Goal: Task Accomplishment & Management: Use online tool/utility

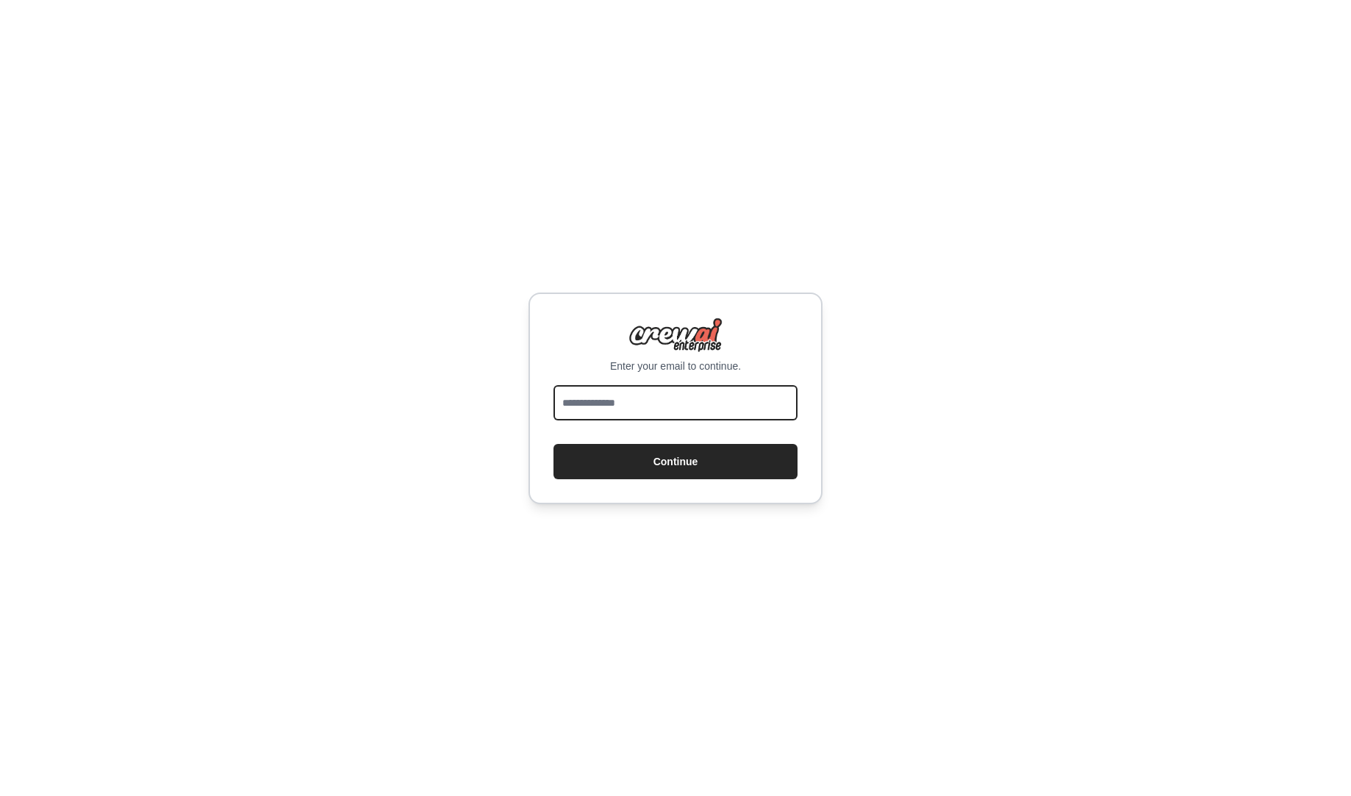
click at [673, 402] on input "email" at bounding box center [676, 402] width 244 height 35
type input "**********"
click at [554, 444] on button "Continue" at bounding box center [676, 461] width 244 height 35
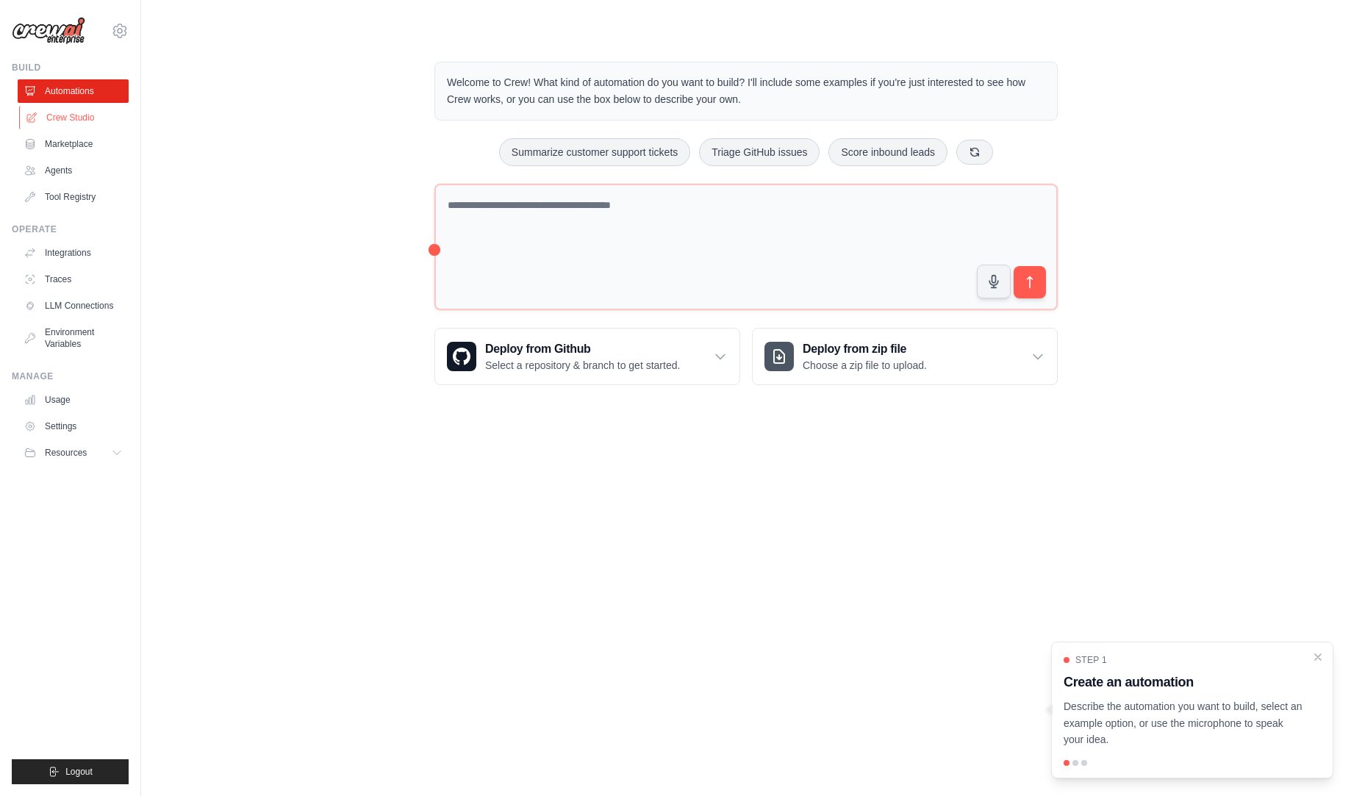
click at [81, 121] on link "Crew Studio" at bounding box center [74, 118] width 111 height 24
click at [93, 113] on link "Crew Studio" at bounding box center [73, 118] width 111 height 24
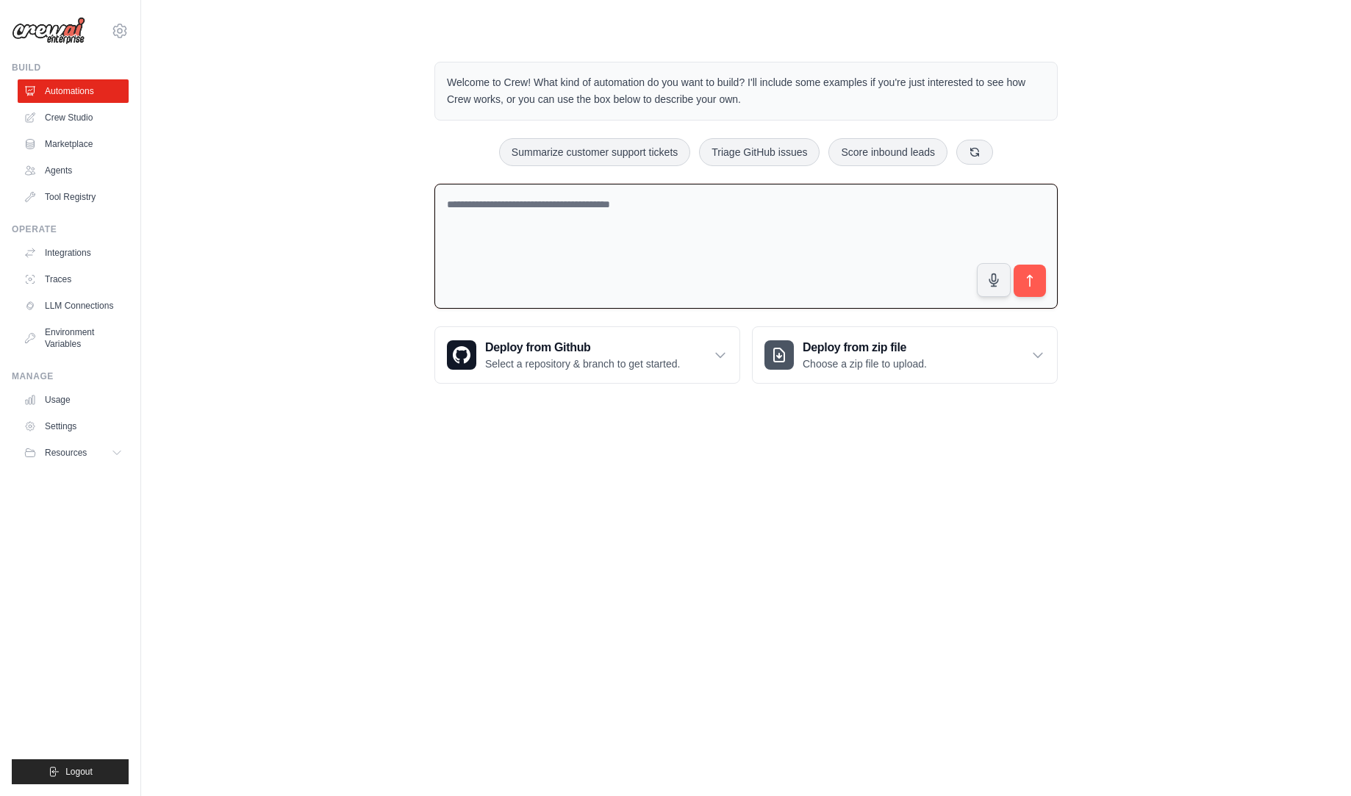
click at [564, 244] on textarea at bounding box center [745, 247] width 623 height 126
click at [641, 252] on textarea at bounding box center [745, 247] width 623 height 126
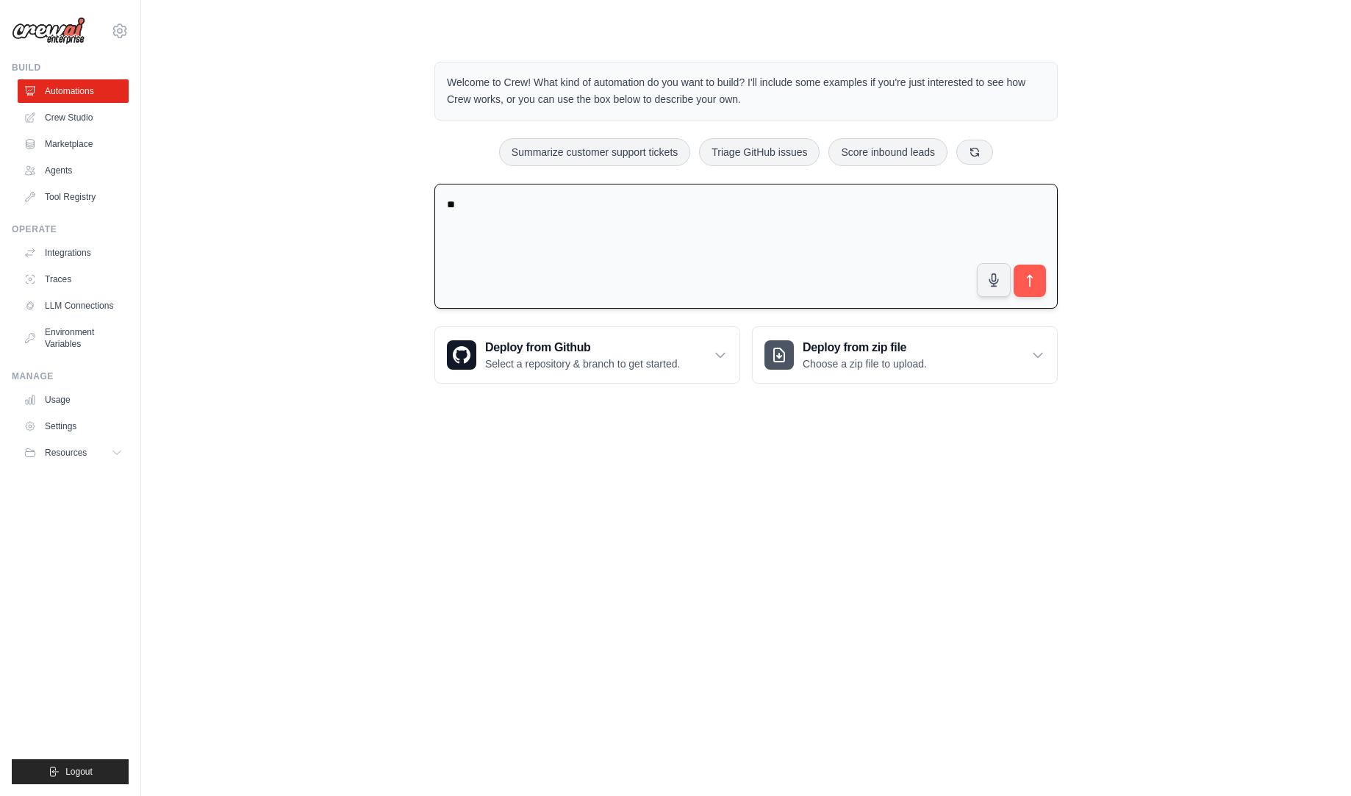
type textarea "*"
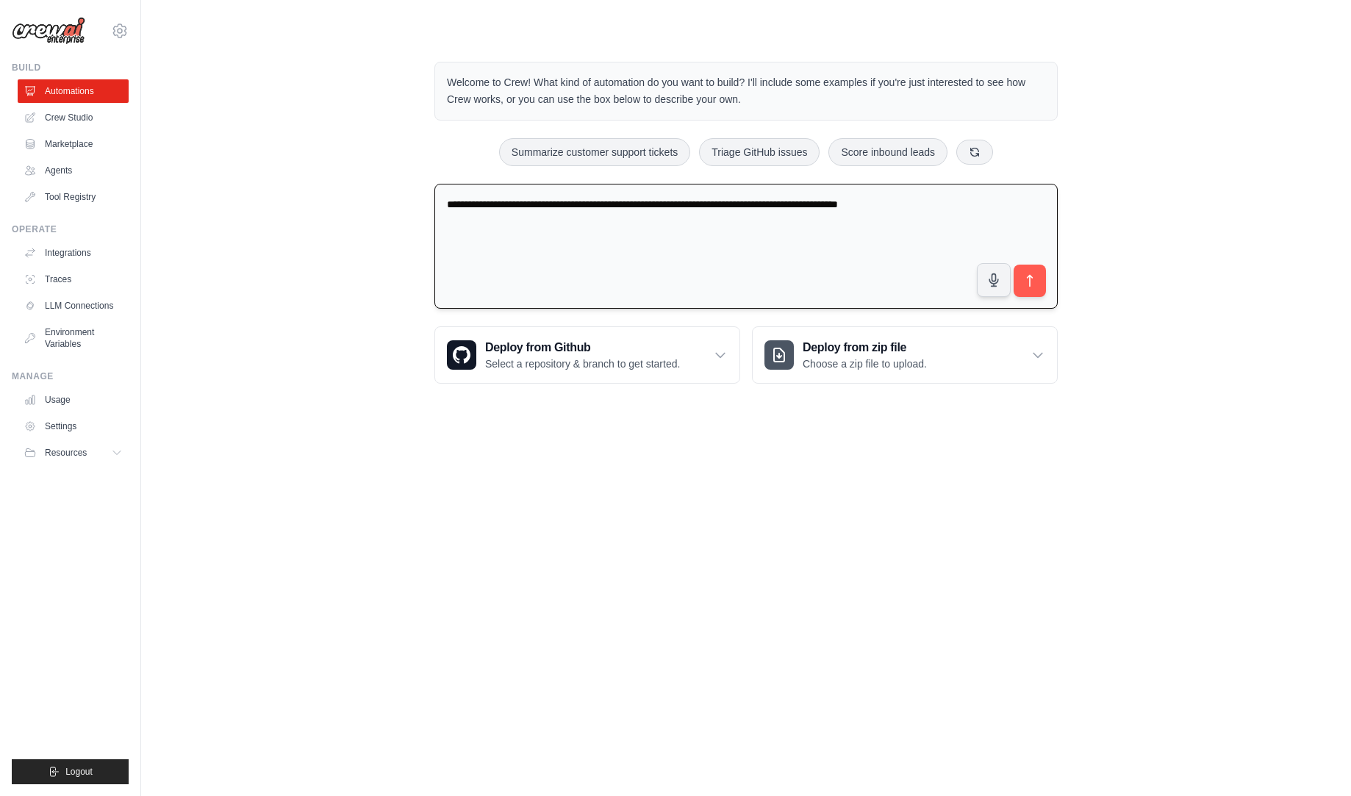
type textarea "**********"
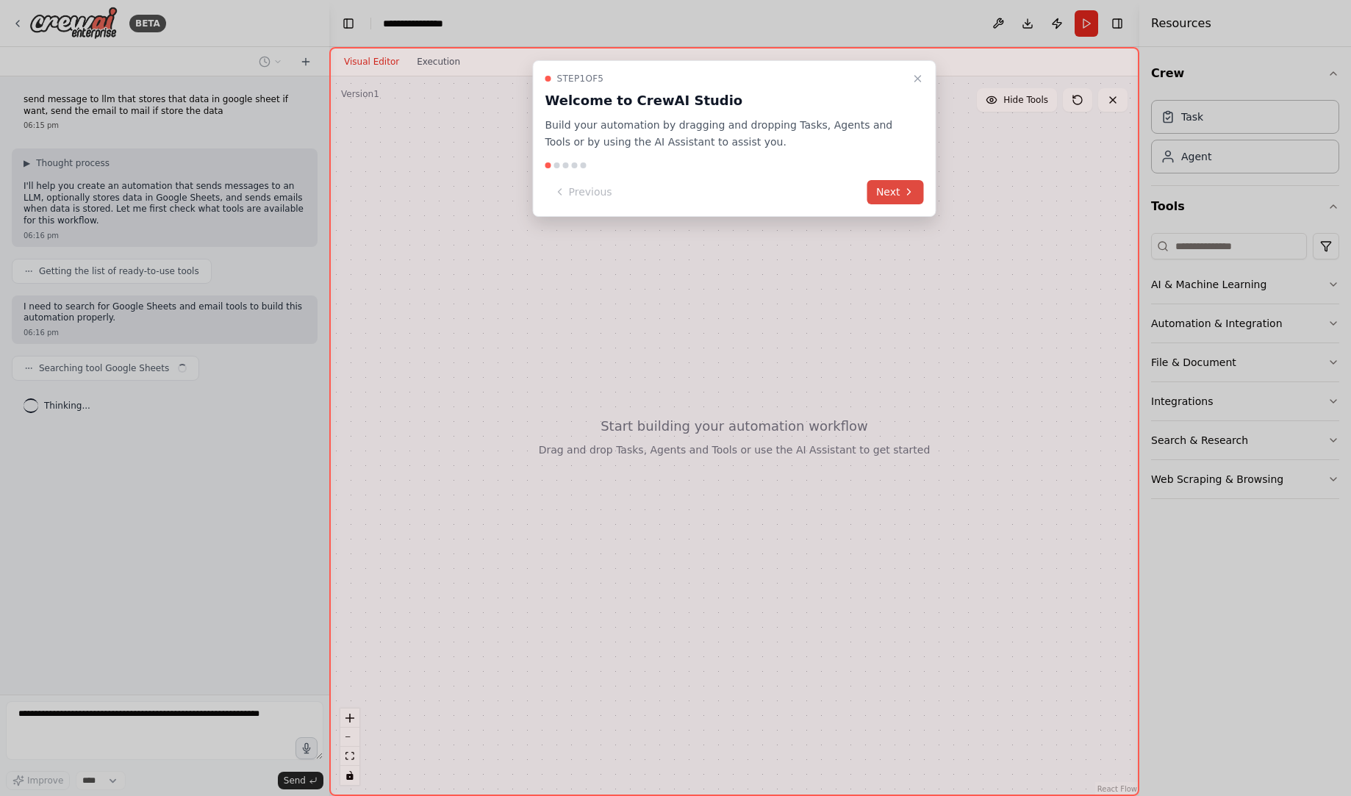
click at [892, 200] on button "Next" at bounding box center [895, 192] width 57 height 24
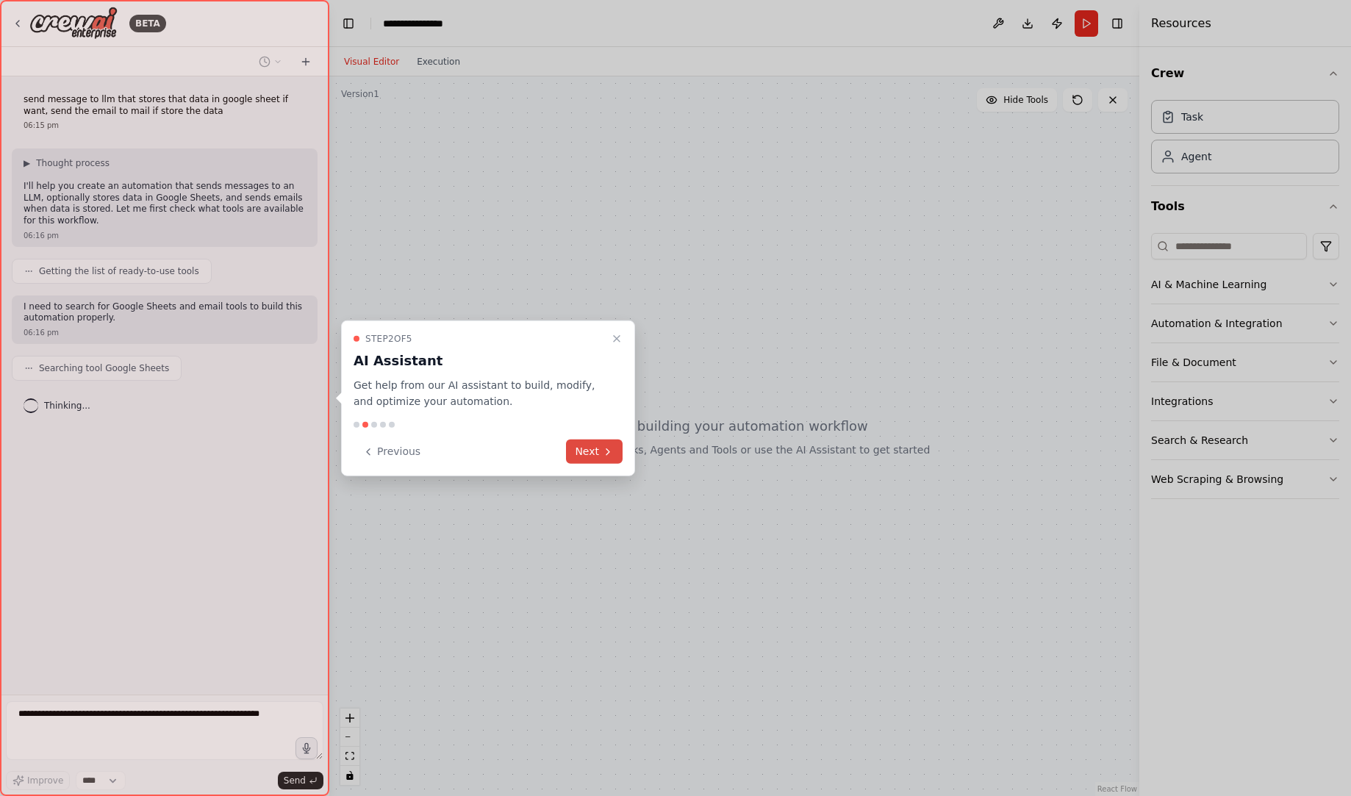
click at [615, 449] on button "Next" at bounding box center [594, 452] width 57 height 24
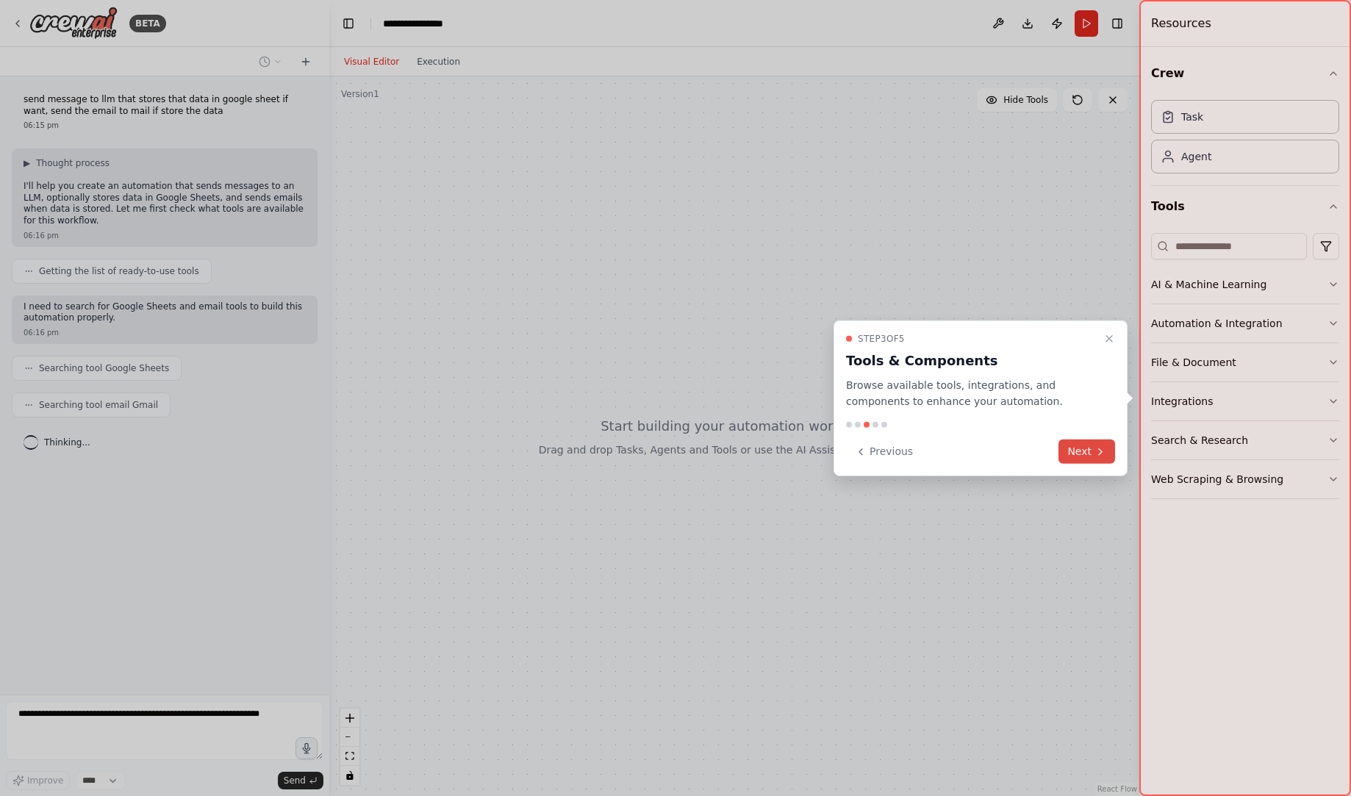
click at [1081, 452] on button "Next" at bounding box center [1087, 452] width 57 height 24
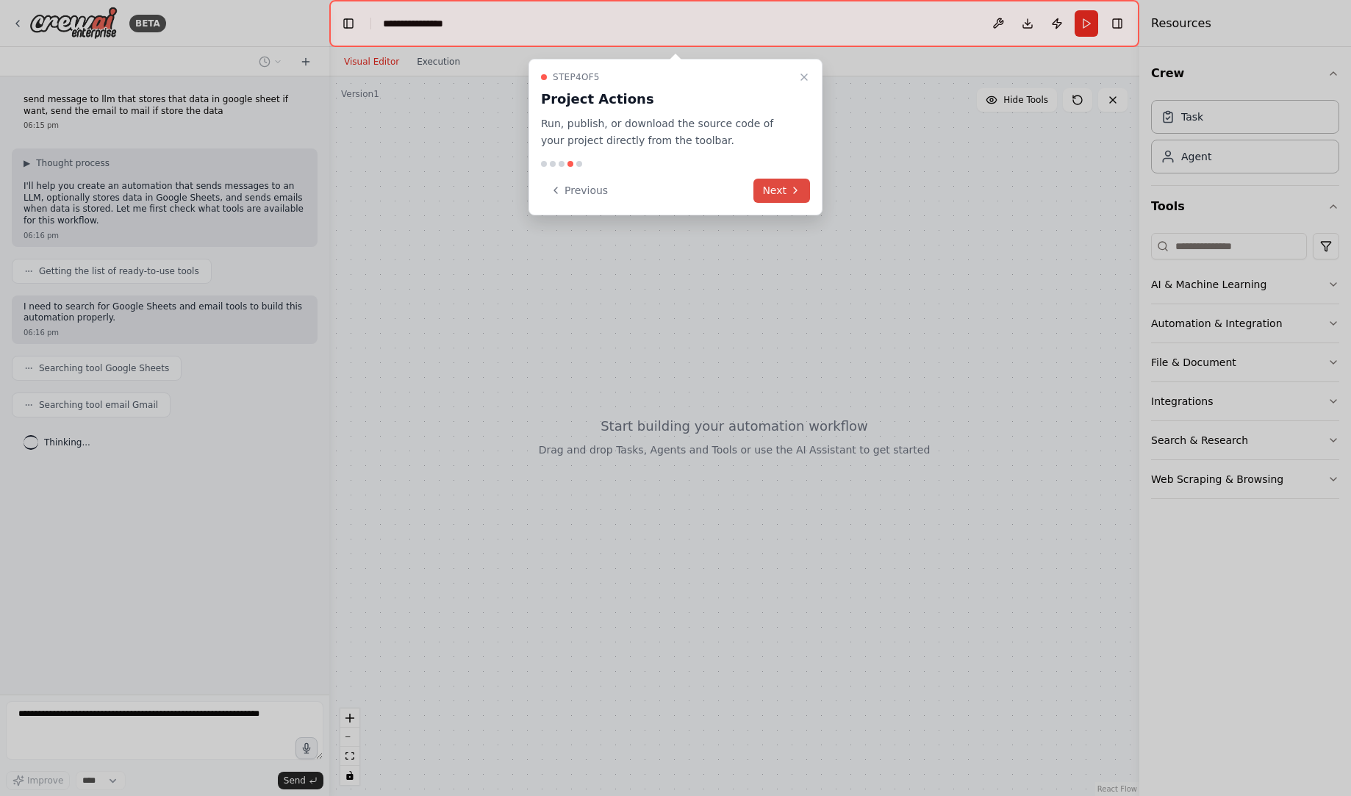
click at [777, 193] on button "Next" at bounding box center [782, 191] width 57 height 24
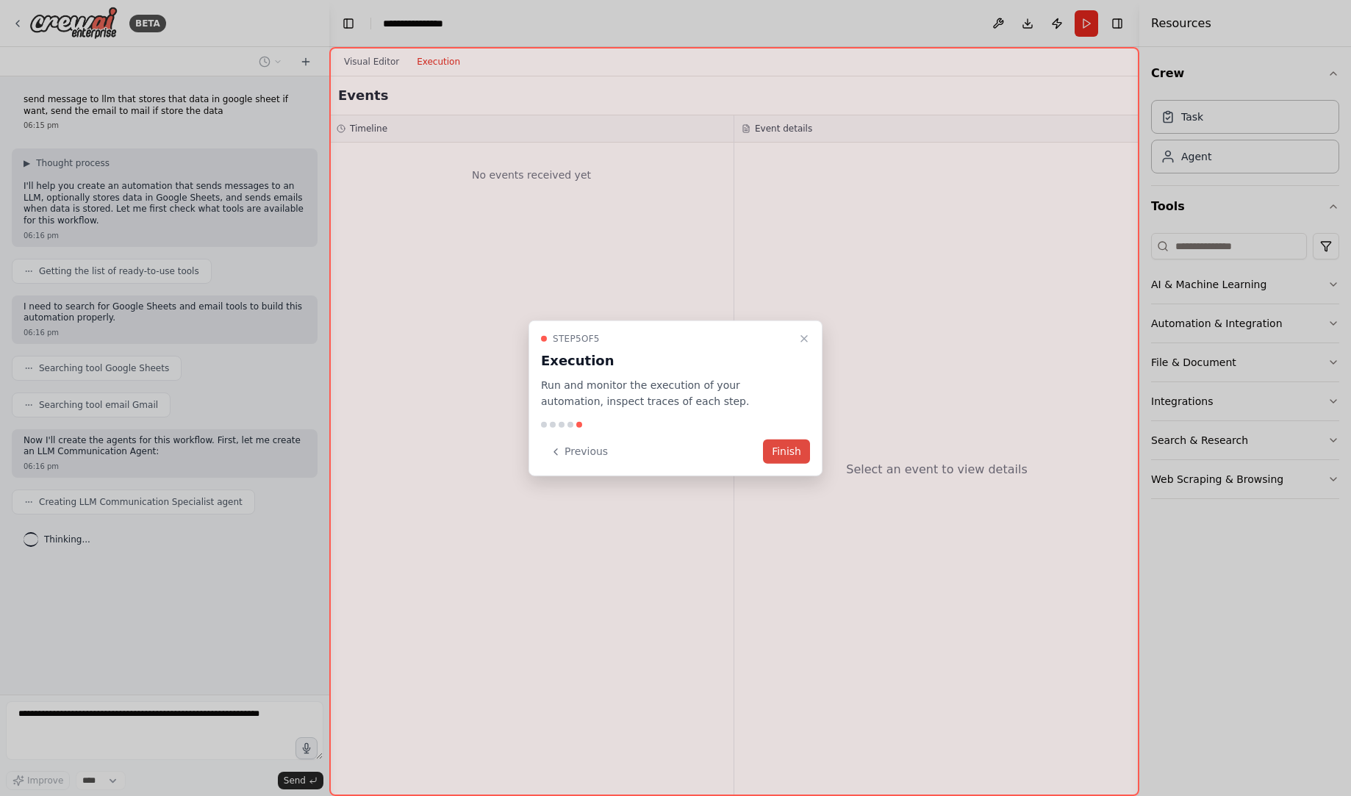
click at [801, 451] on button "Finish" at bounding box center [786, 452] width 47 height 24
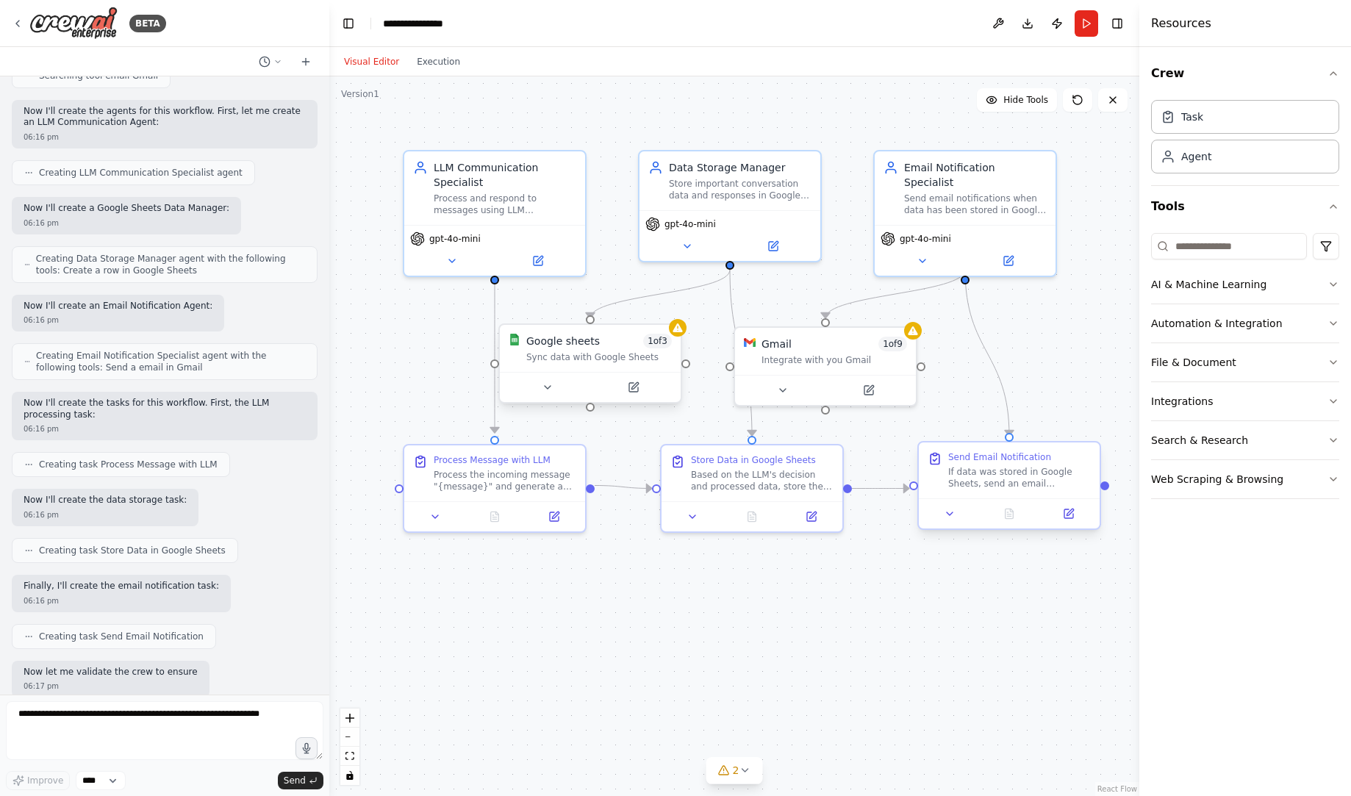
scroll to position [415, 0]
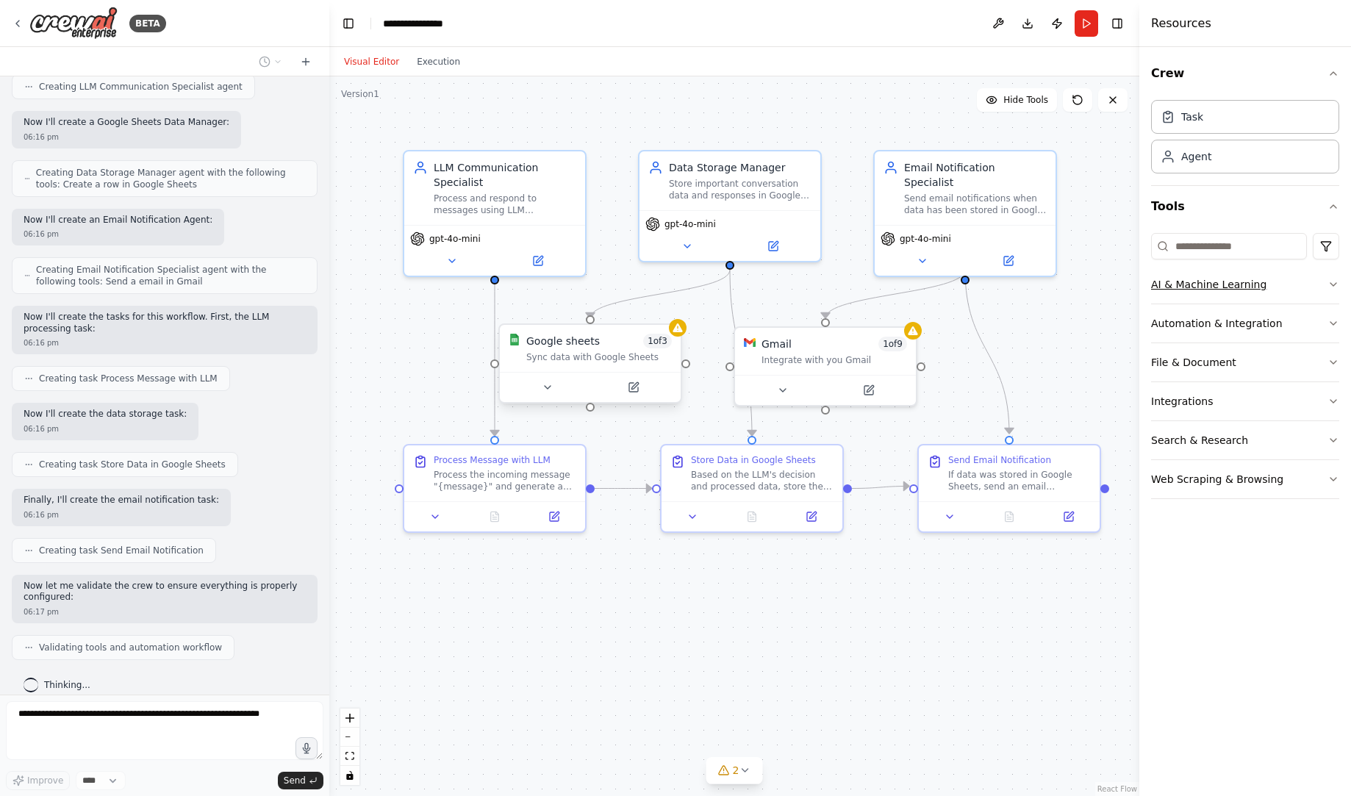
click at [1337, 285] on icon "button" at bounding box center [1334, 285] width 12 height 12
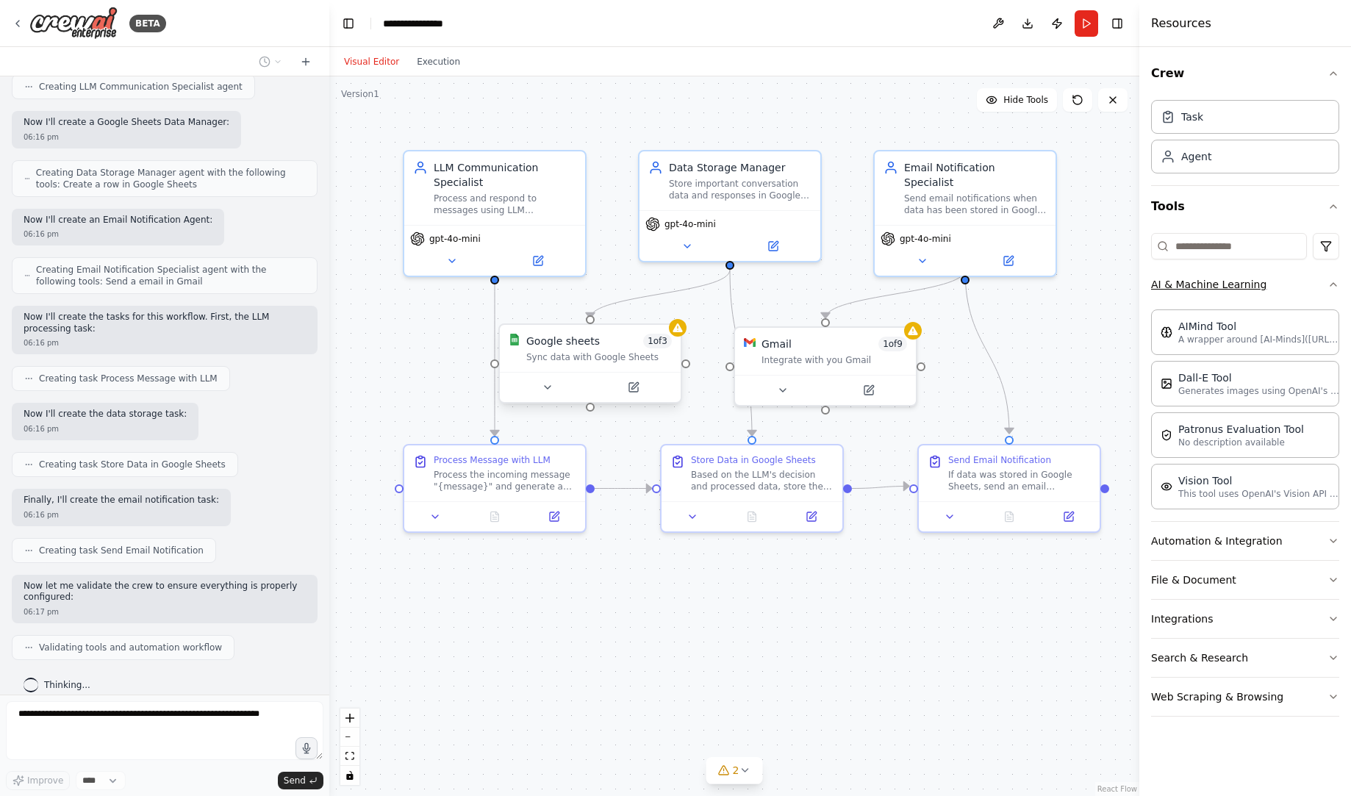
click at [1337, 285] on icon "button" at bounding box center [1334, 285] width 12 height 12
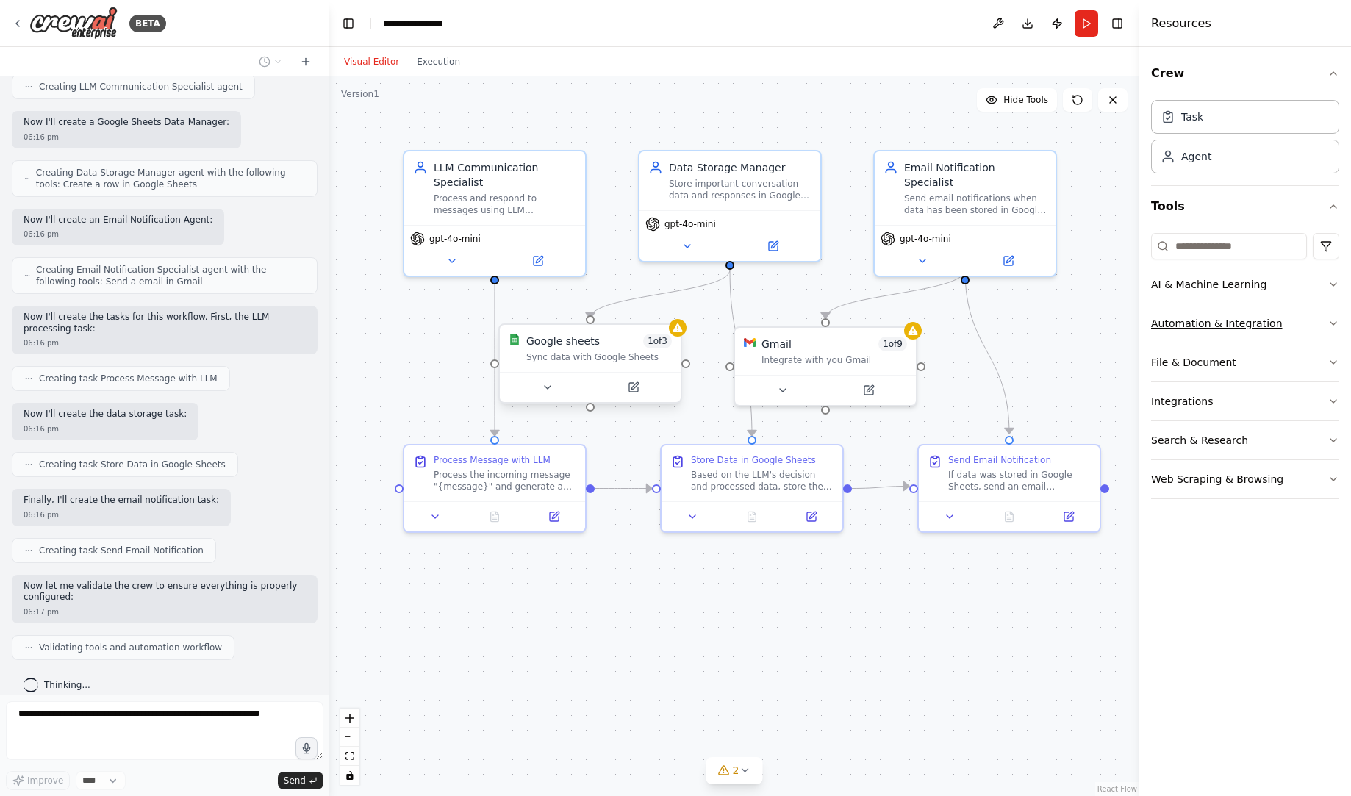
click at [1327, 323] on button "Automation & Integration" at bounding box center [1245, 323] width 188 height 38
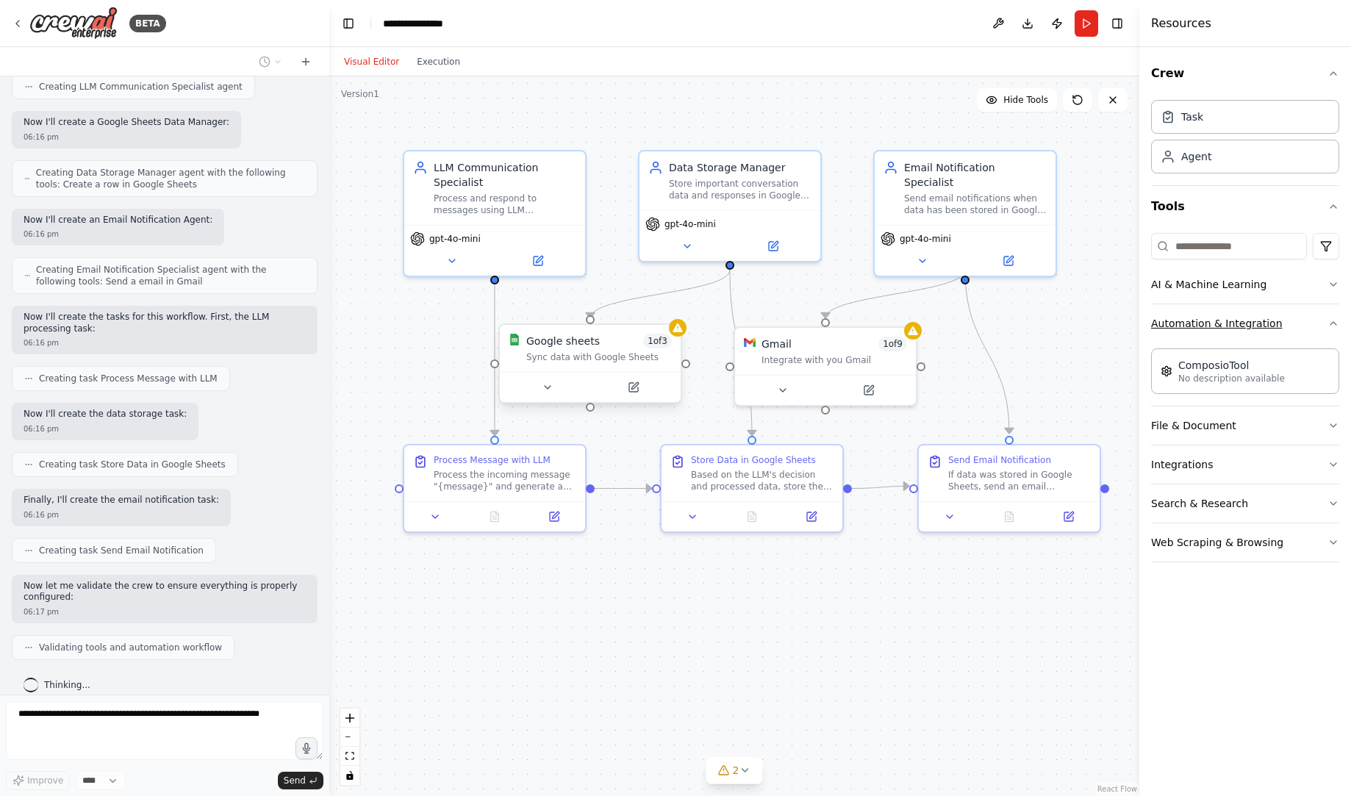
click at [1327, 323] on button "Automation & Integration" at bounding box center [1245, 323] width 188 height 38
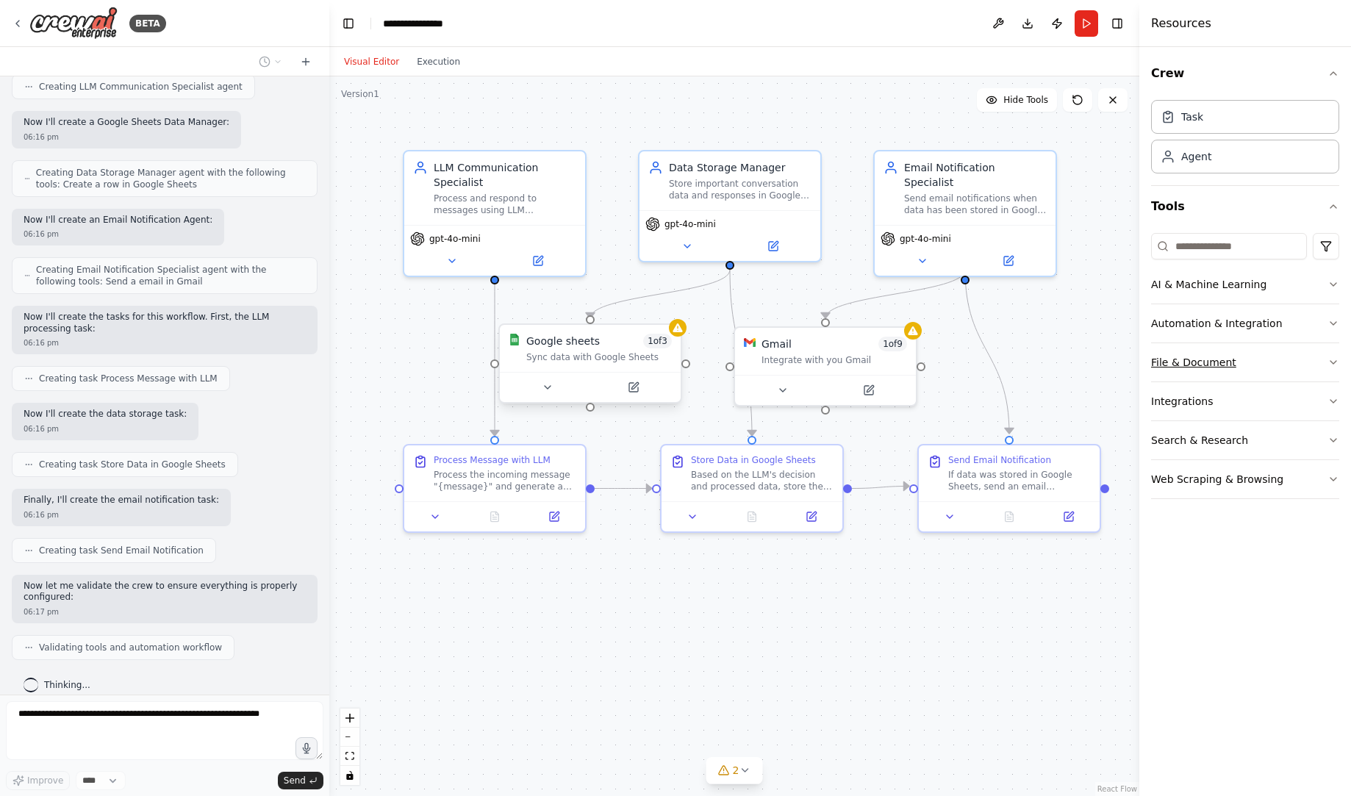
click at [1314, 357] on button "File & Document" at bounding box center [1245, 362] width 188 height 38
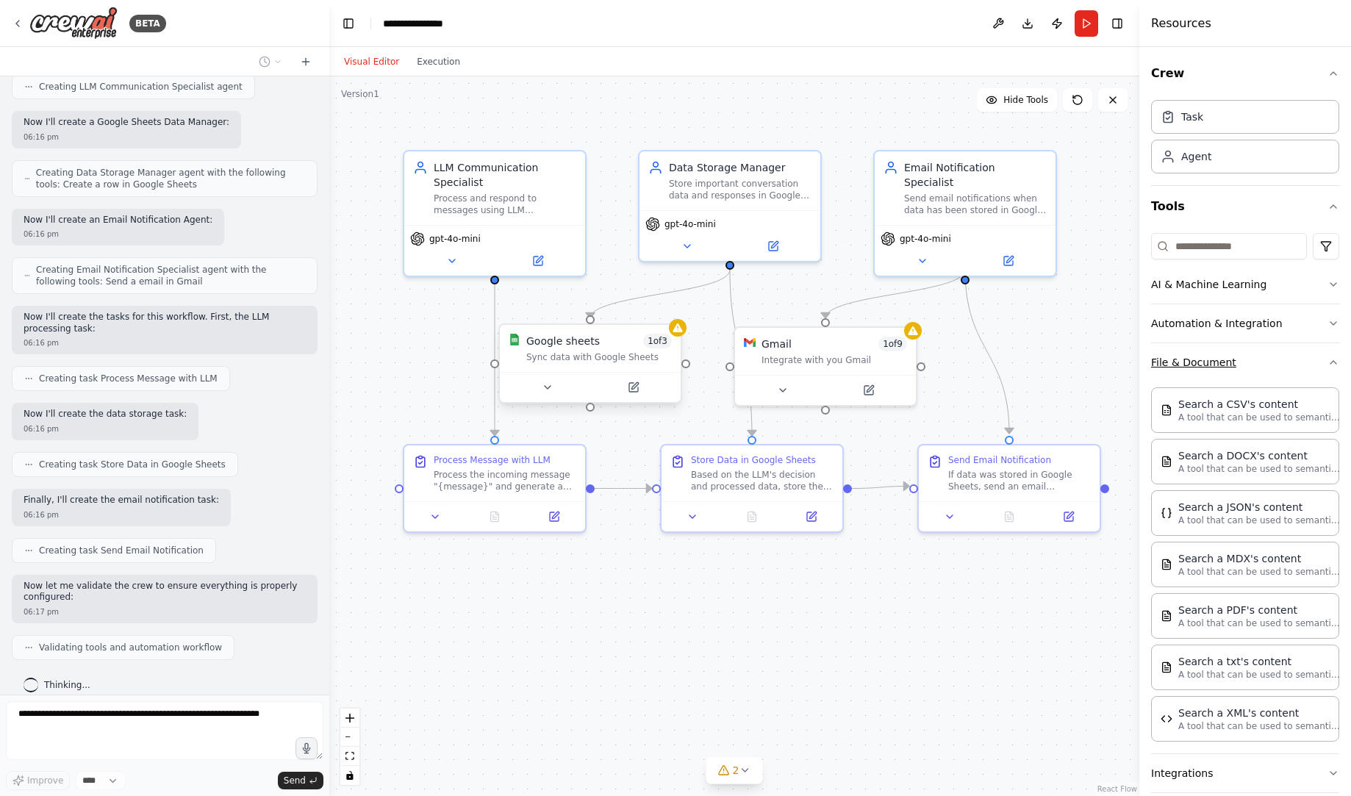
click at [1314, 357] on button "File & Document" at bounding box center [1245, 362] width 188 height 38
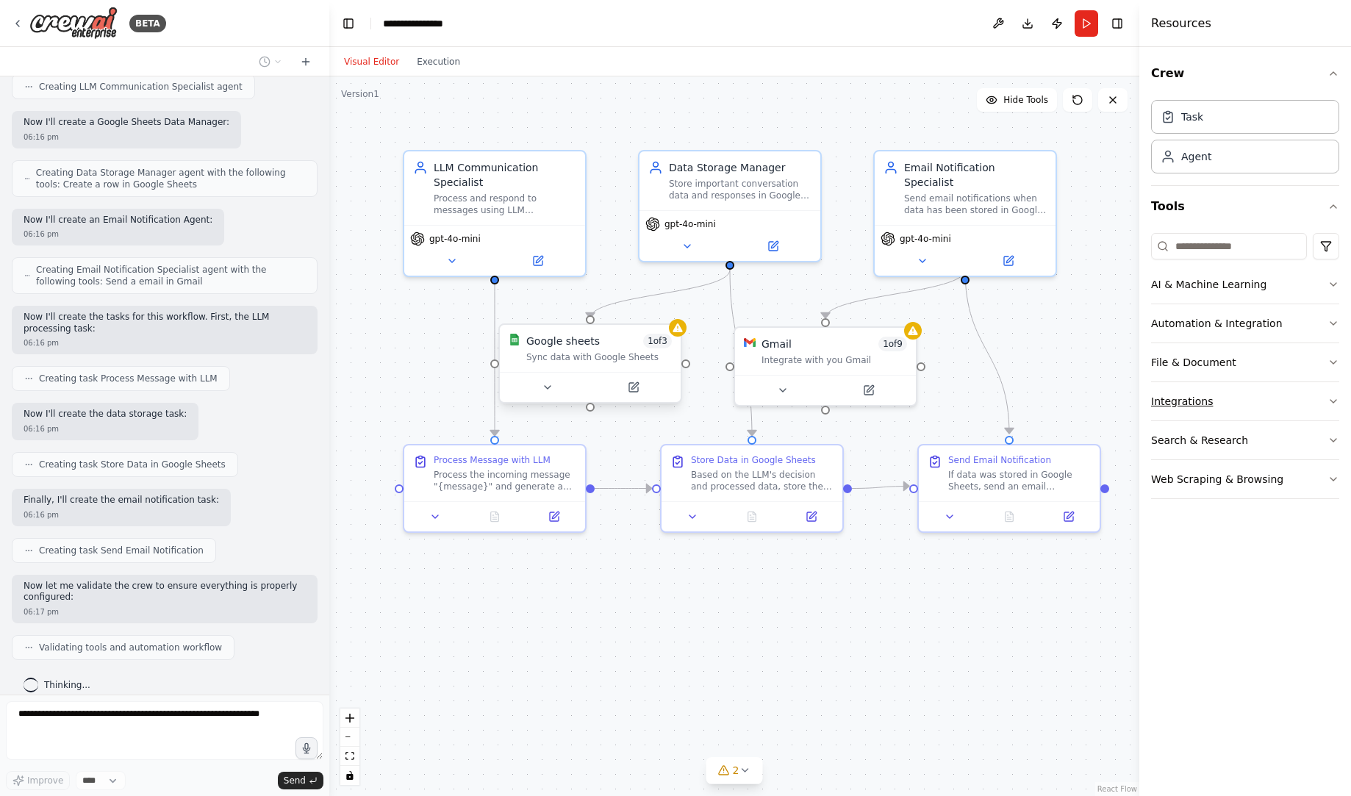
click at [1301, 404] on button "Integrations" at bounding box center [1245, 401] width 188 height 38
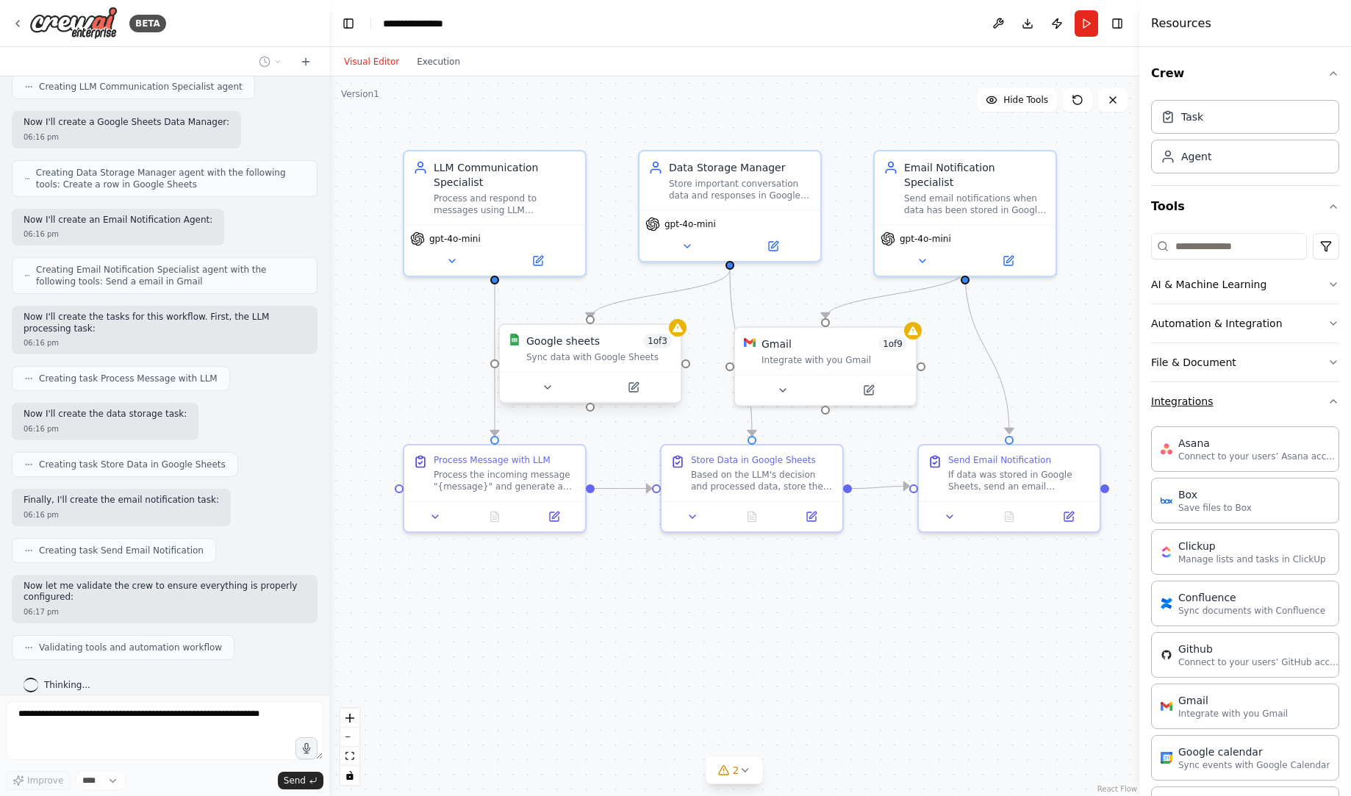
click at [1301, 404] on button "Integrations" at bounding box center [1245, 401] width 188 height 38
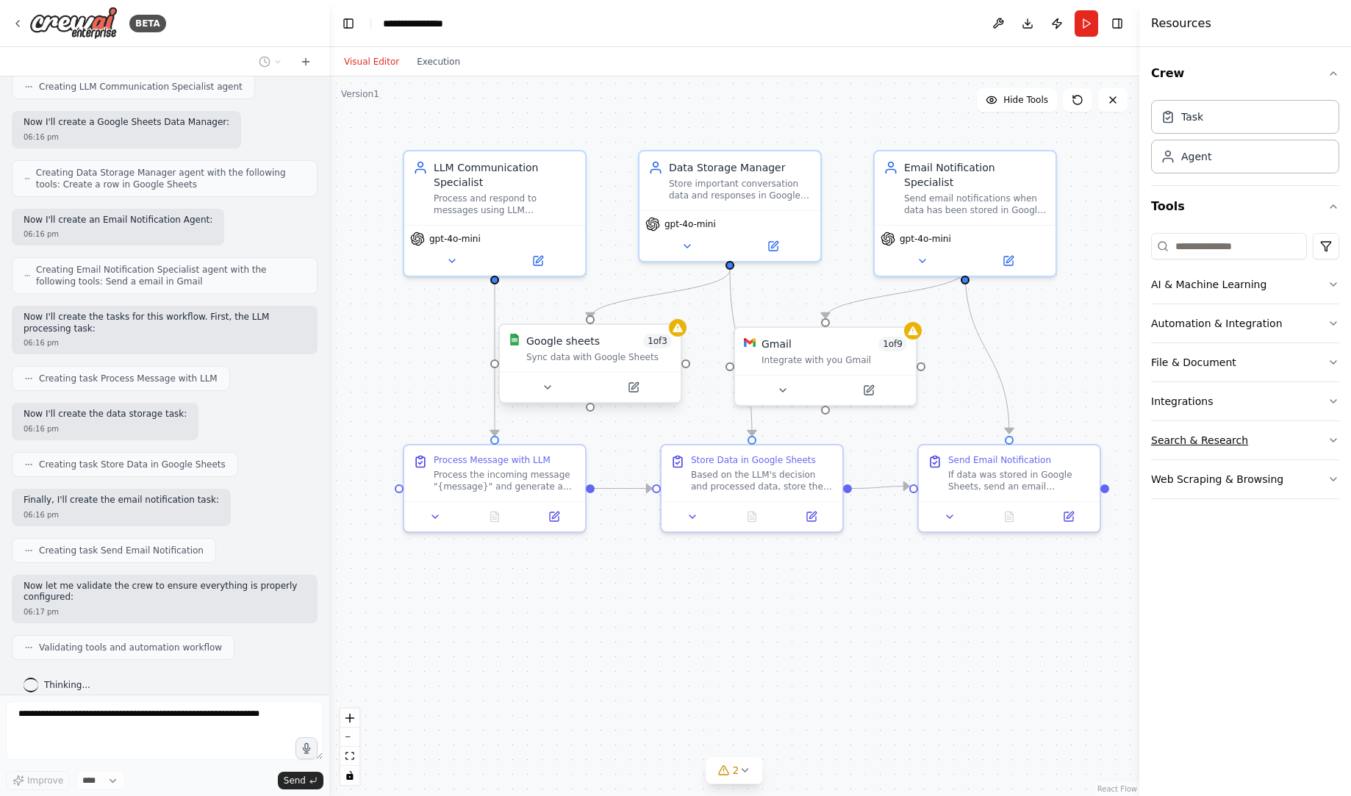
click at [1292, 434] on button "Search & Research" at bounding box center [1245, 440] width 188 height 38
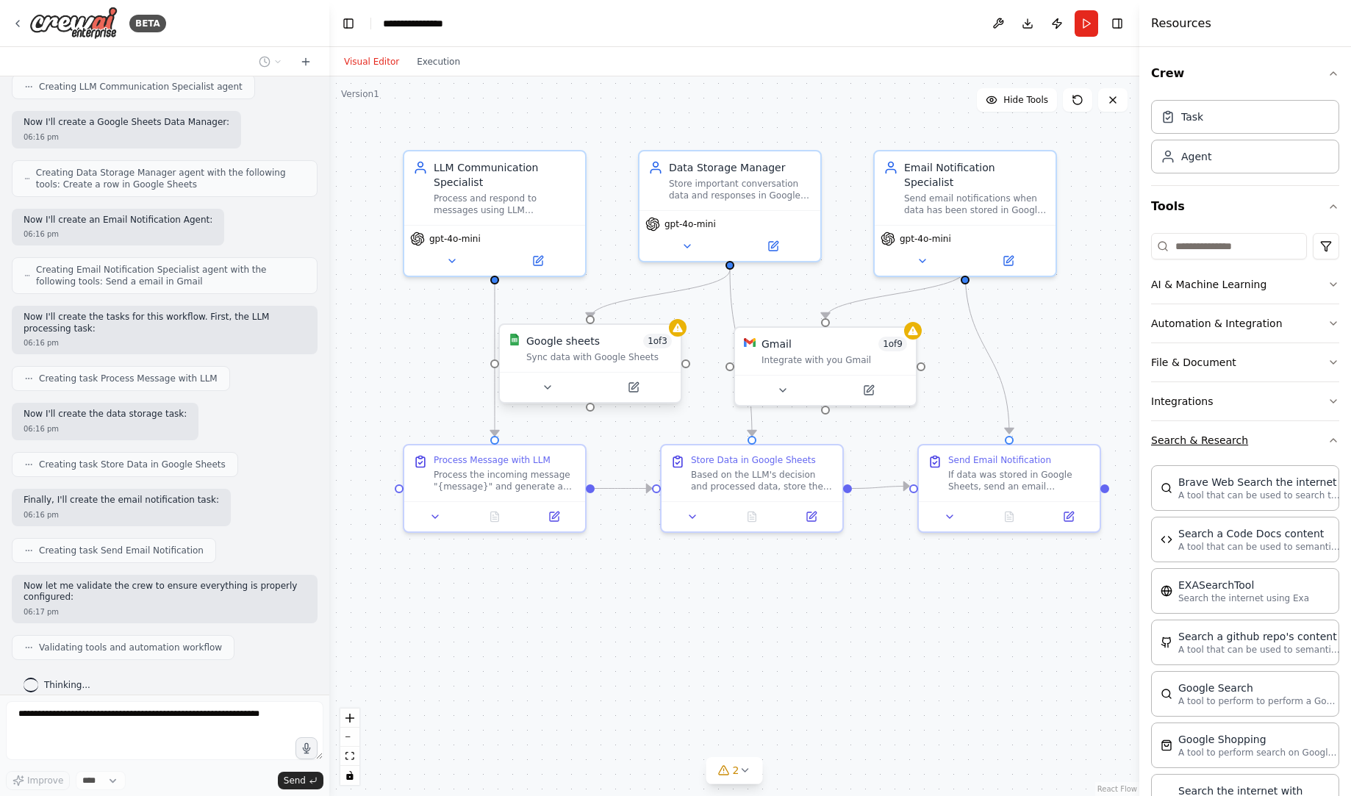
click at [1292, 434] on button "Search & Research" at bounding box center [1245, 440] width 188 height 38
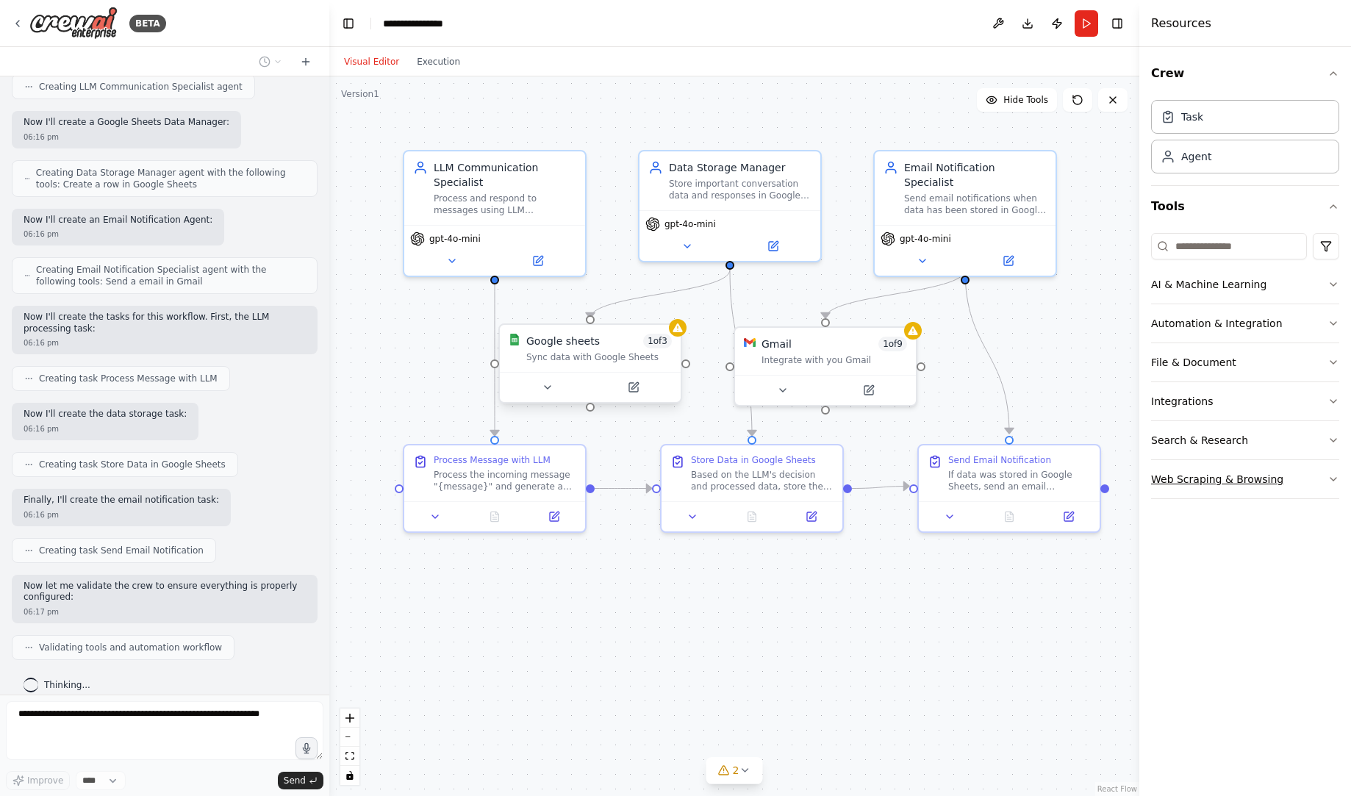
click at [1283, 484] on button "Web Scraping & Browsing" at bounding box center [1245, 479] width 188 height 38
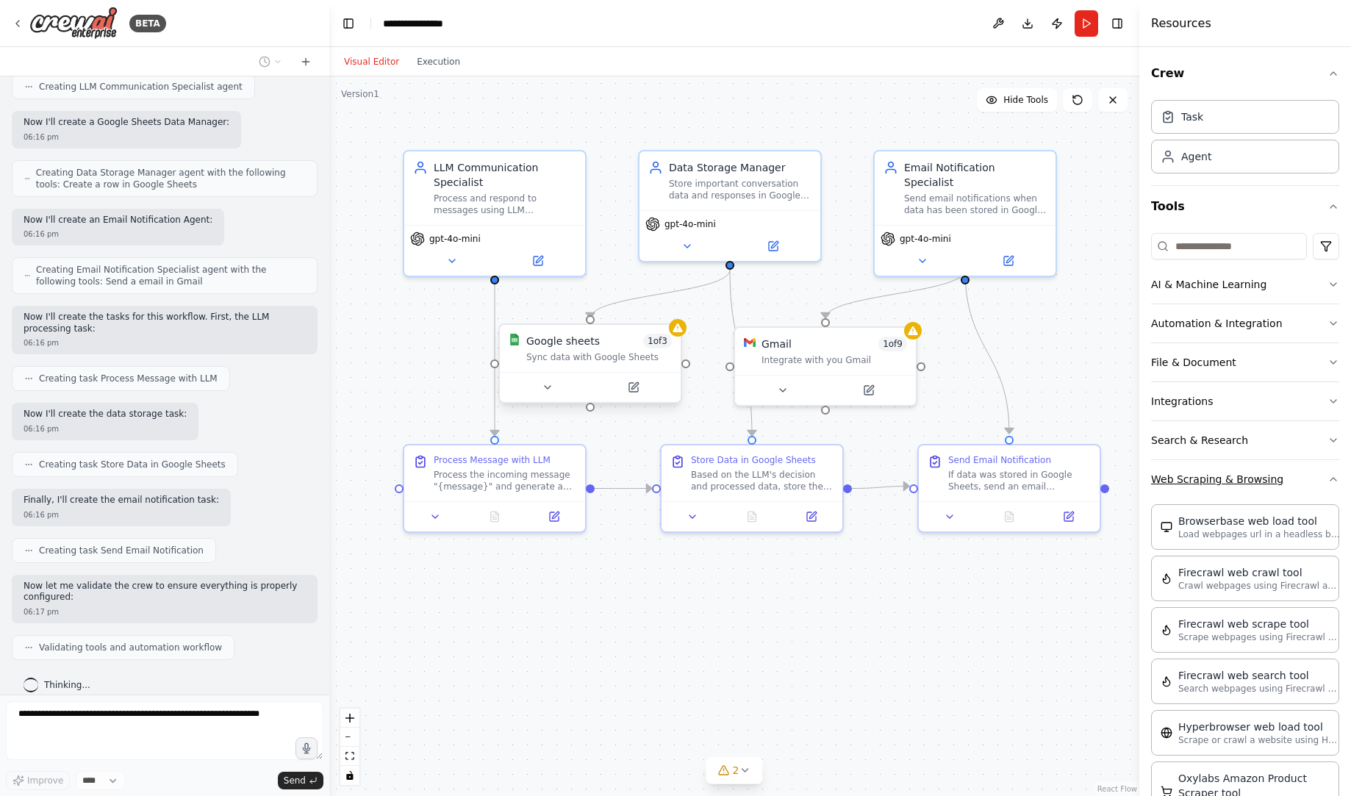
click at [1283, 484] on button "Web Scraping & Browsing" at bounding box center [1245, 479] width 188 height 38
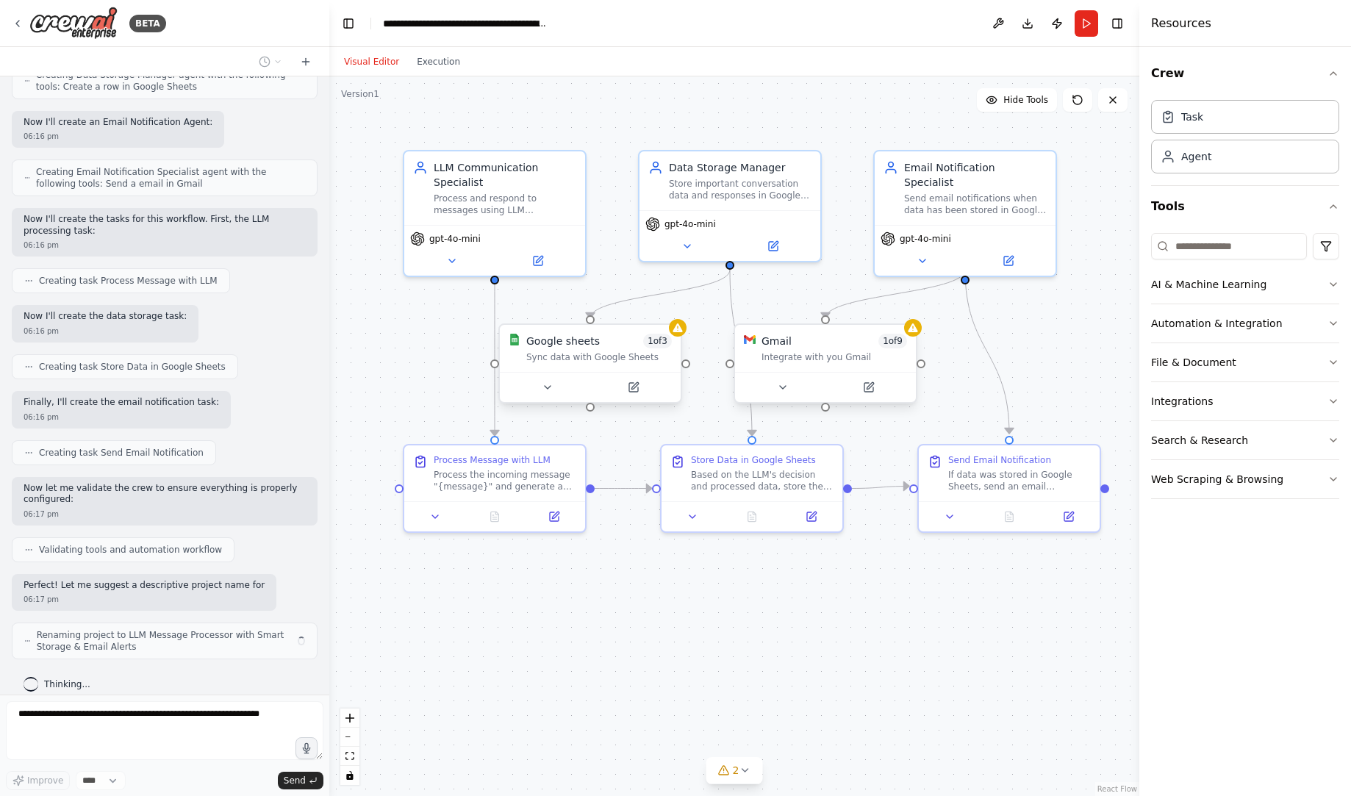
scroll to position [524, 0]
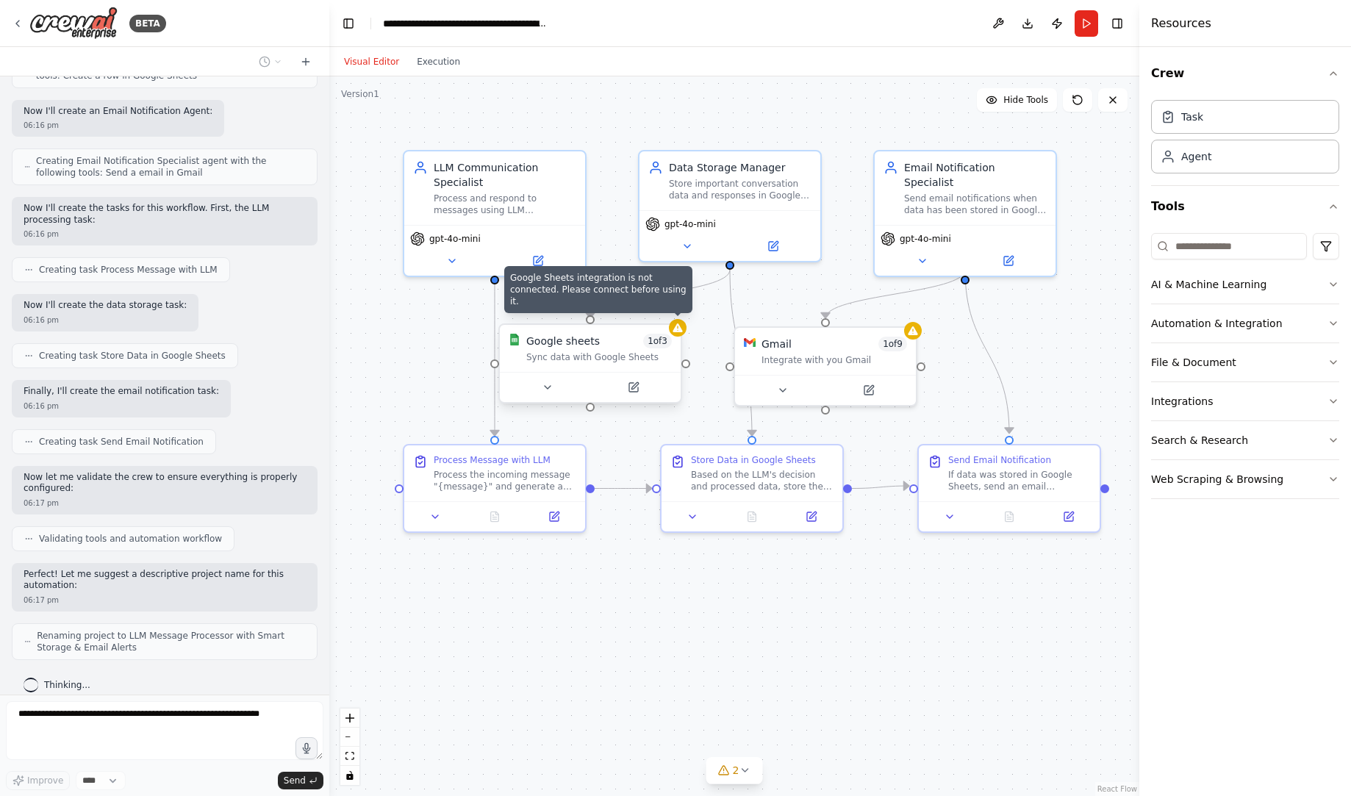
click at [683, 325] on icon at bounding box center [678, 328] width 12 height 12
click at [720, 609] on div ".deletable-edge-delete-btn { width: 20px; height: 20px; border: 0px solid #ffff…" at bounding box center [734, 436] width 810 height 720
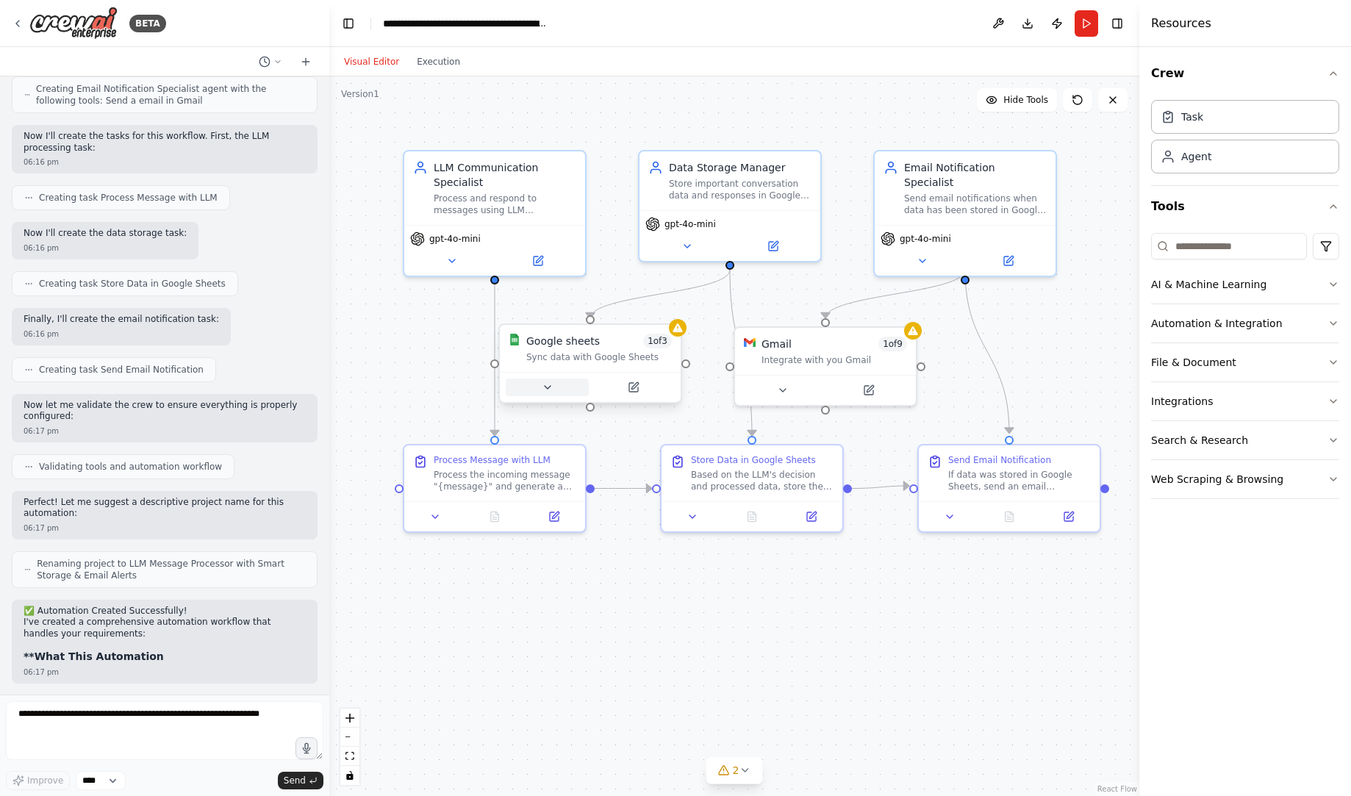
click at [549, 388] on icon at bounding box center [548, 388] width 12 height 12
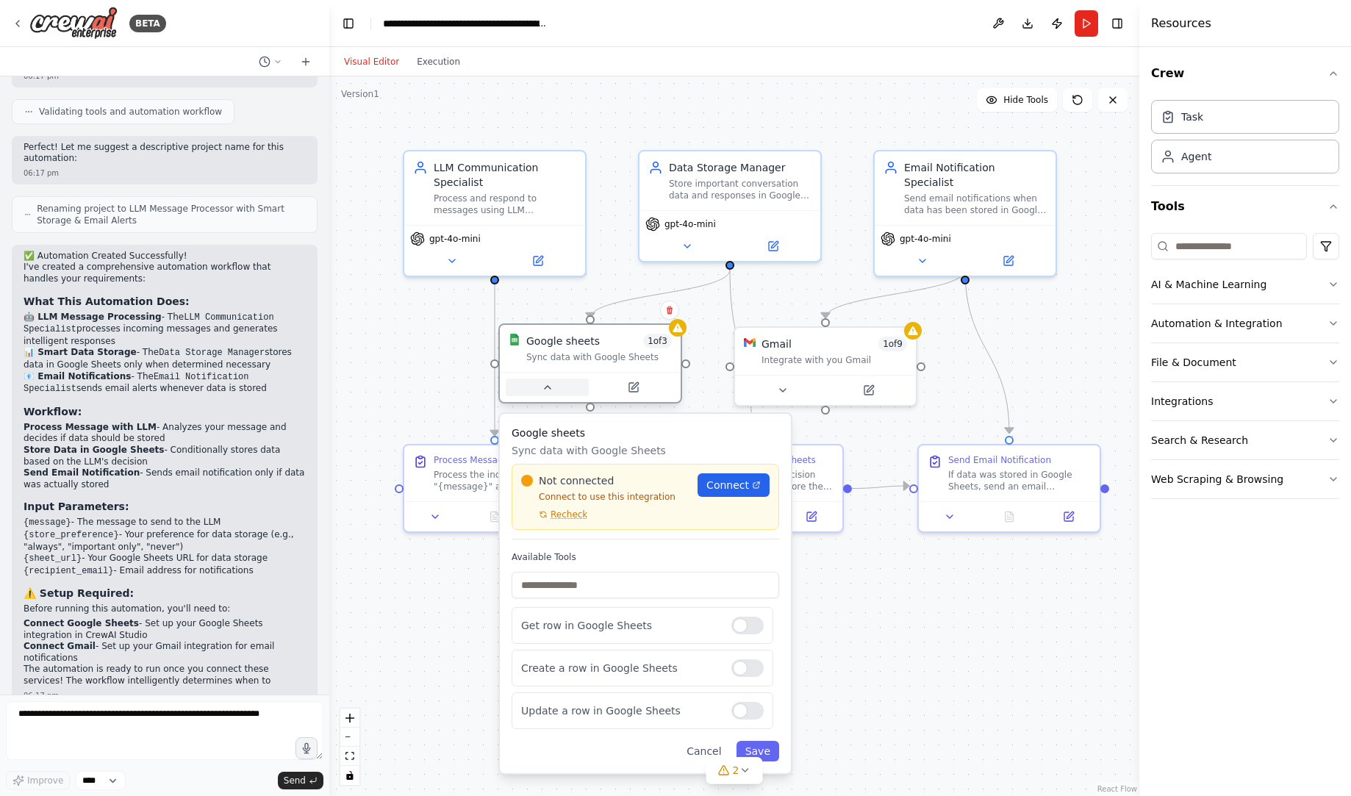
scroll to position [962, 0]
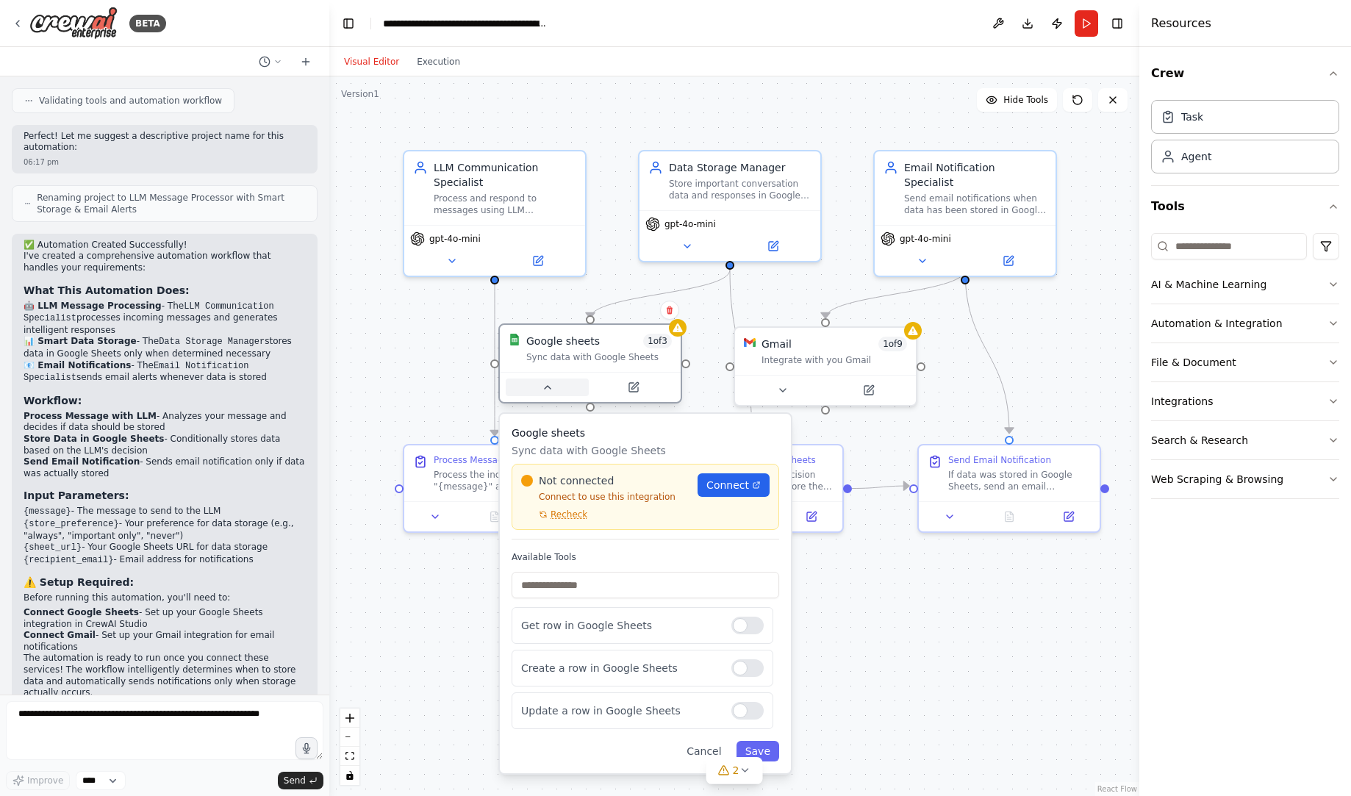
click at [549, 388] on icon at bounding box center [548, 387] width 6 height 3
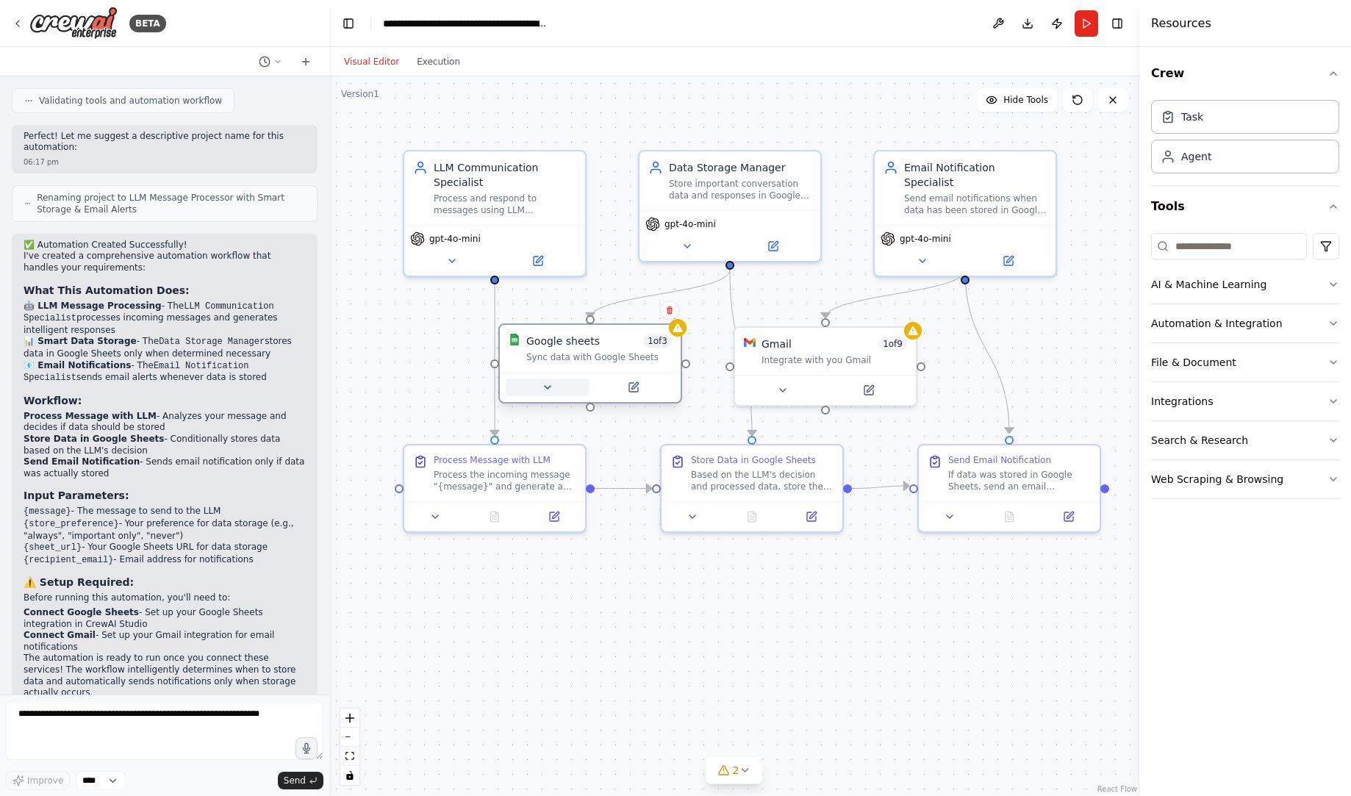
click at [549, 388] on icon at bounding box center [548, 388] width 12 height 12
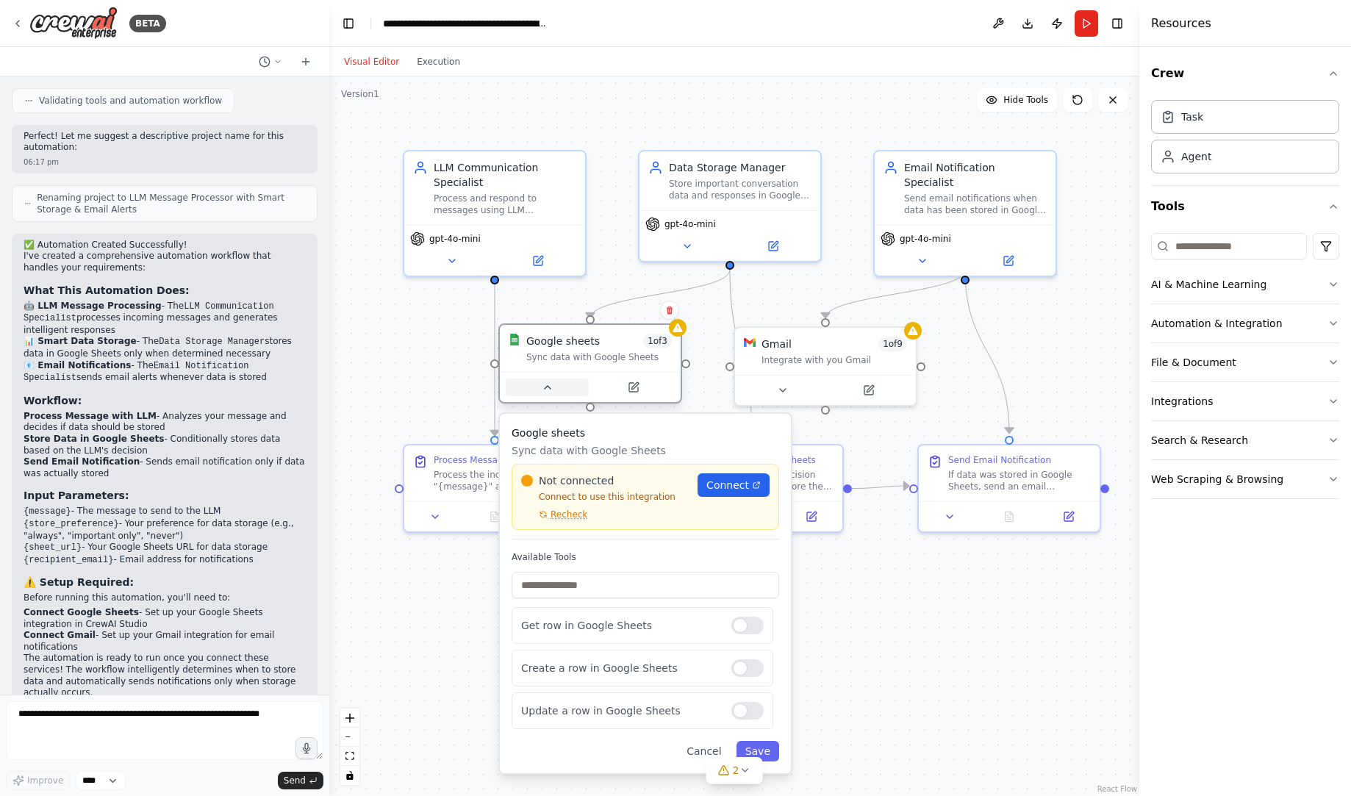
click at [549, 388] on icon at bounding box center [548, 387] width 6 height 3
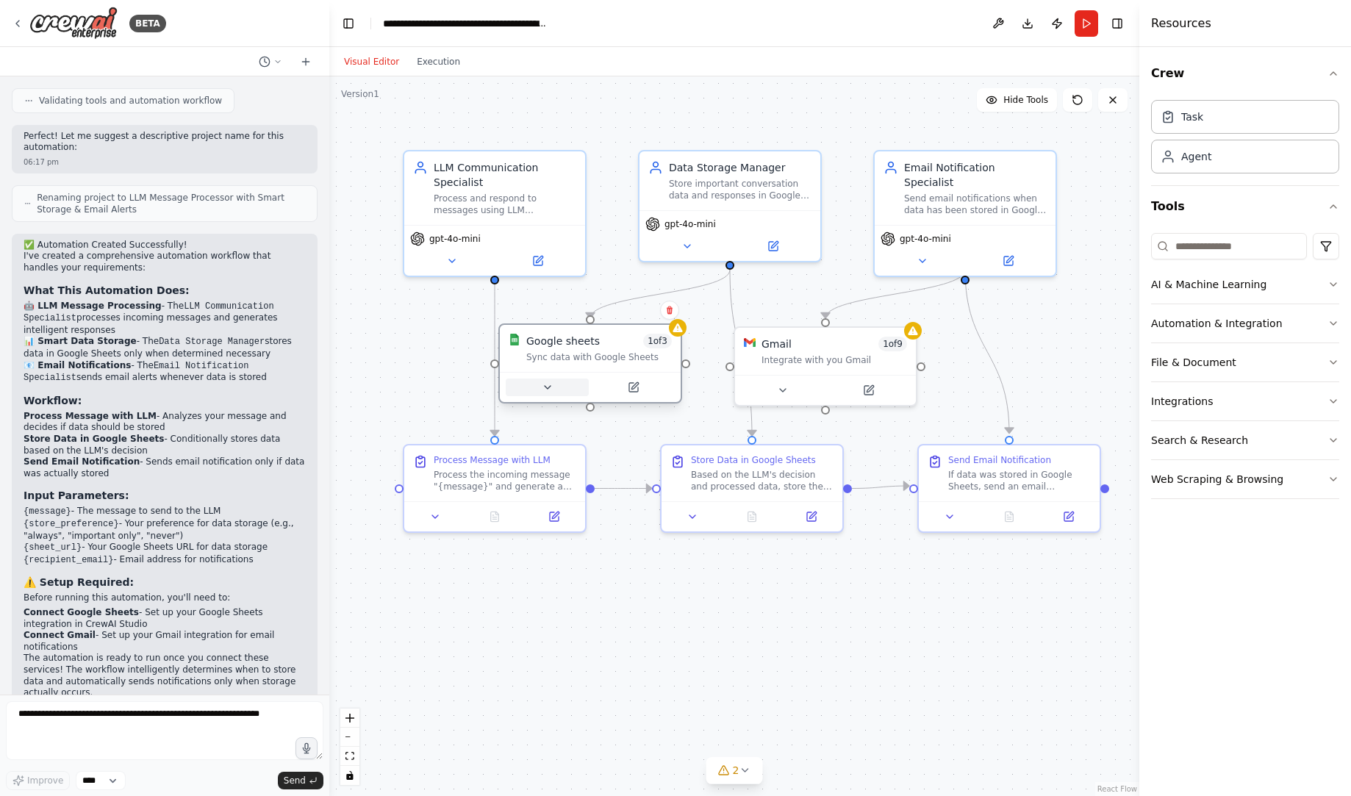
click at [548, 384] on icon at bounding box center [548, 388] width 12 height 12
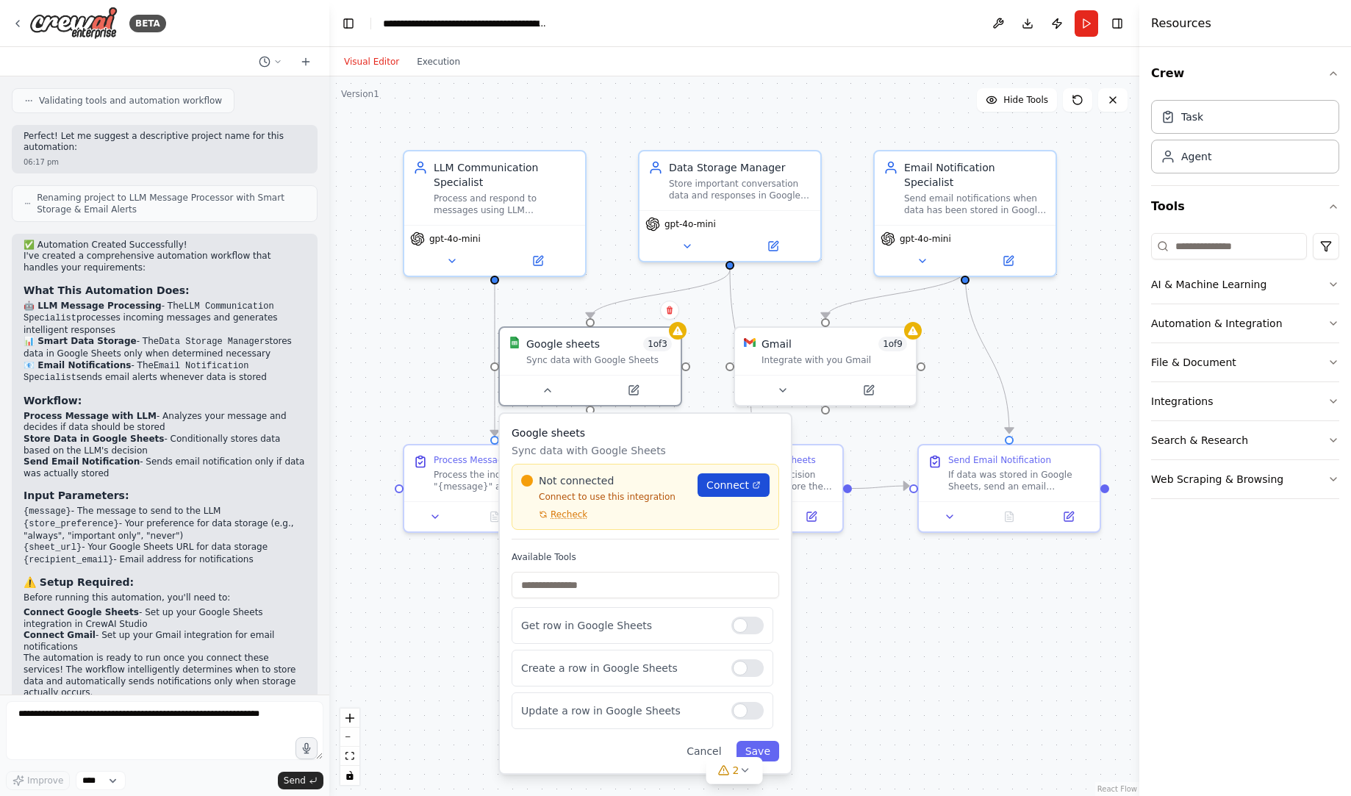
click at [719, 495] on link "Connect" at bounding box center [734, 485] width 72 height 24
click at [868, 709] on div ".deletable-edge-delete-btn { width: 20px; height: 20px; border: 0px solid #ffff…" at bounding box center [734, 436] width 810 height 720
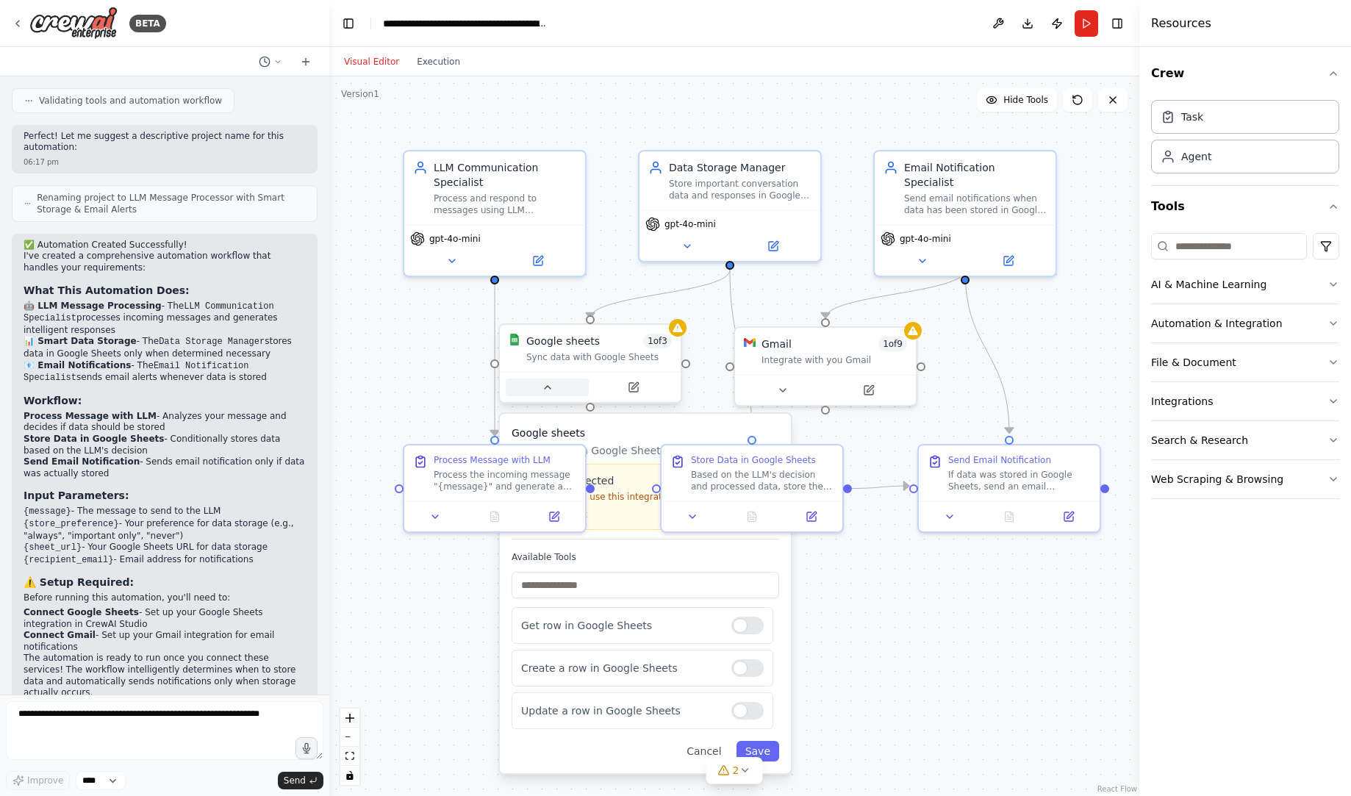
click at [543, 387] on icon at bounding box center [548, 388] width 12 height 12
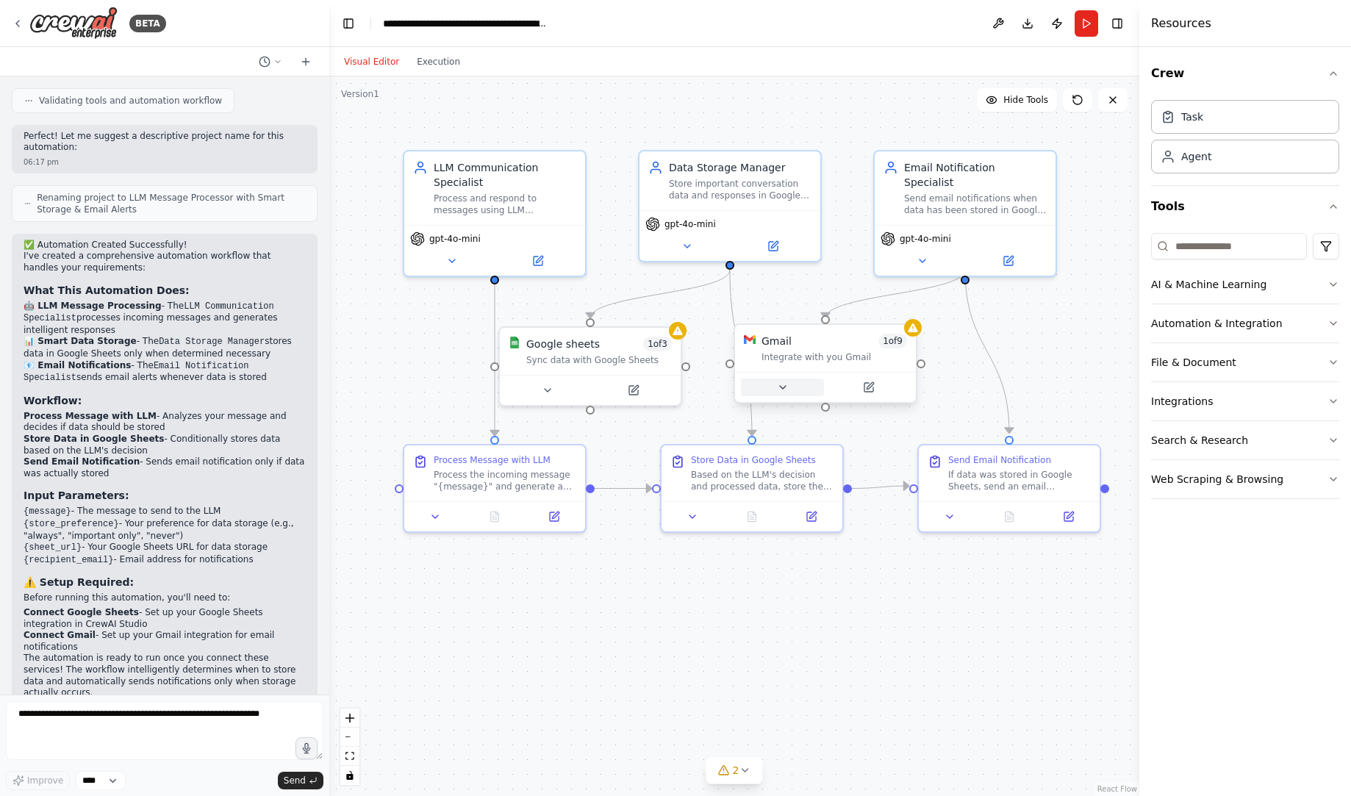
click at [770, 396] on button at bounding box center [782, 388] width 83 height 18
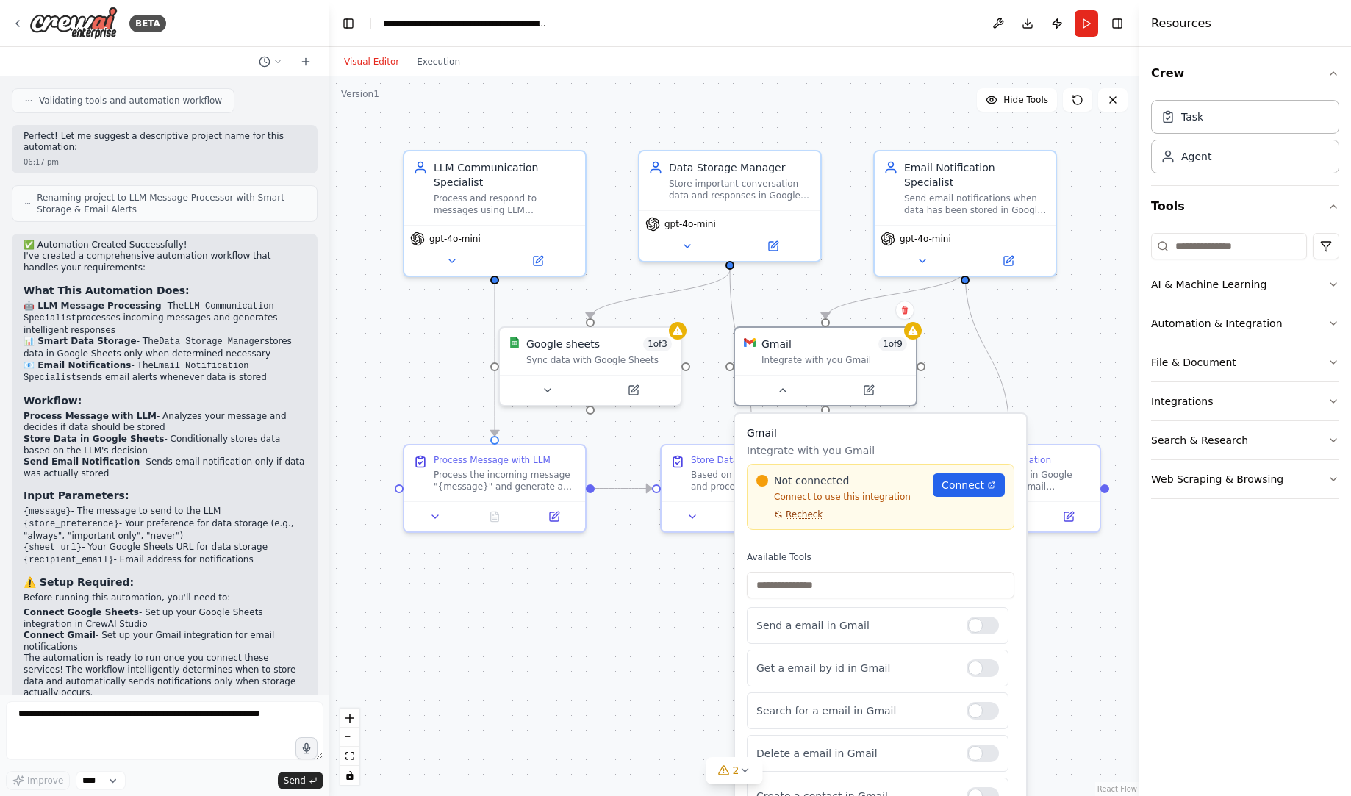
click at [801, 509] on span "Recheck" at bounding box center [804, 515] width 37 height 12
click at [786, 389] on icon at bounding box center [783, 387] width 6 height 3
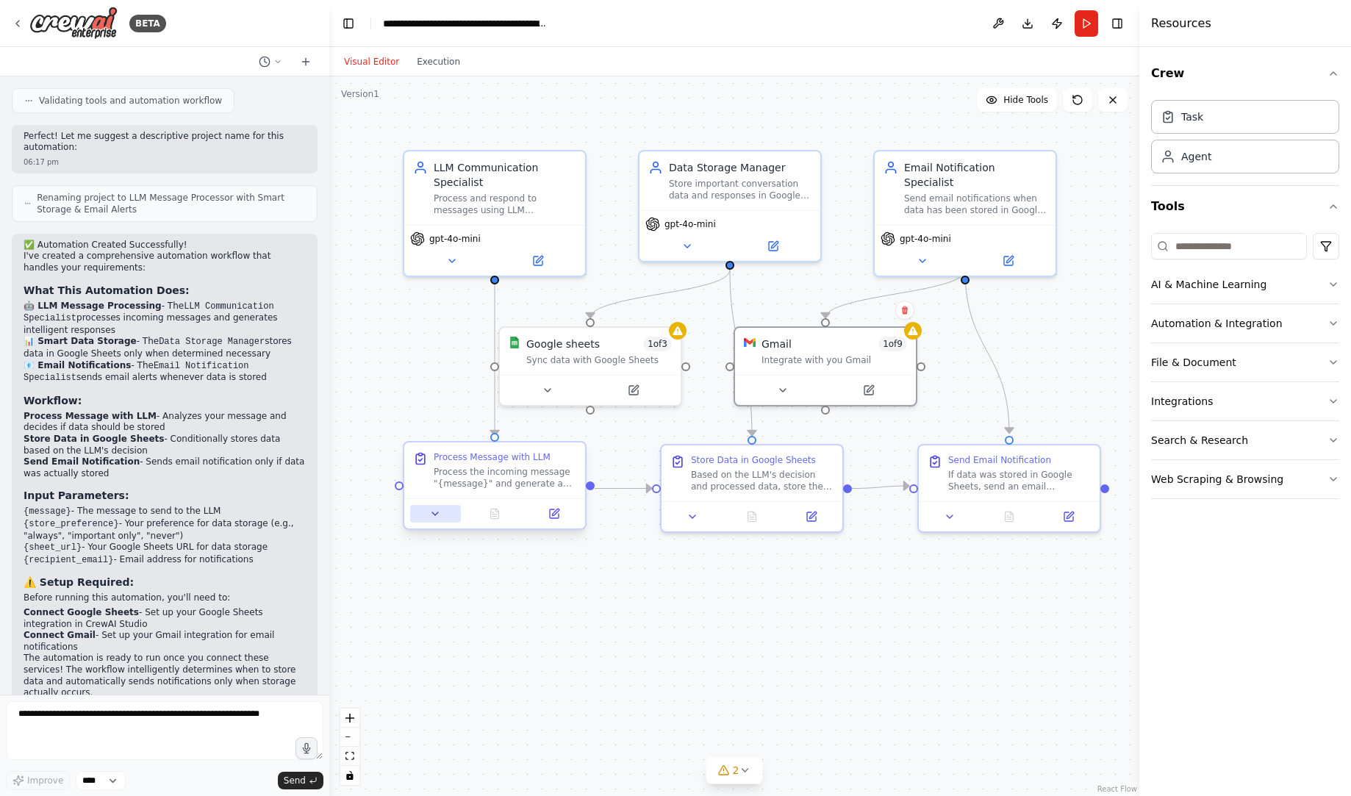
click at [436, 514] on icon at bounding box center [435, 513] width 6 height 3
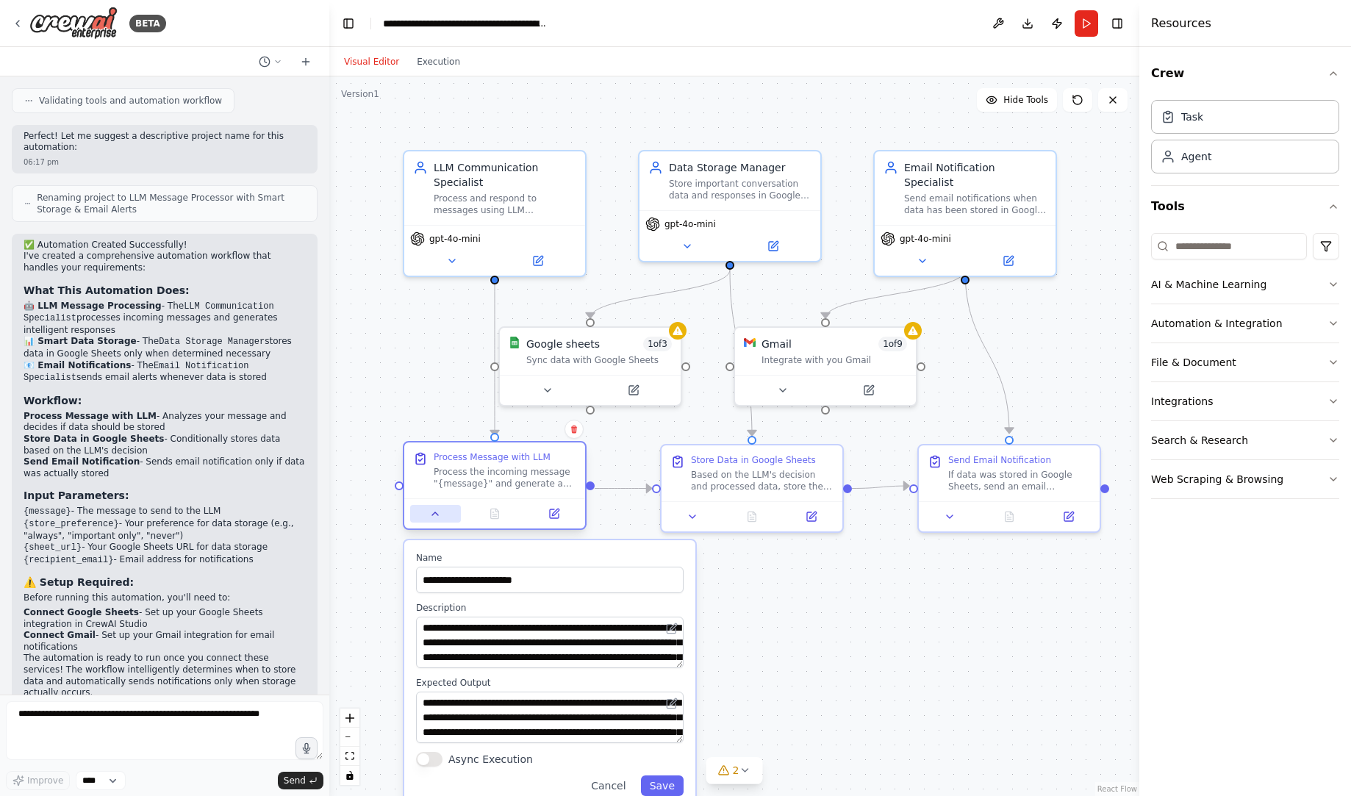
click at [436, 514] on icon at bounding box center [435, 513] width 6 height 3
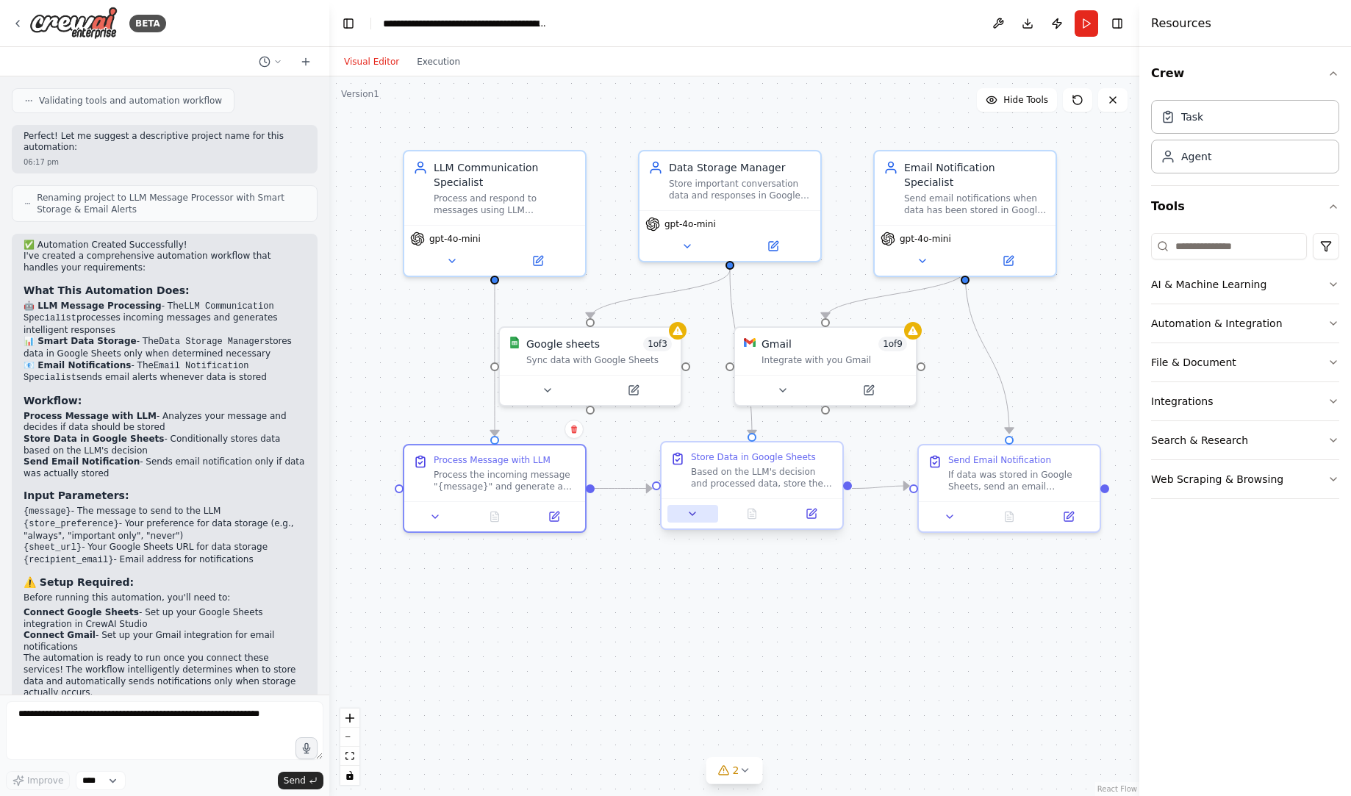
click at [701, 516] on button at bounding box center [693, 514] width 51 height 18
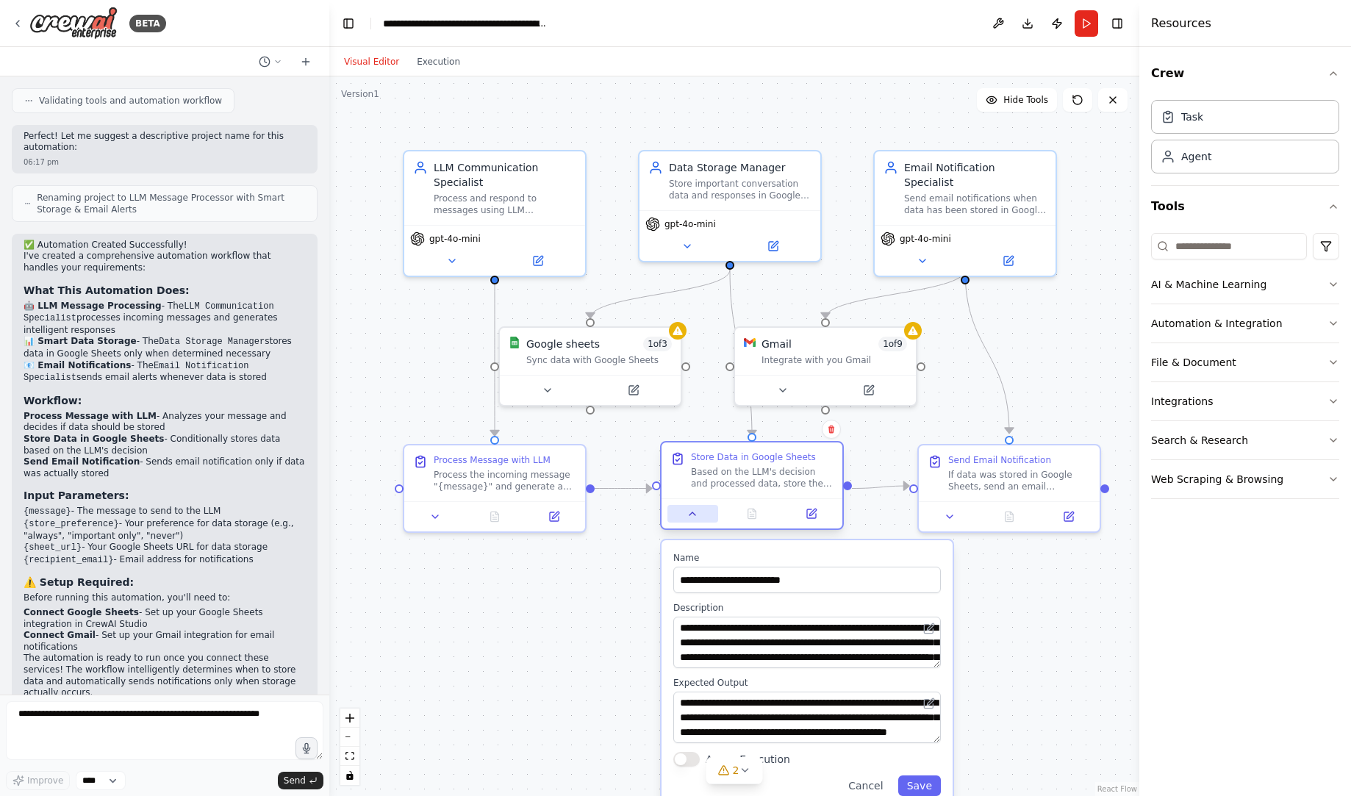
click at [701, 516] on button at bounding box center [693, 514] width 51 height 18
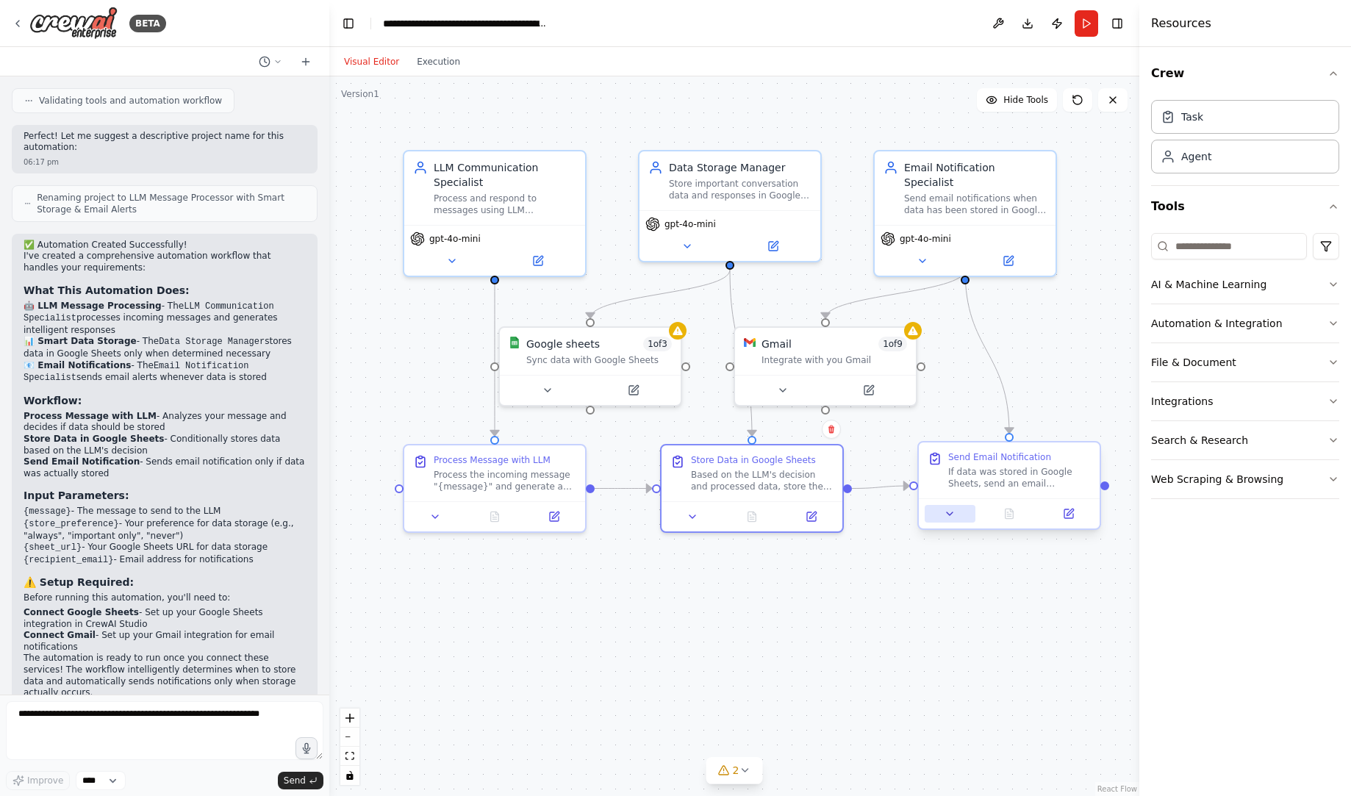
click at [952, 512] on icon at bounding box center [950, 513] width 6 height 3
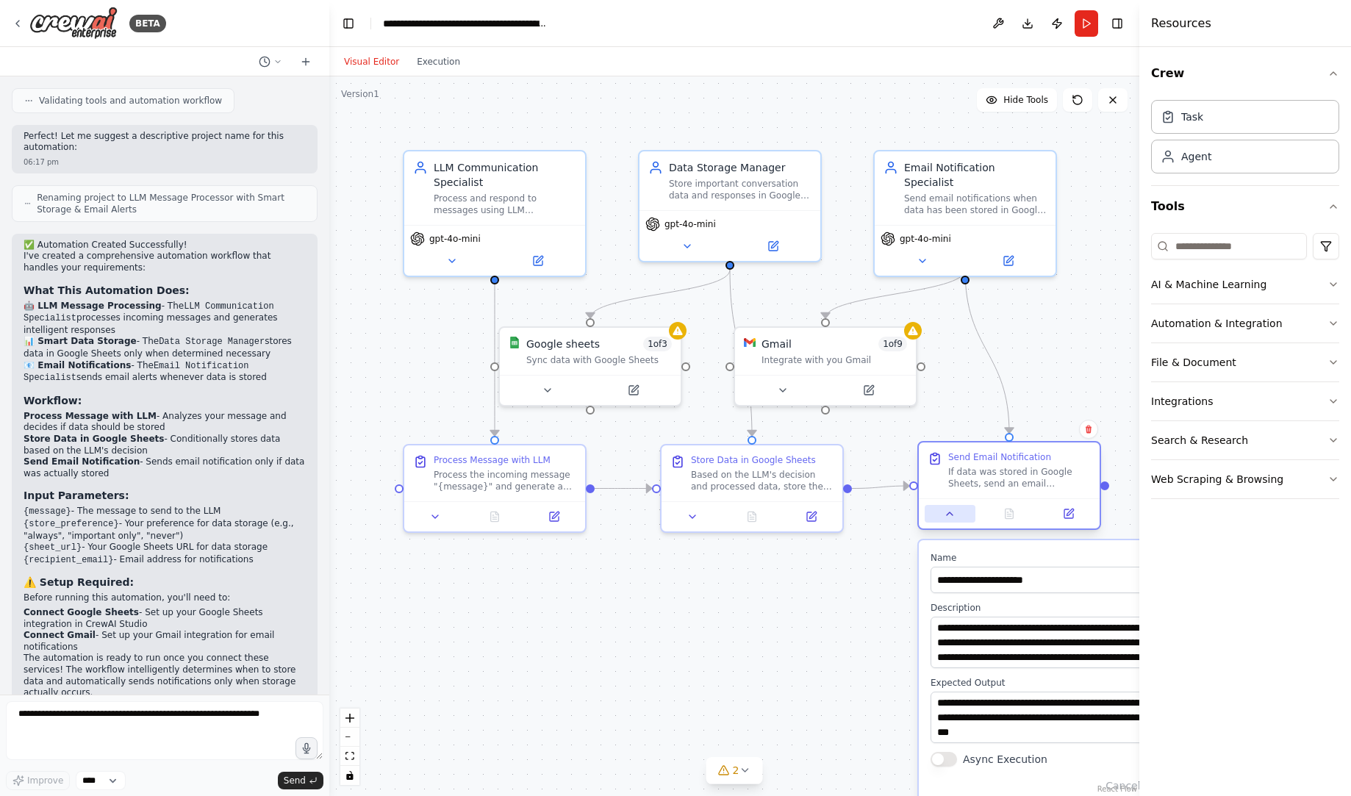
click at [952, 512] on icon at bounding box center [950, 514] width 12 height 12
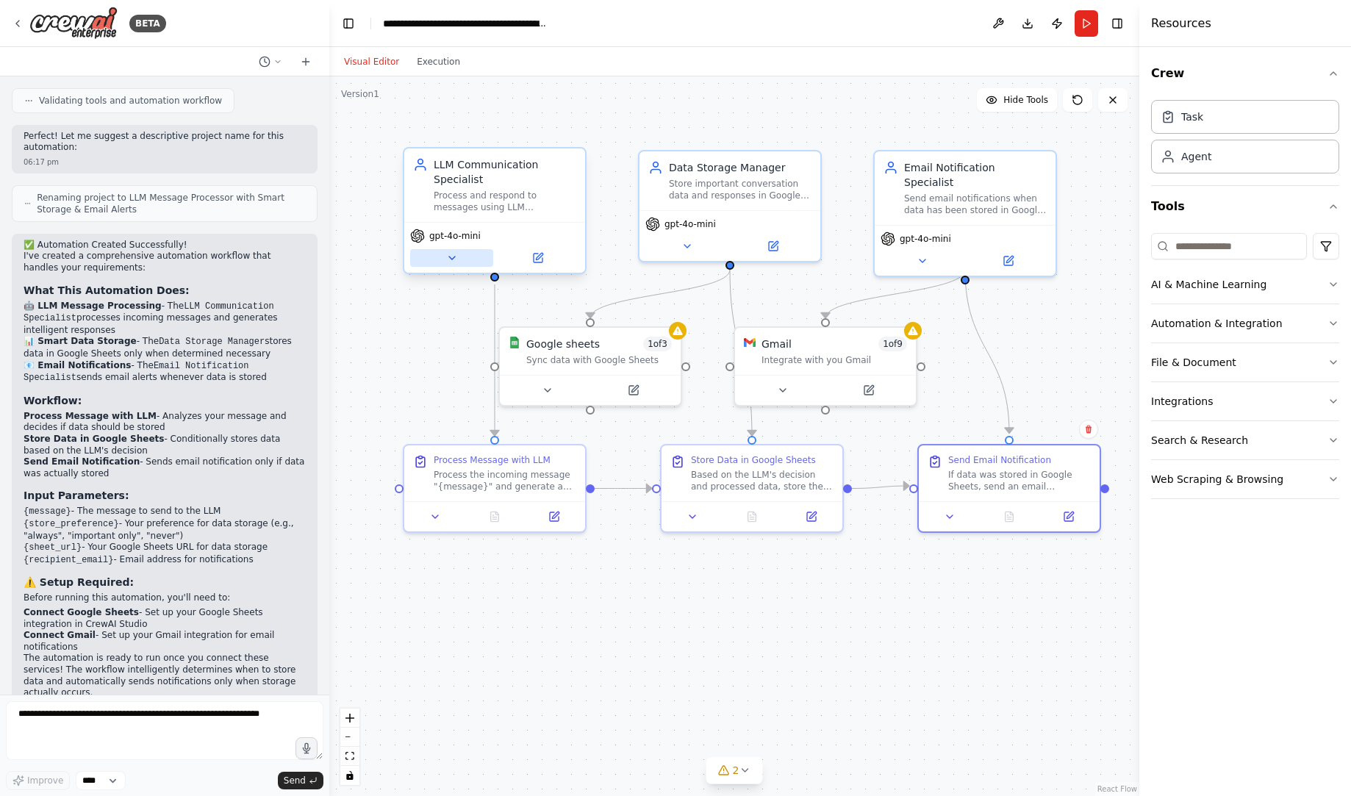
click at [457, 255] on icon at bounding box center [452, 258] width 12 height 12
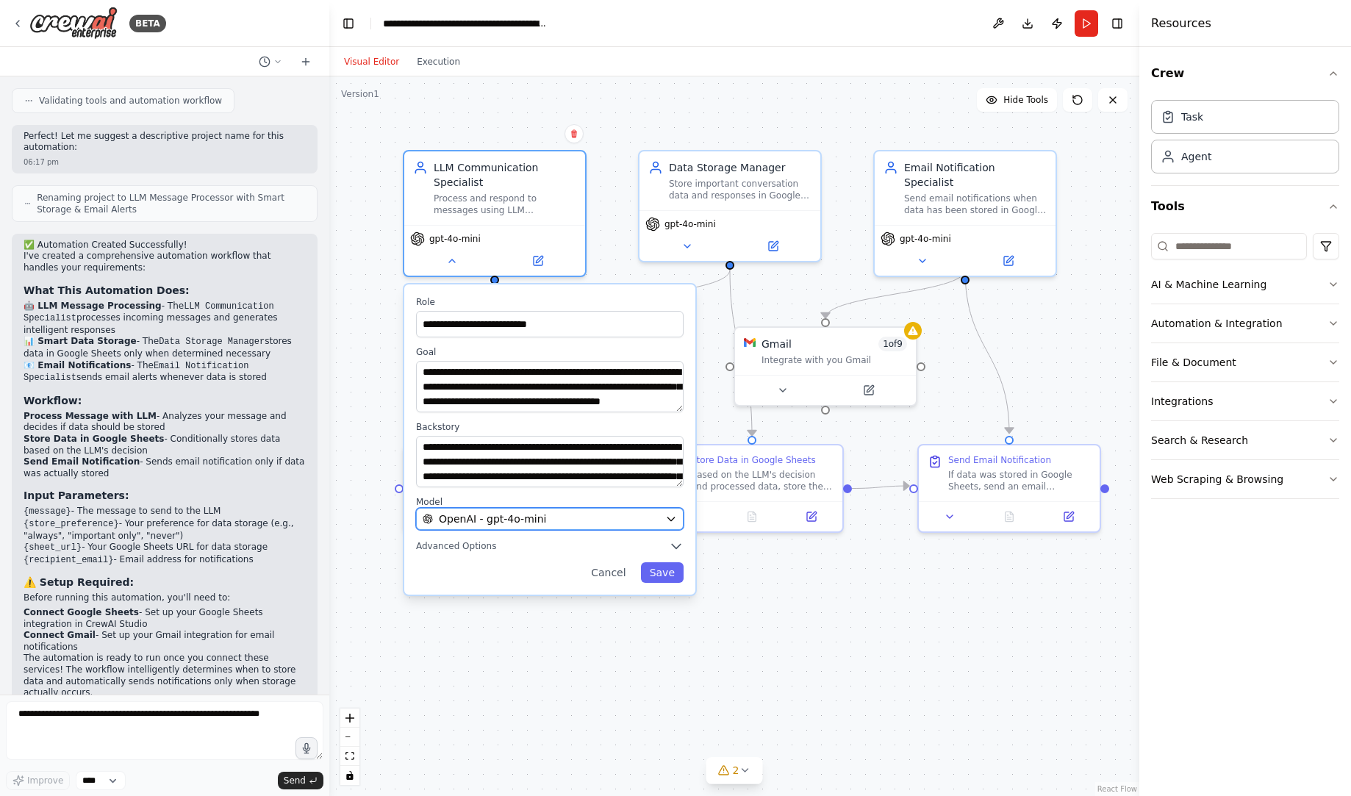
click at [648, 523] on div "OpenAI - gpt-4o-mini" at bounding box center [541, 519] width 237 height 15
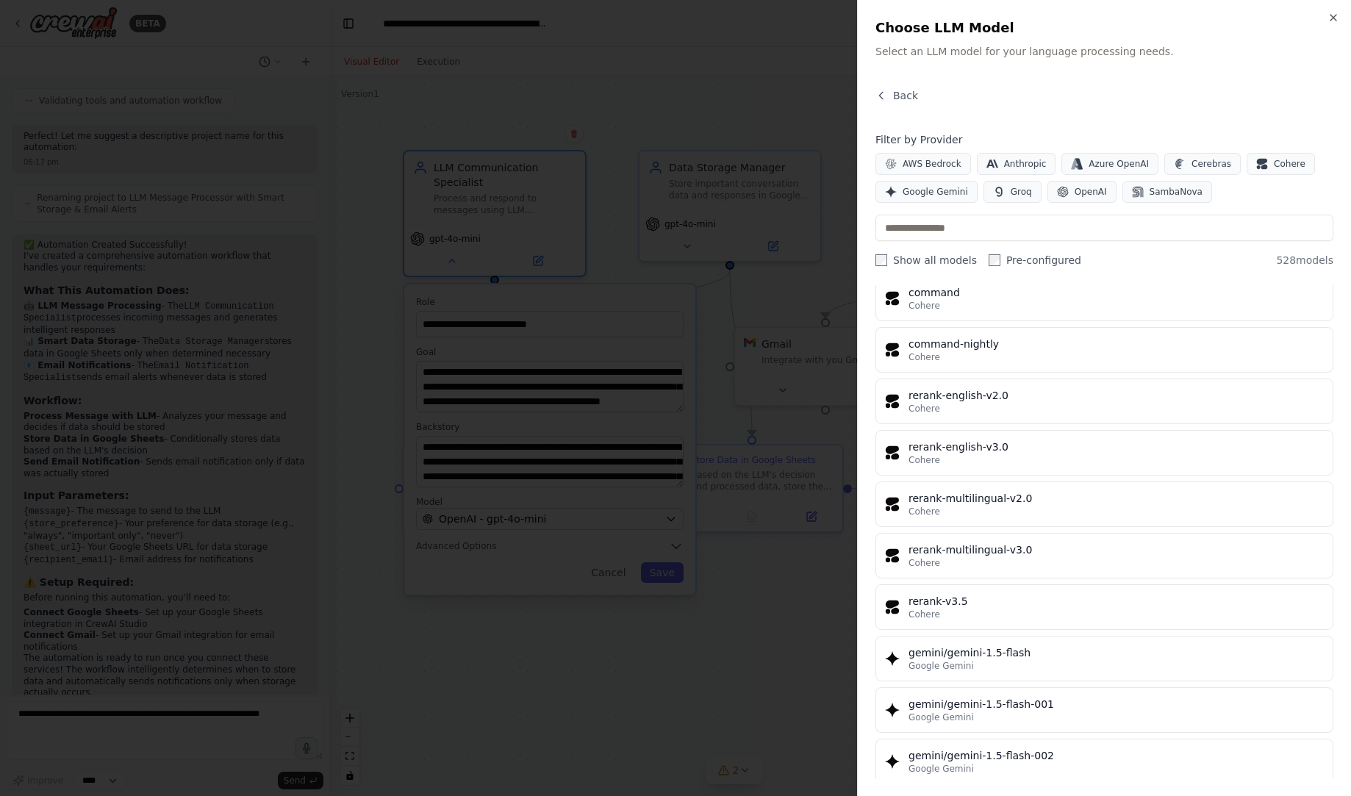
scroll to position [16091, 0]
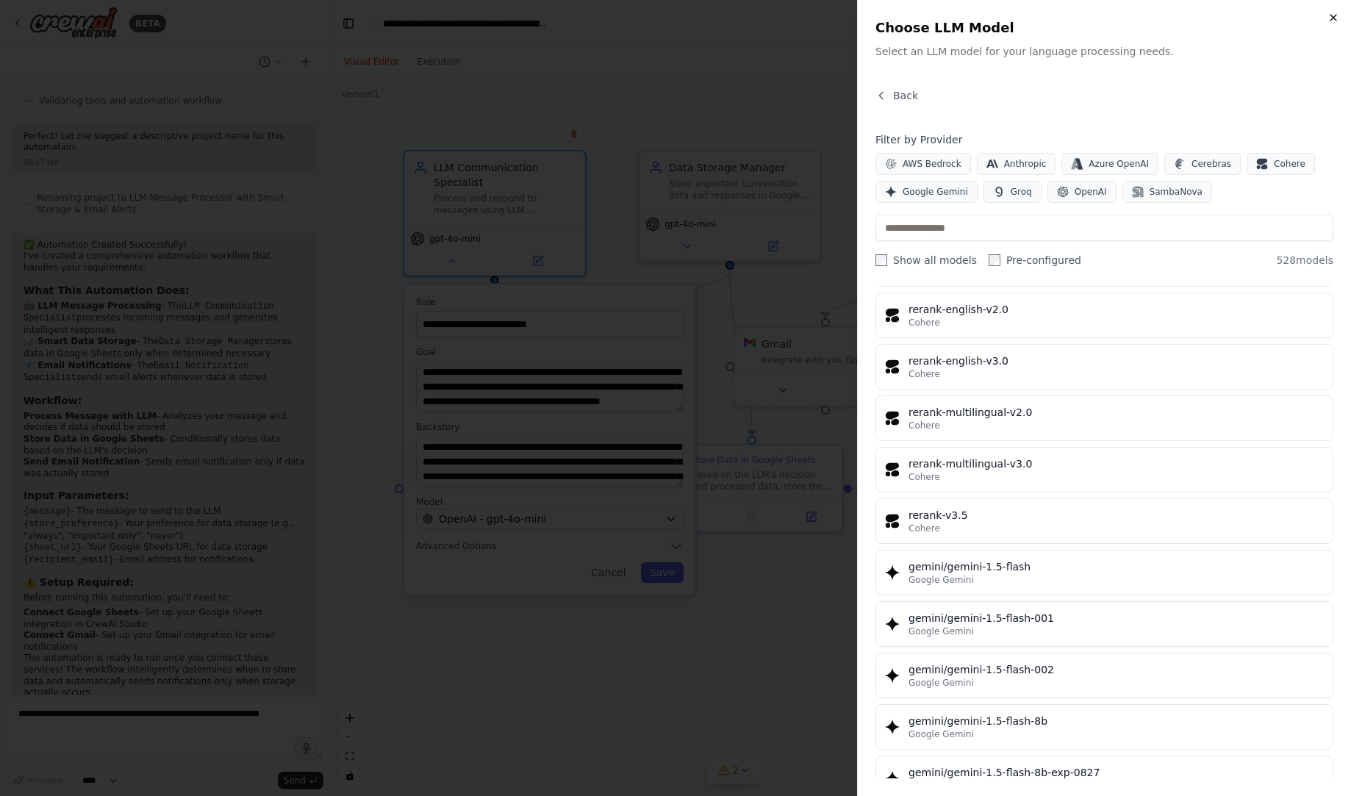
click at [1337, 14] on icon "button" at bounding box center [1334, 18] width 12 height 12
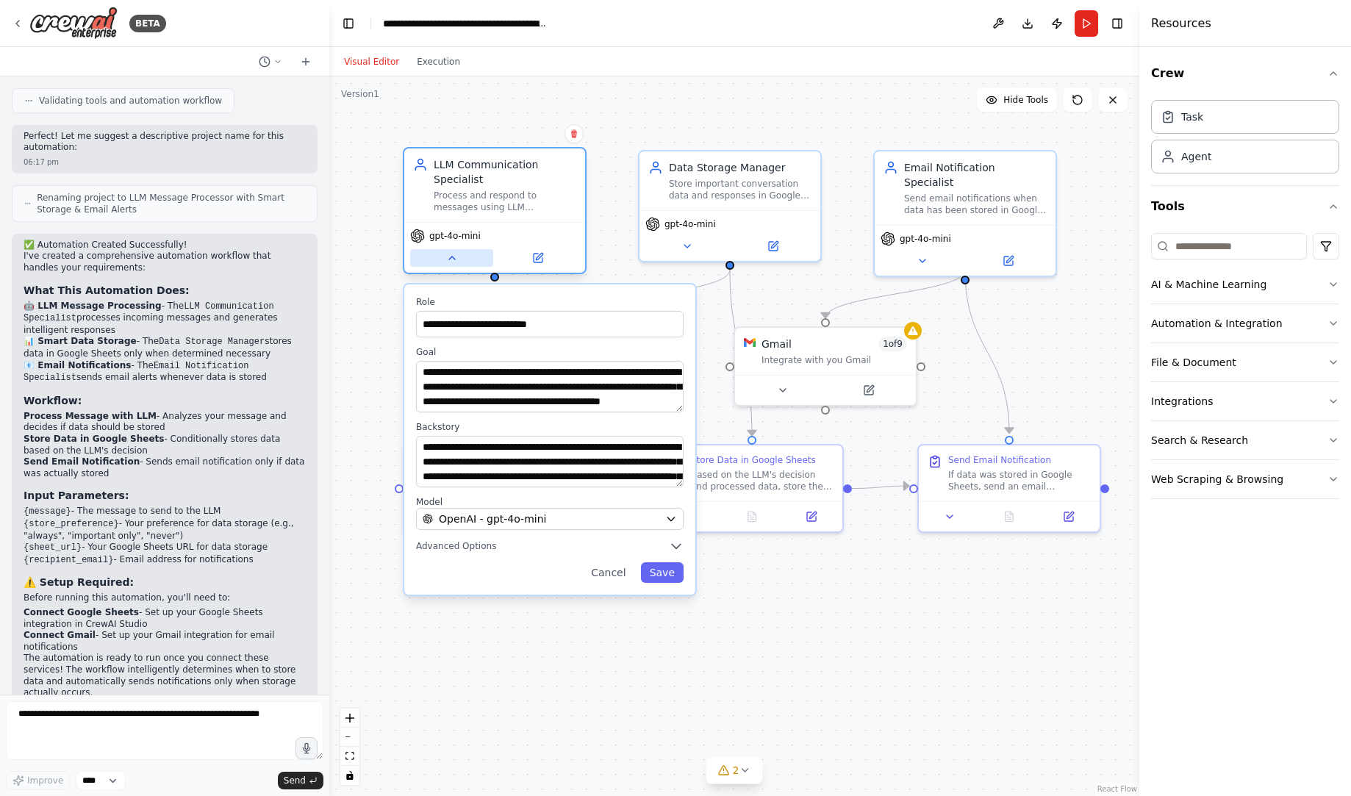
click at [457, 257] on icon at bounding box center [452, 258] width 12 height 12
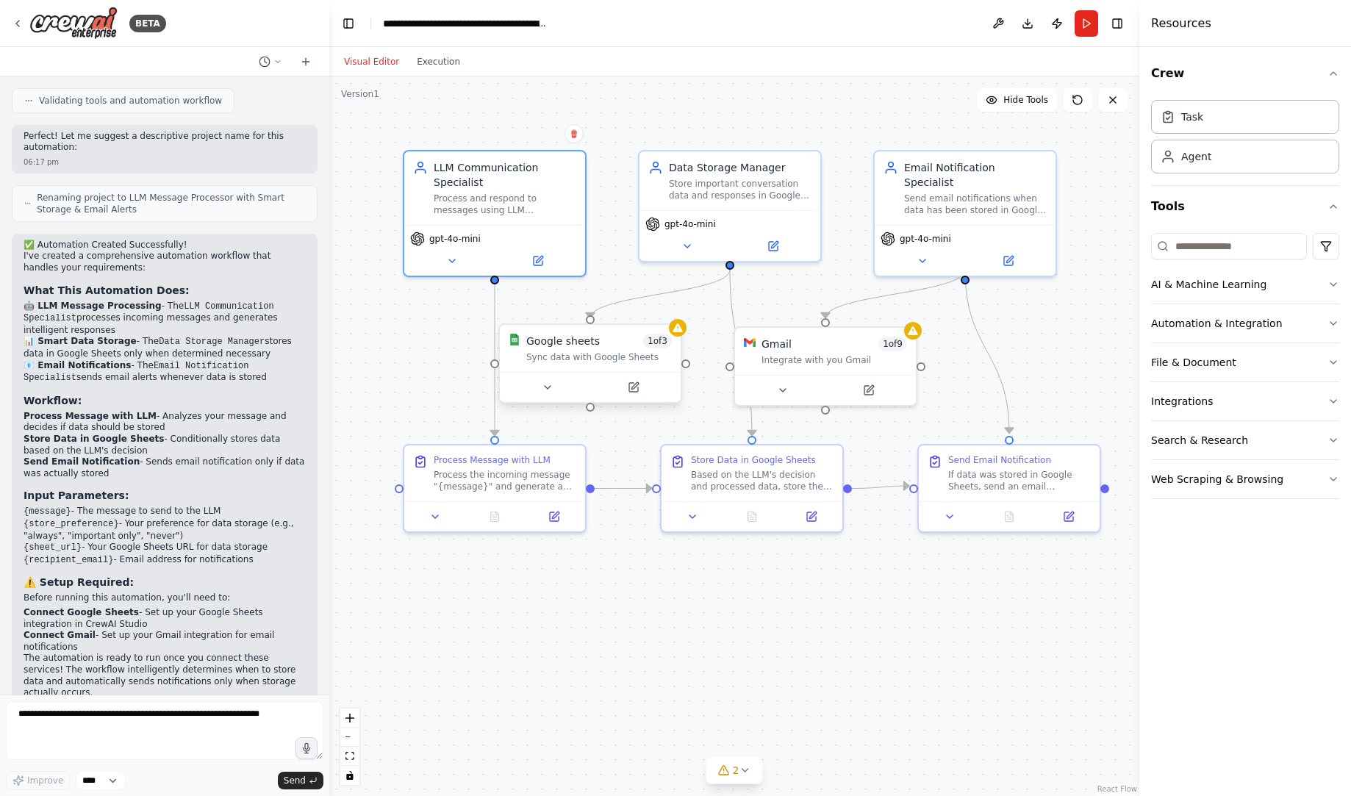
click at [552, 396] on div at bounding box center [590, 387] width 181 height 30
click at [550, 389] on icon at bounding box center [548, 388] width 12 height 12
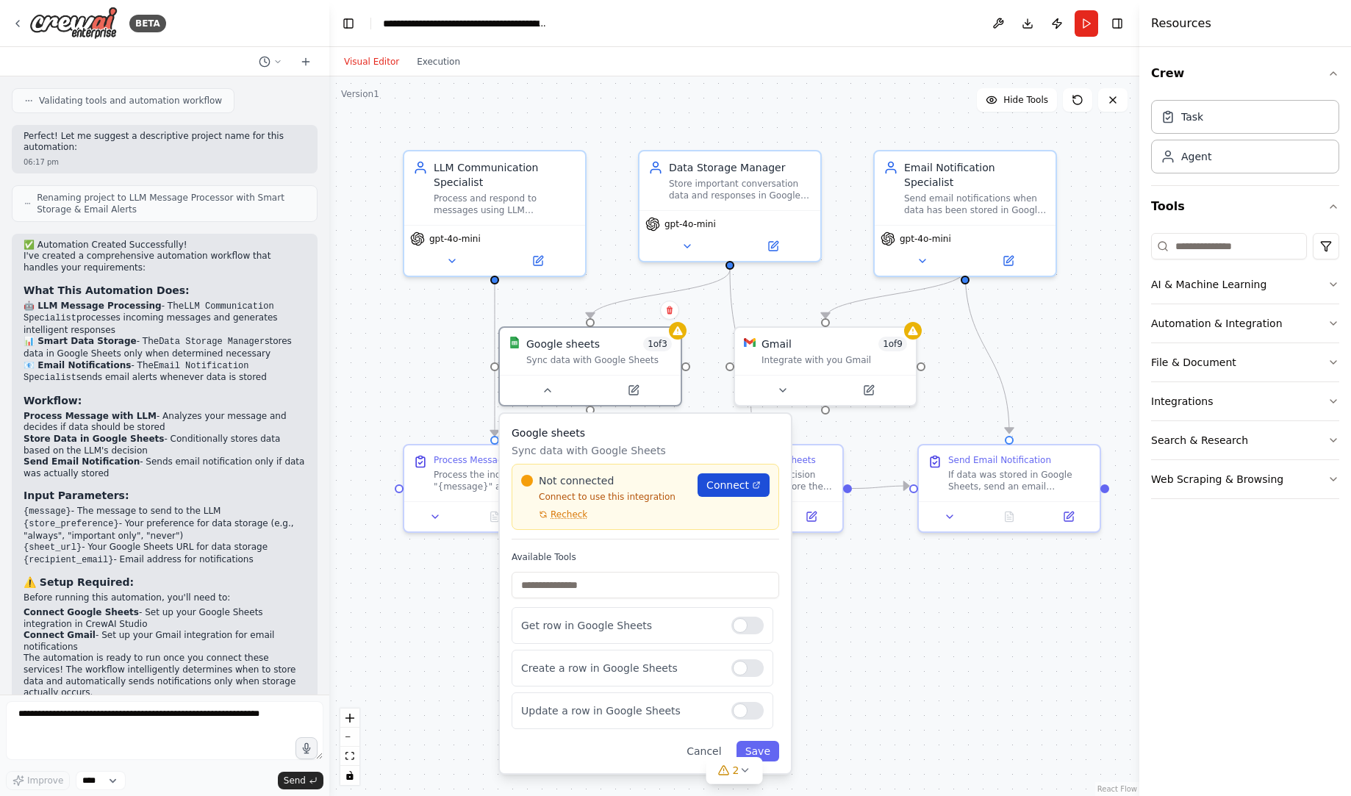
click at [744, 492] on span "Connect" at bounding box center [727, 485] width 43 height 15
click at [838, 594] on div ".deletable-edge-delete-btn { width: 20px; height: 20px; border: 0px solid #ffff…" at bounding box center [734, 436] width 810 height 720
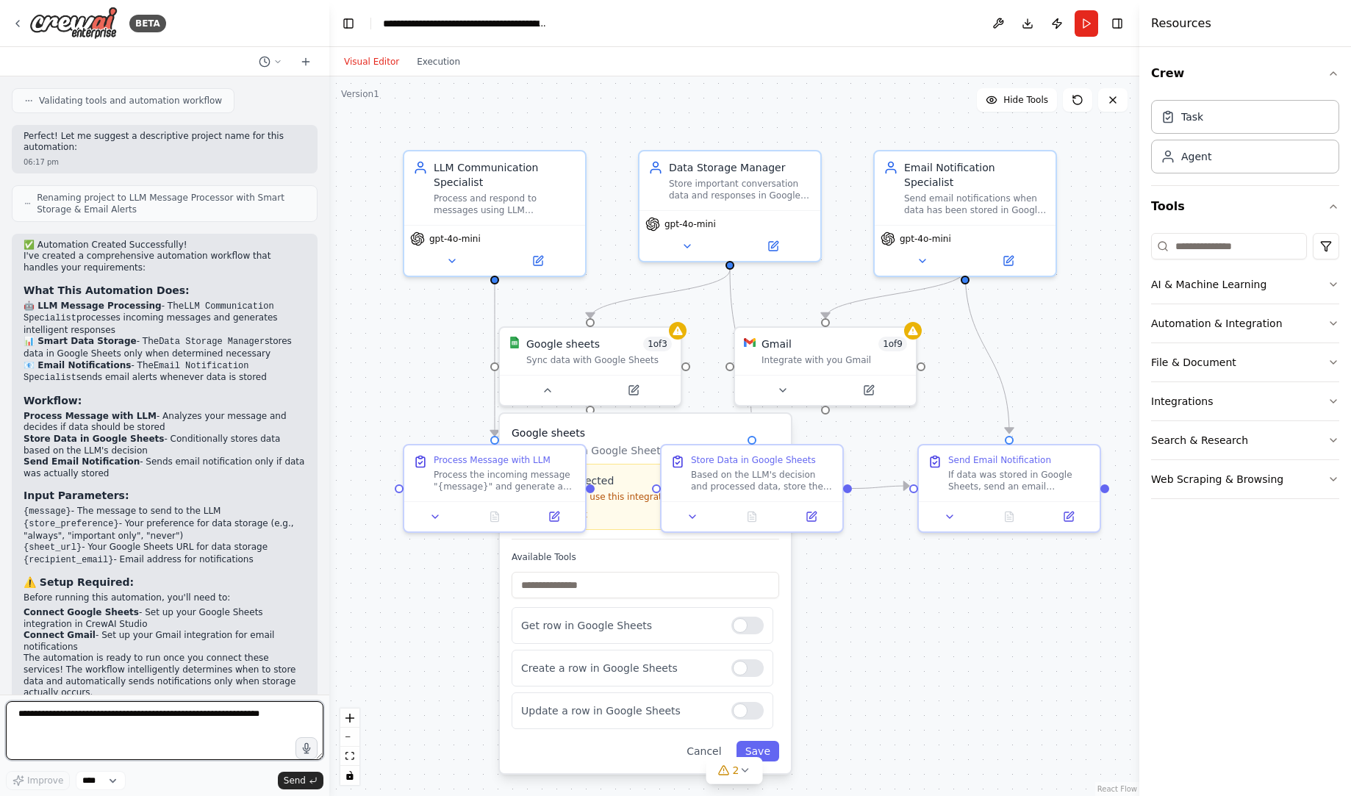
click at [134, 723] on textarea at bounding box center [165, 730] width 318 height 59
type textarea "**********"
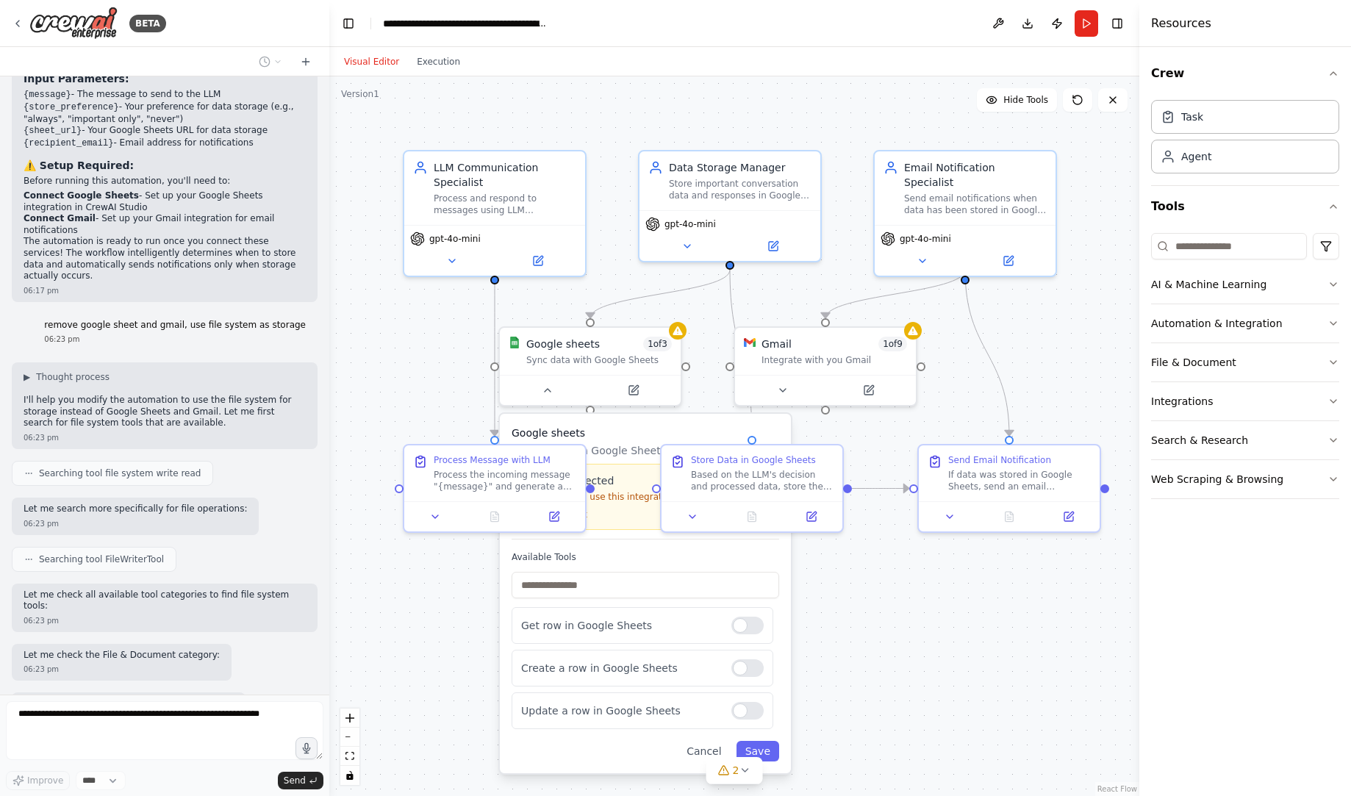
scroll to position [1454, 0]
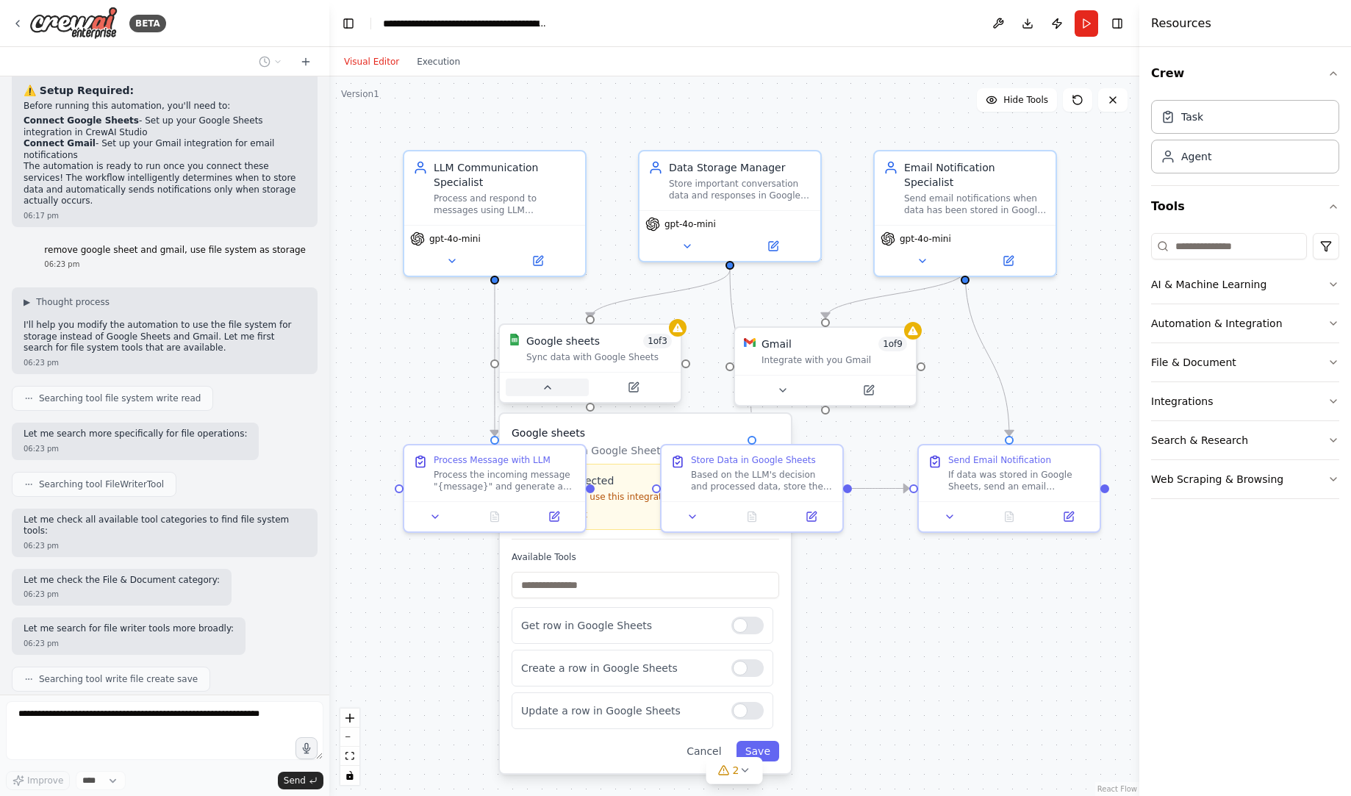
click at [548, 396] on button at bounding box center [547, 388] width 83 height 18
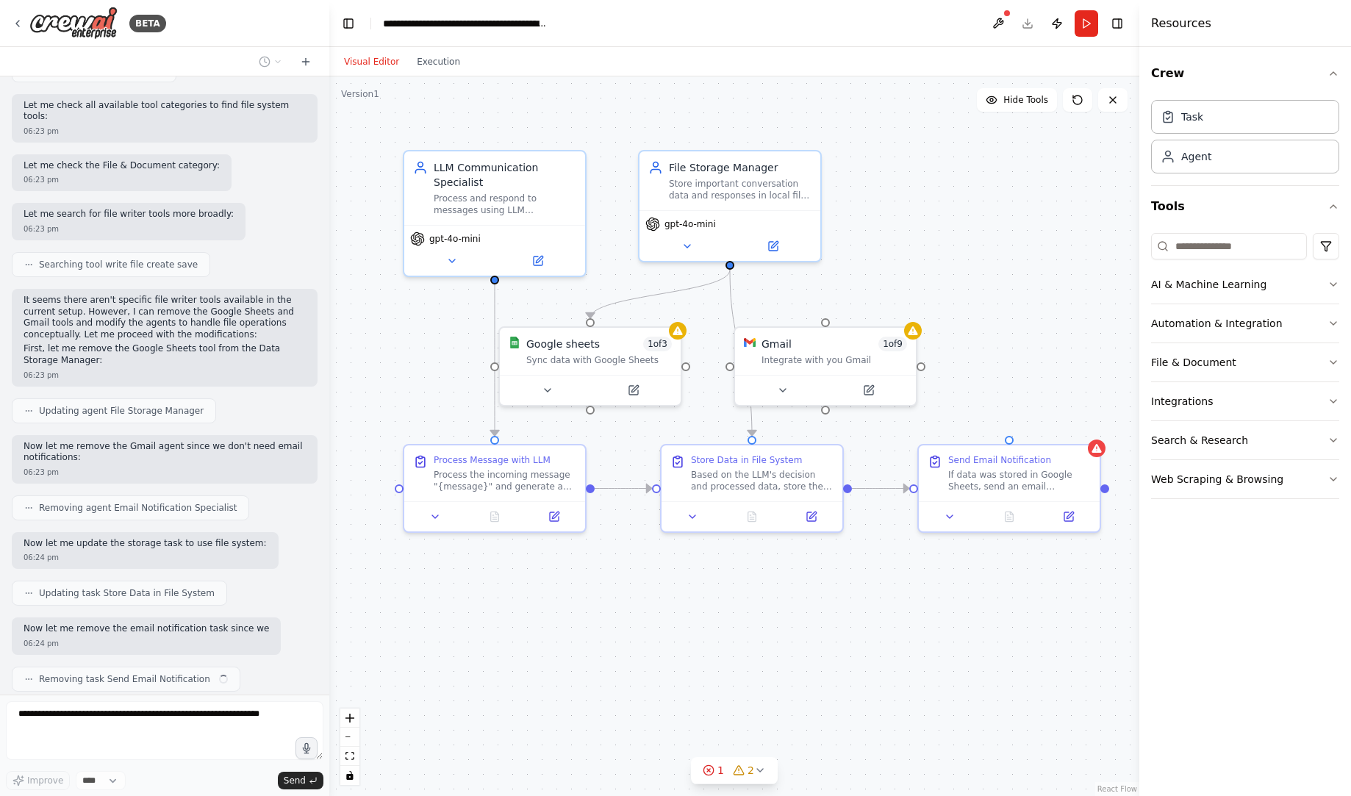
scroll to position [1881, 0]
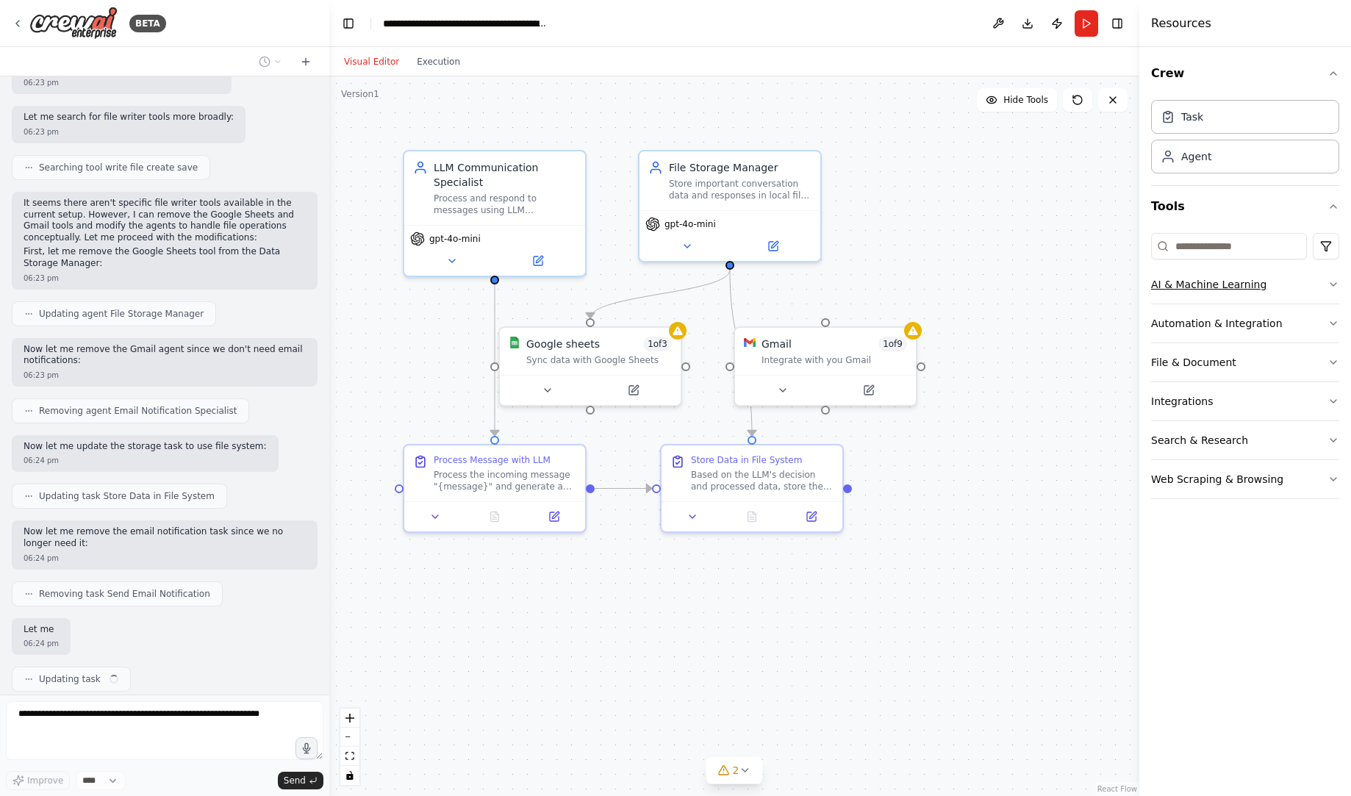
click at [1331, 280] on icon "button" at bounding box center [1334, 285] width 12 height 12
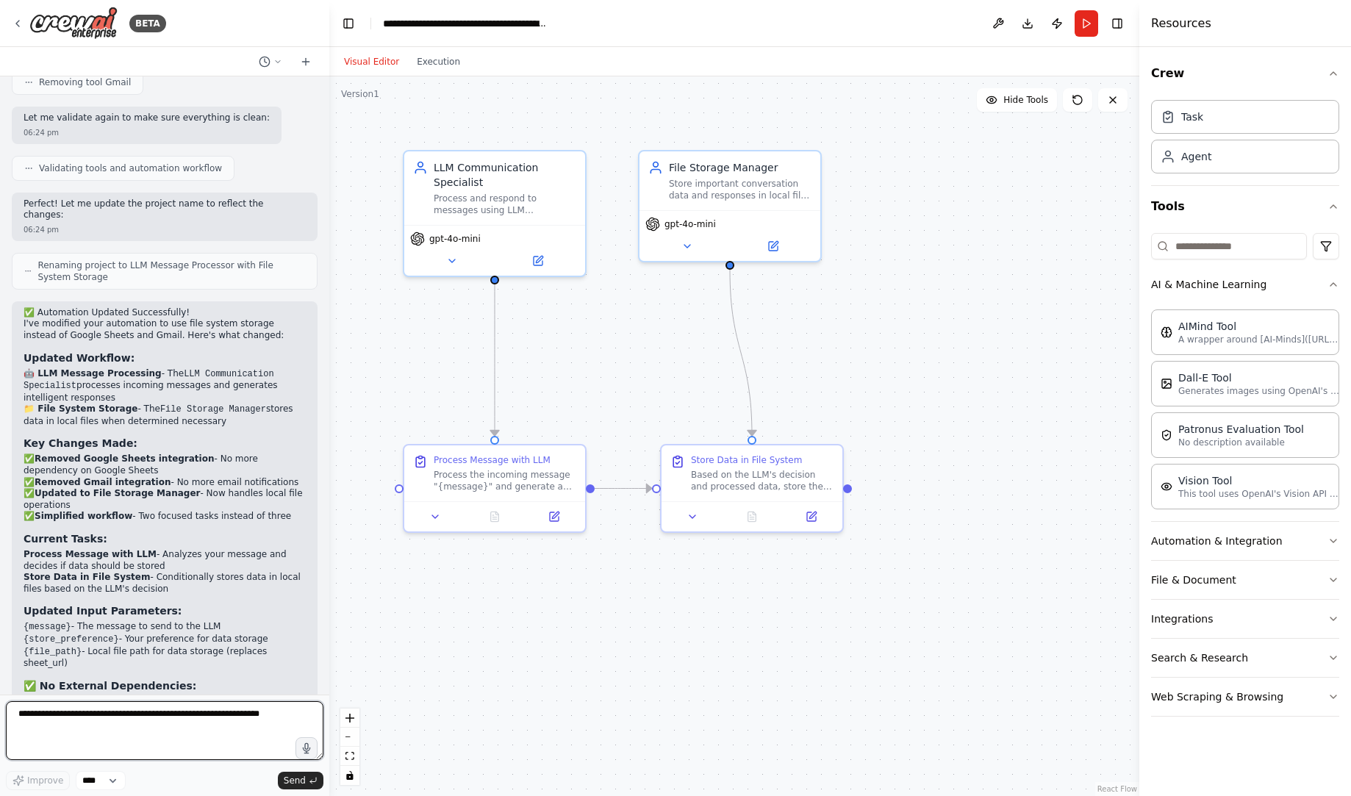
scroll to position [2808, 0]
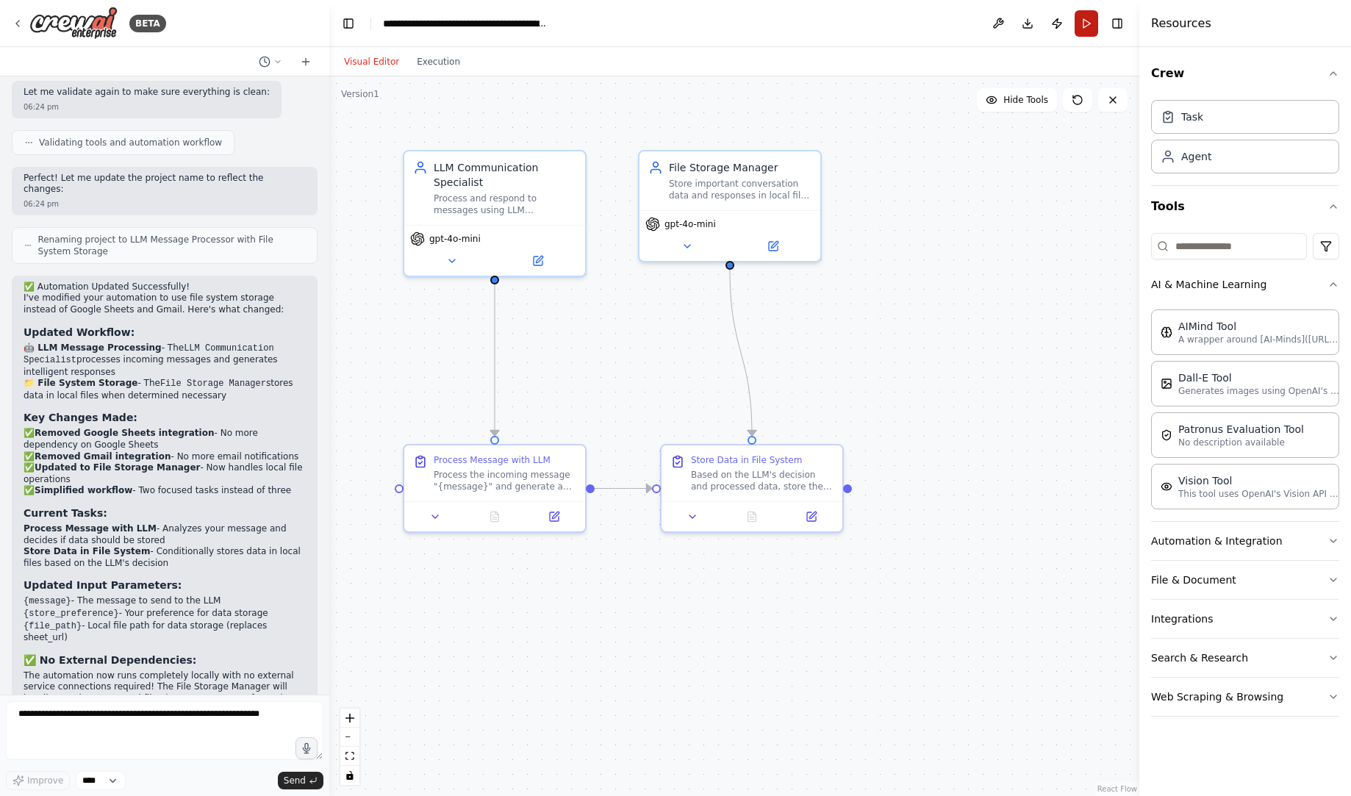
click at [1090, 18] on button "Run" at bounding box center [1087, 23] width 24 height 26
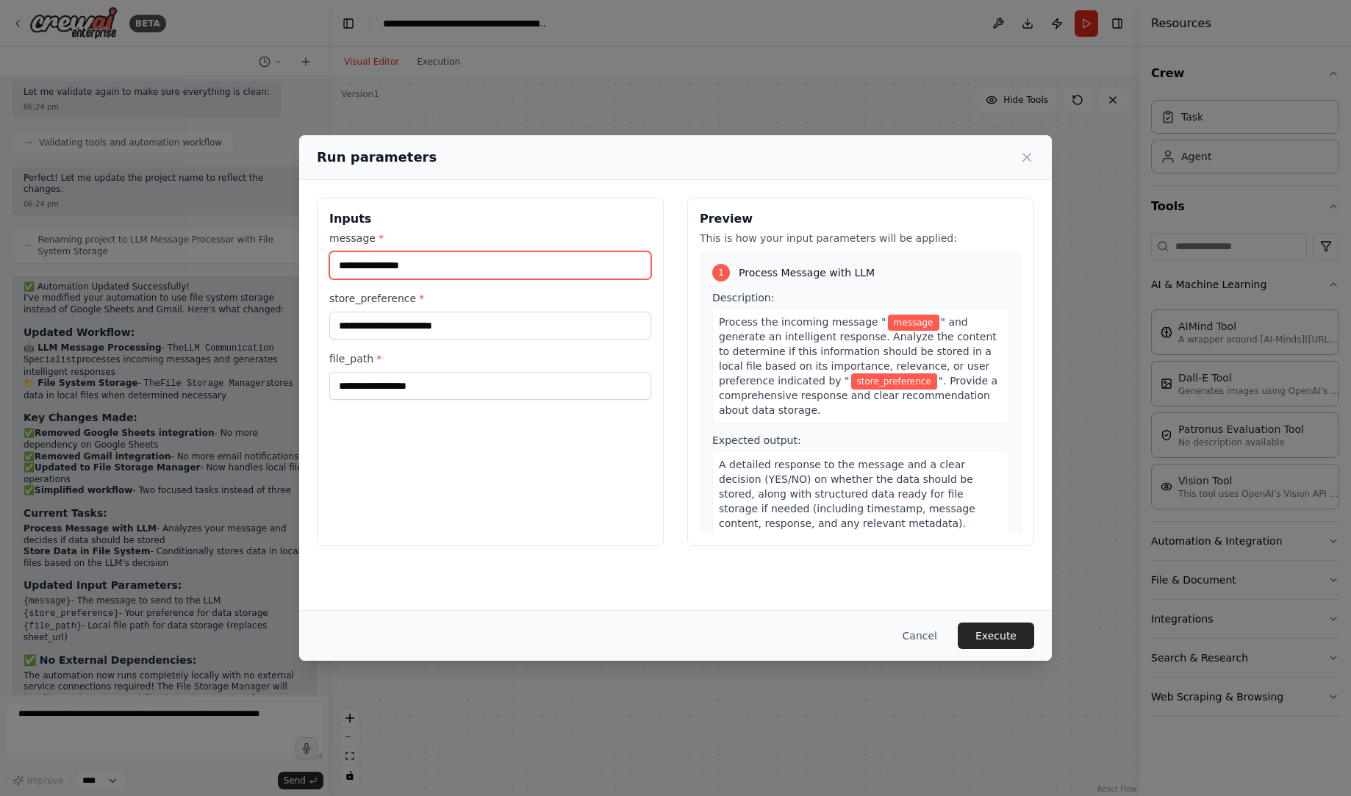
click at [540, 265] on input "message *" at bounding box center [490, 265] width 322 height 28
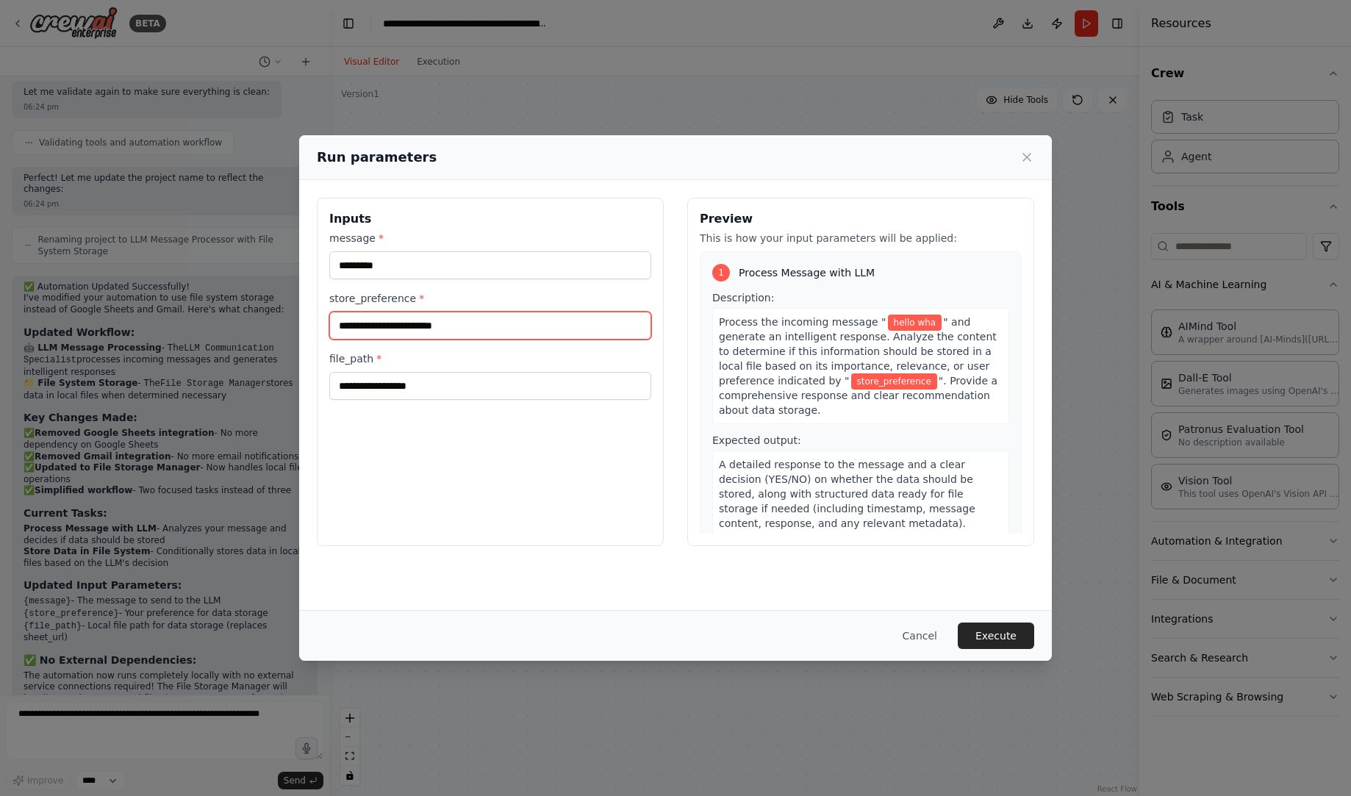
click at [507, 323] on input "store_preference *" at bounding box center [490, 326] width 322 height 28
click at [526, 275] on input "*********" at bounding box center [490, 265] width 322 height 28
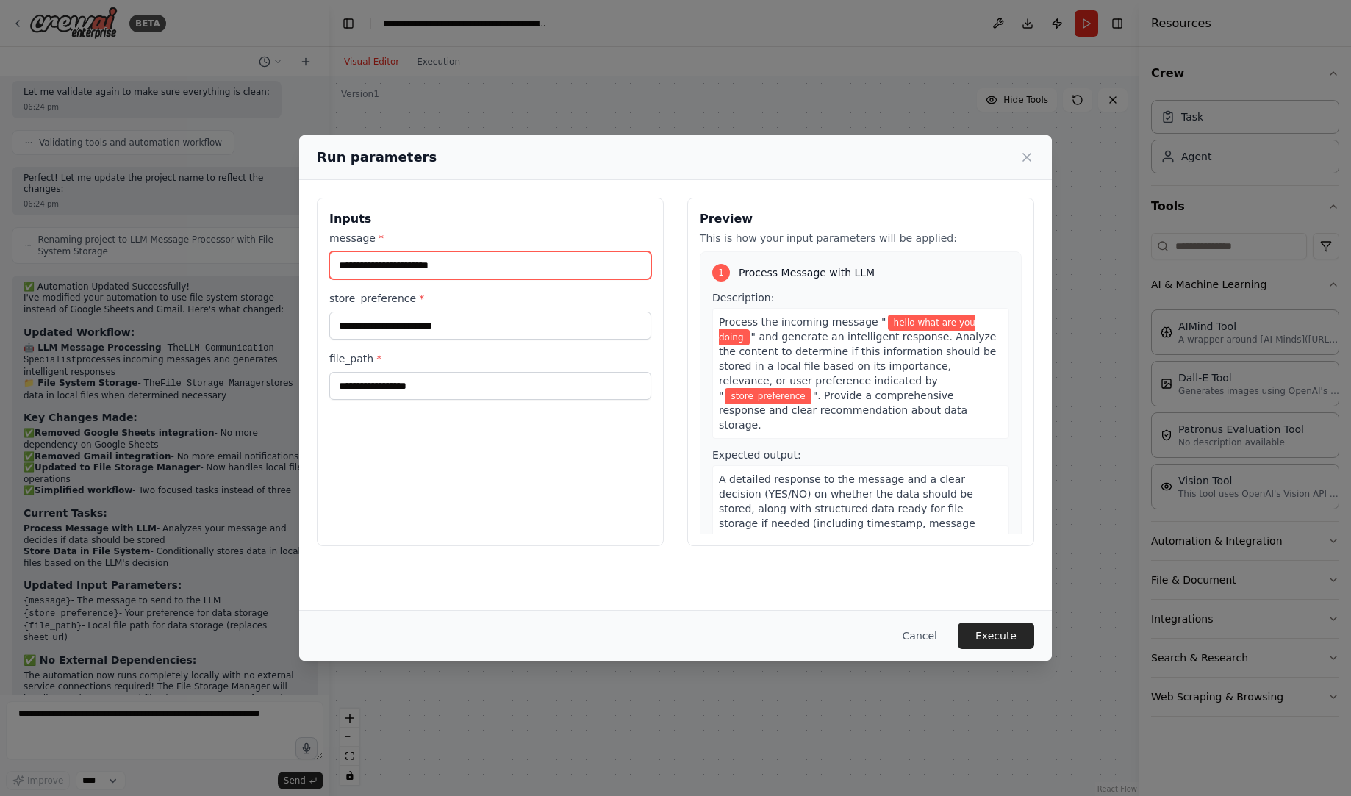
type input "**********"
click at [425, 325] on input "store_preference *" at bounding box center [490, 326] width 322 height 28
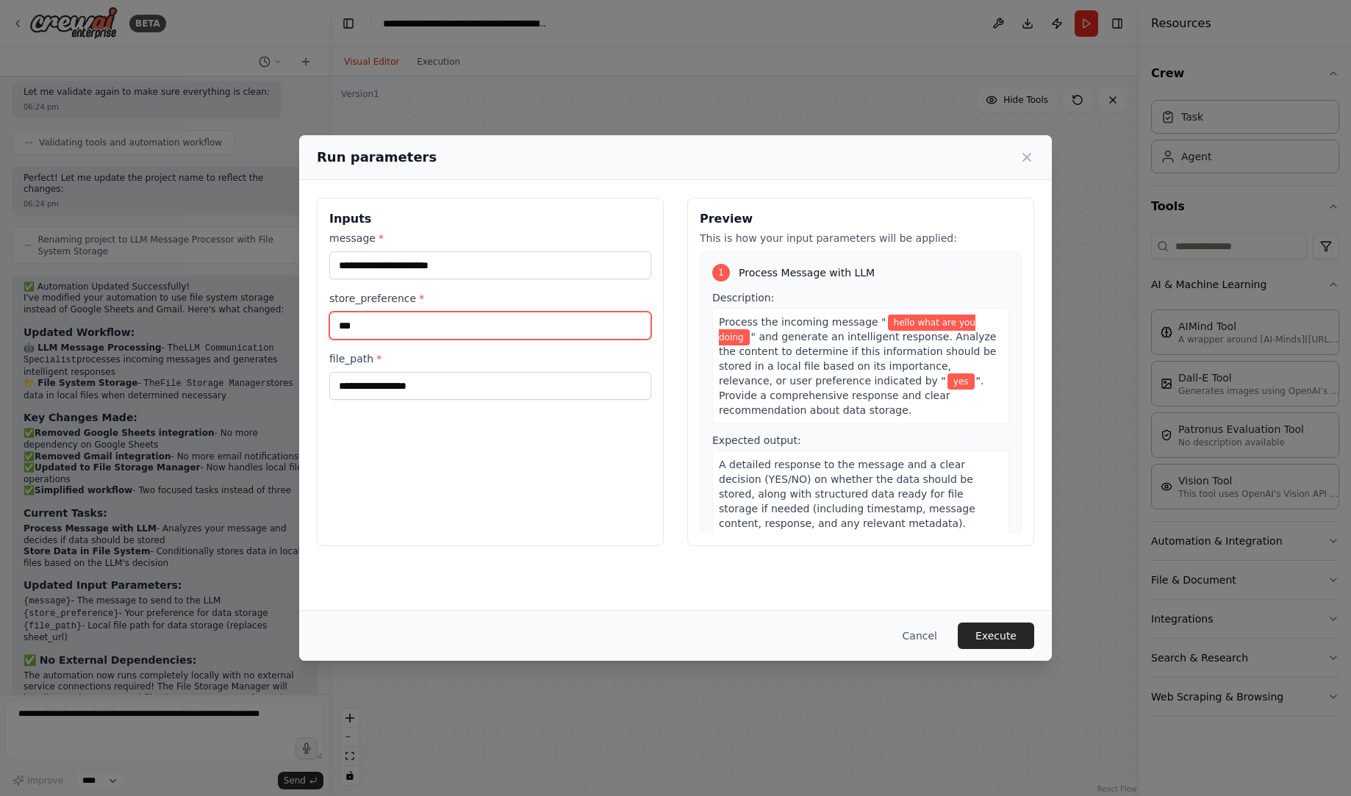
type input "***"
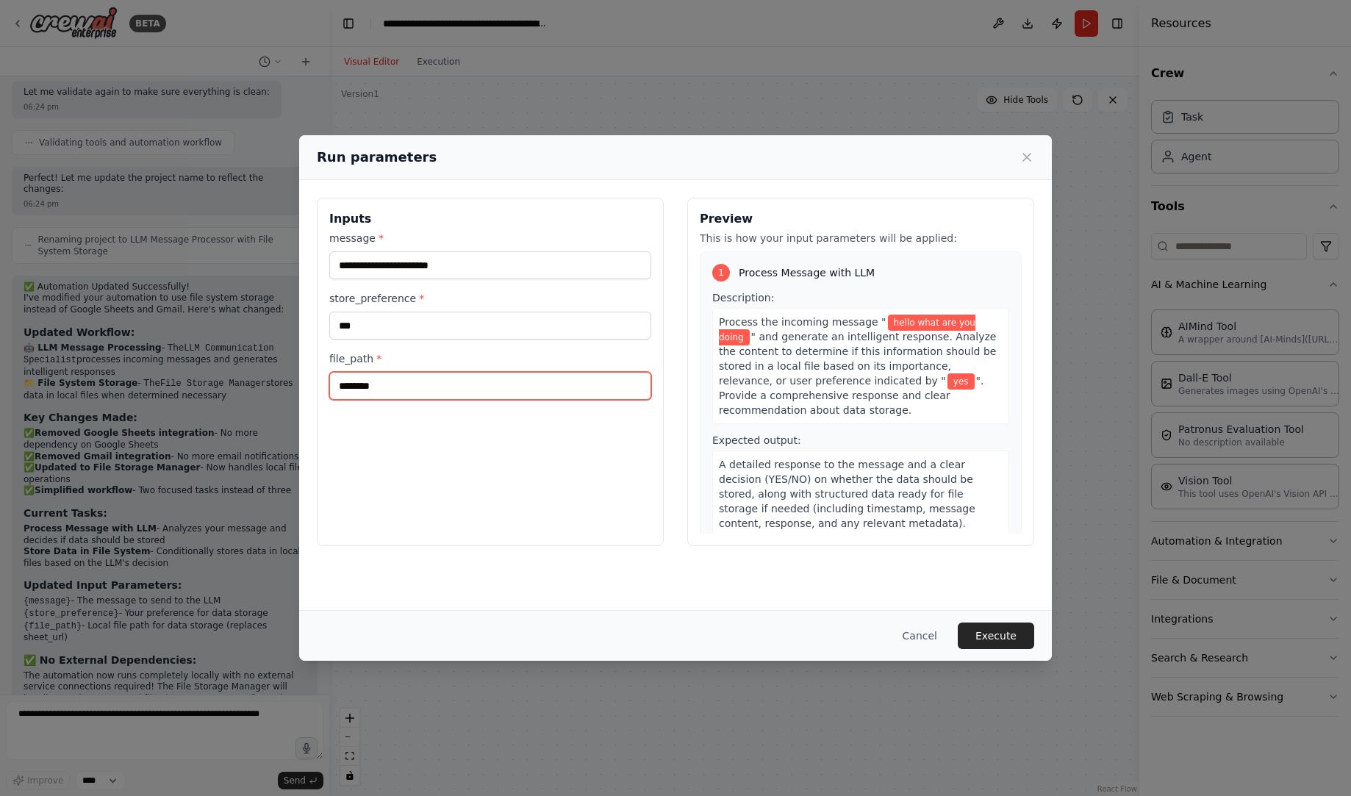
scroll to position [282, 0]
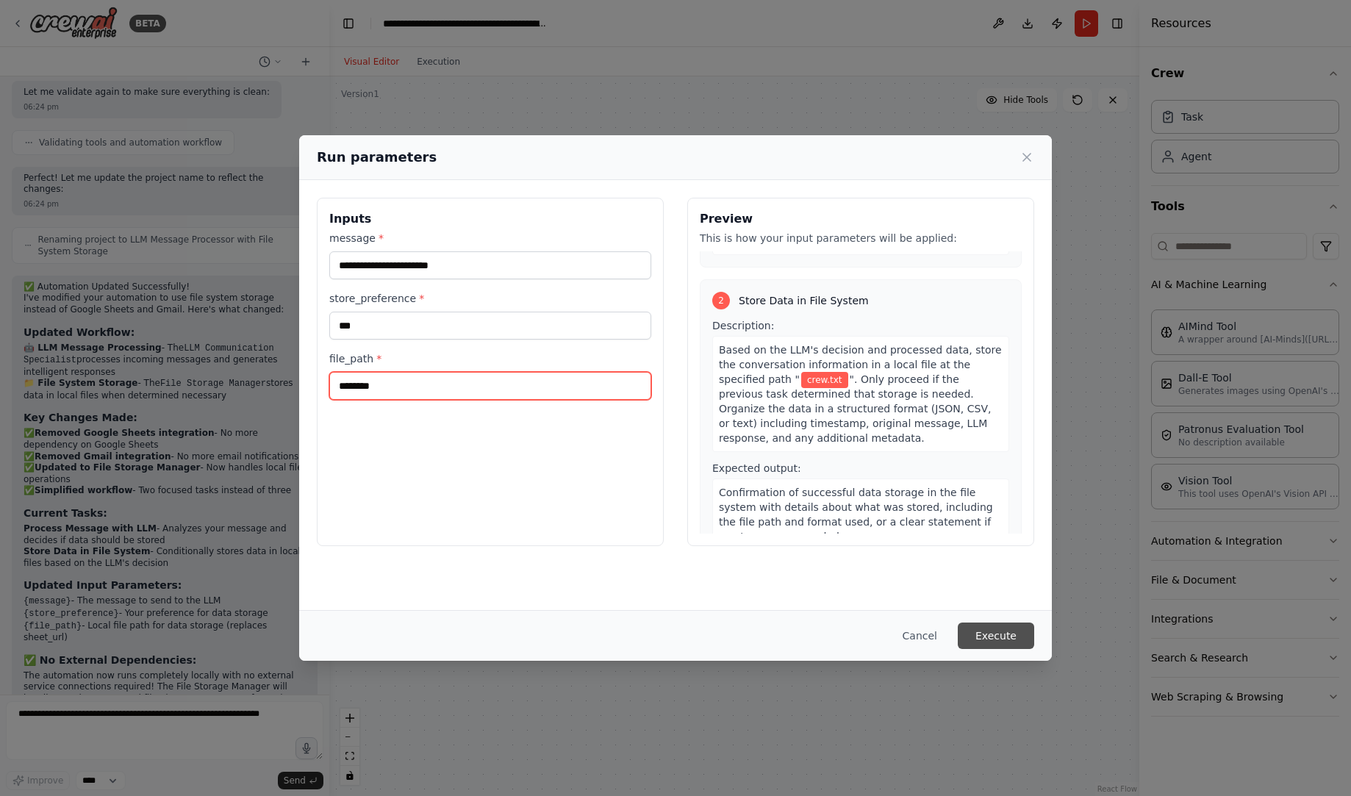
type input "********"
click at [1009, 641] on button "Execute" at bounding box center [996, 636] width 76 height 26
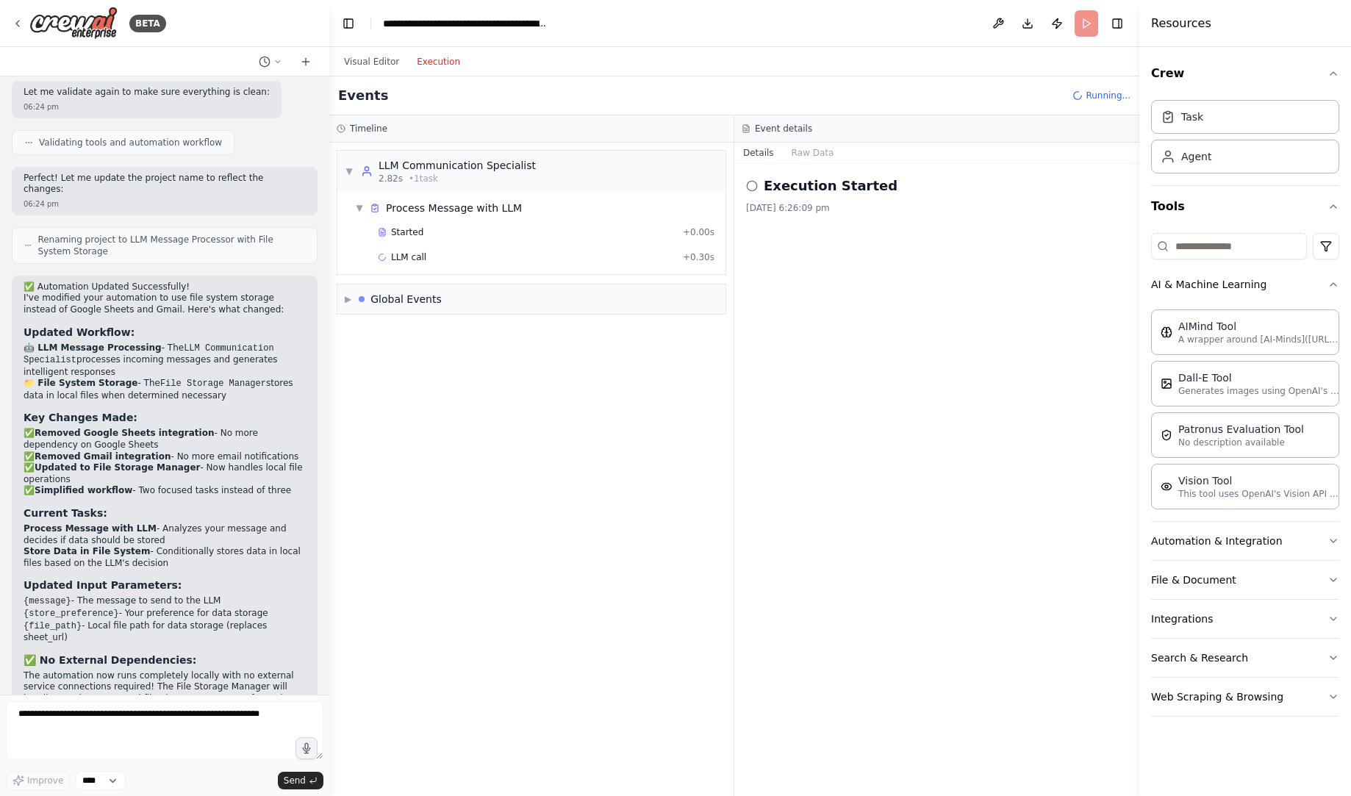
click at [434, 59] on button "Execution" at bounding box center [438, 62] width 61 height 18
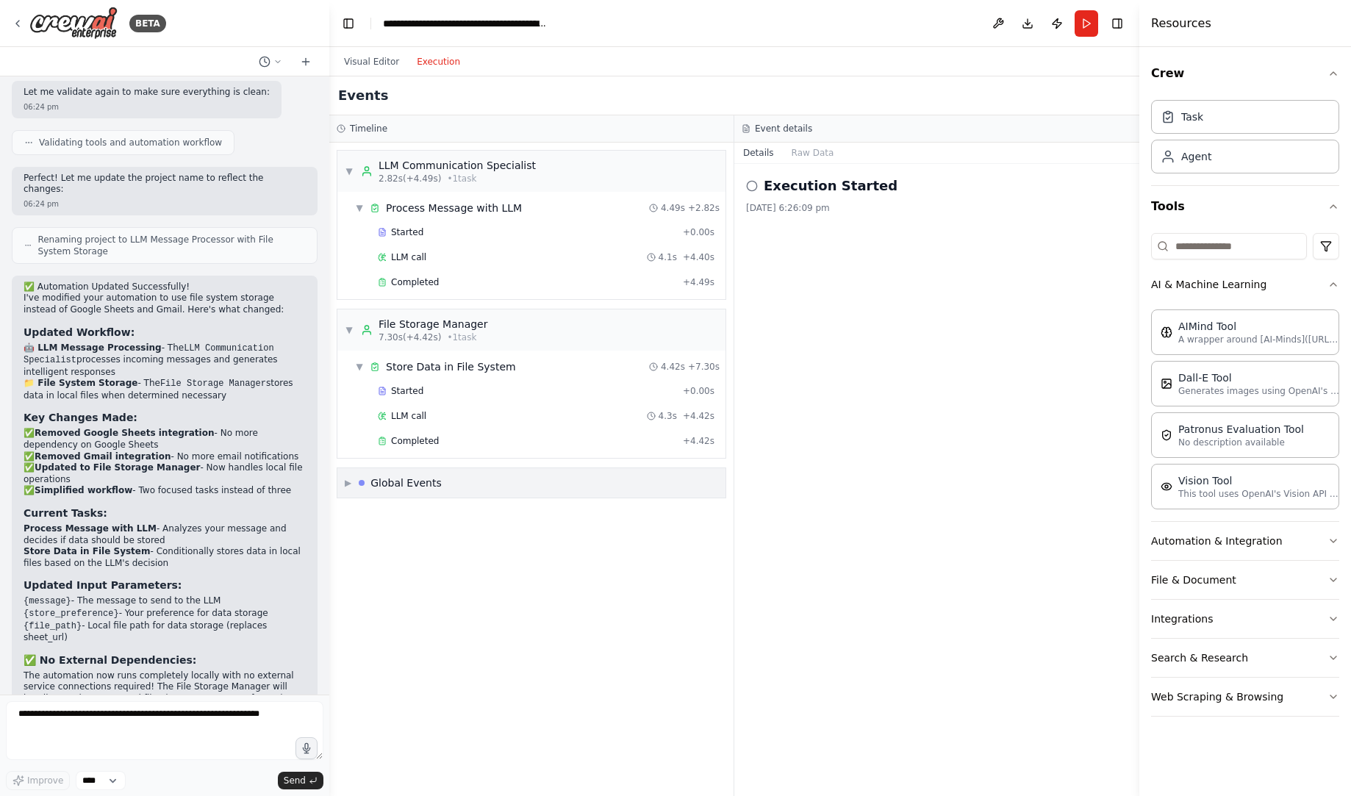
click at [350, 486] on span "▶" at bounding box center [348, 483] width 7 height 12
click at [804, 151] on button "Raw Data" at bounding box center [813, 153] width 60 height 21
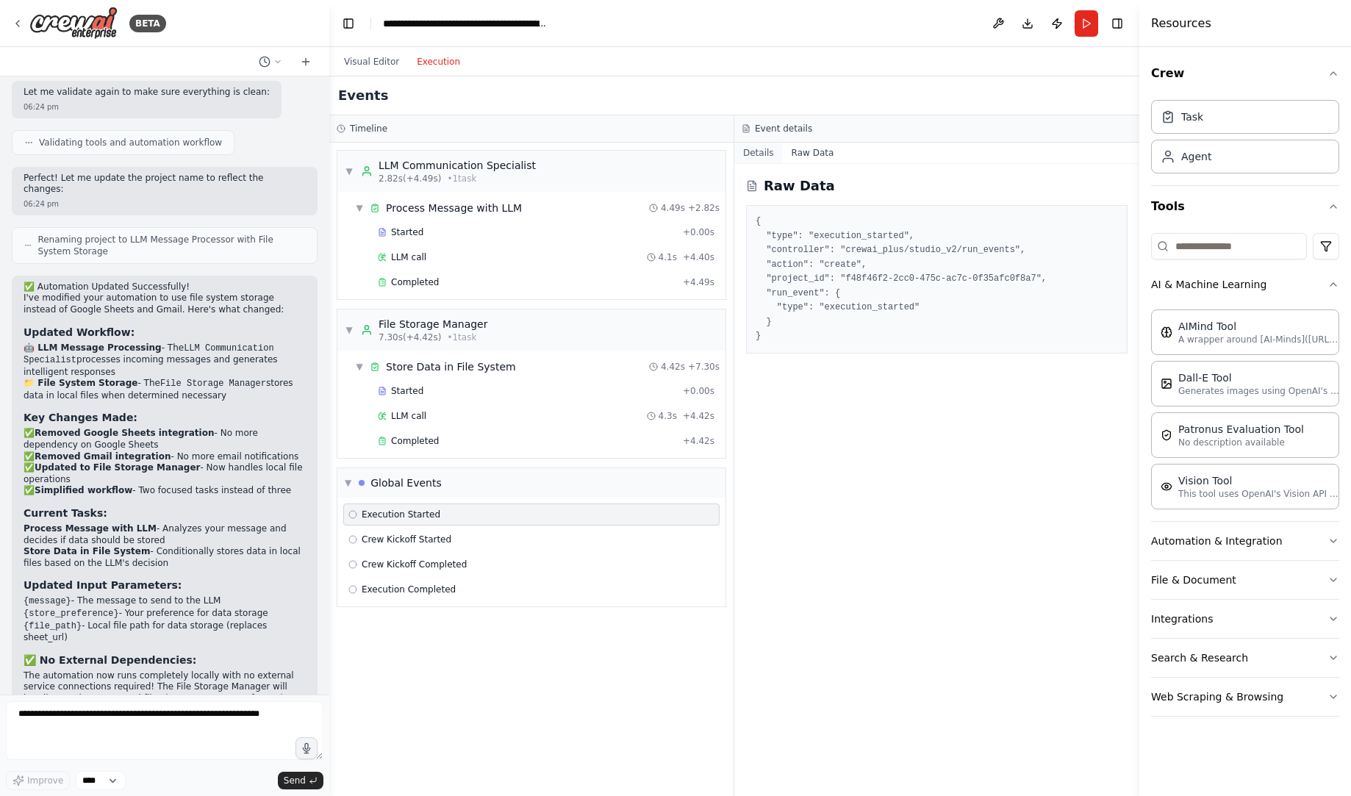
click at [765, 155] on button "Details" at bounding box center [758, 153] width 49 height 21
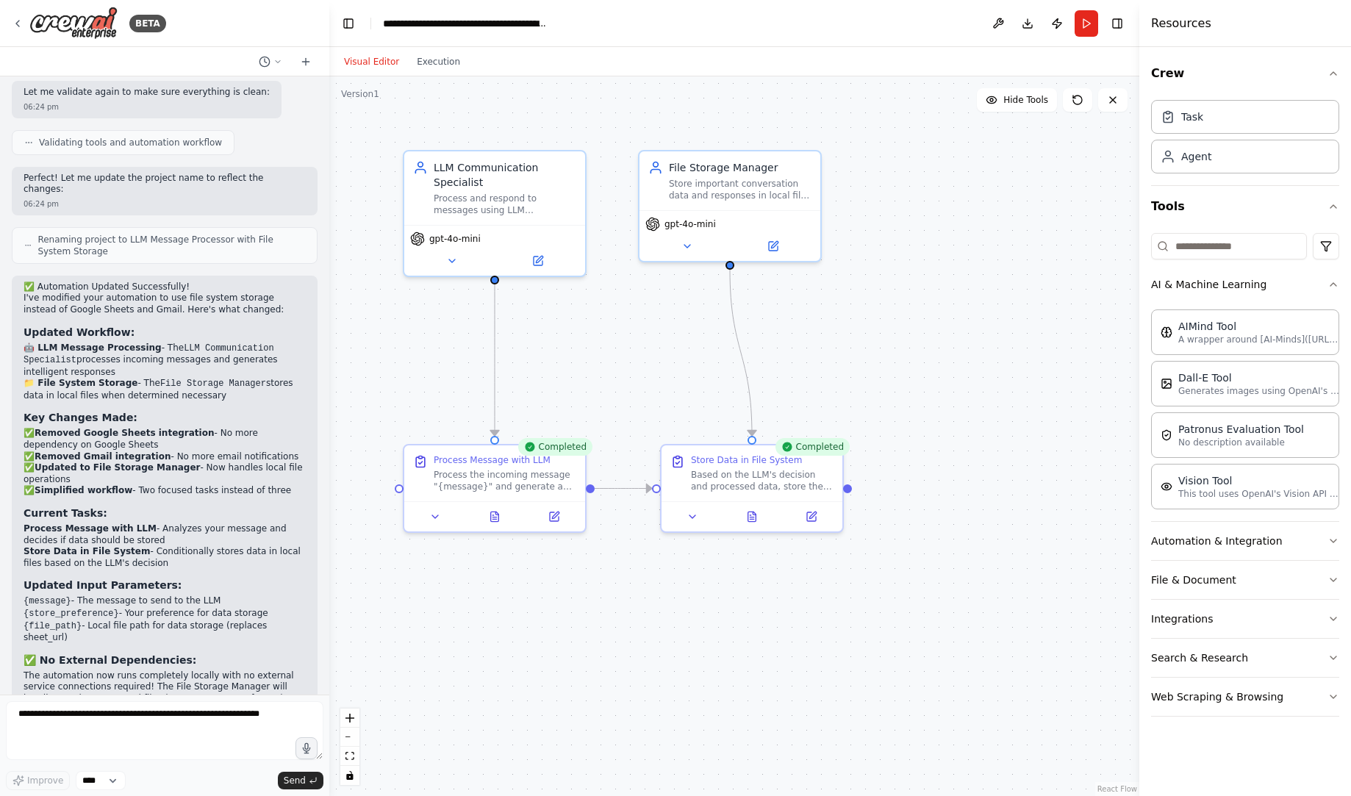
click at [390, 60] on button "Visual Editor" at bounding box center [371, 62] width 73 height 18
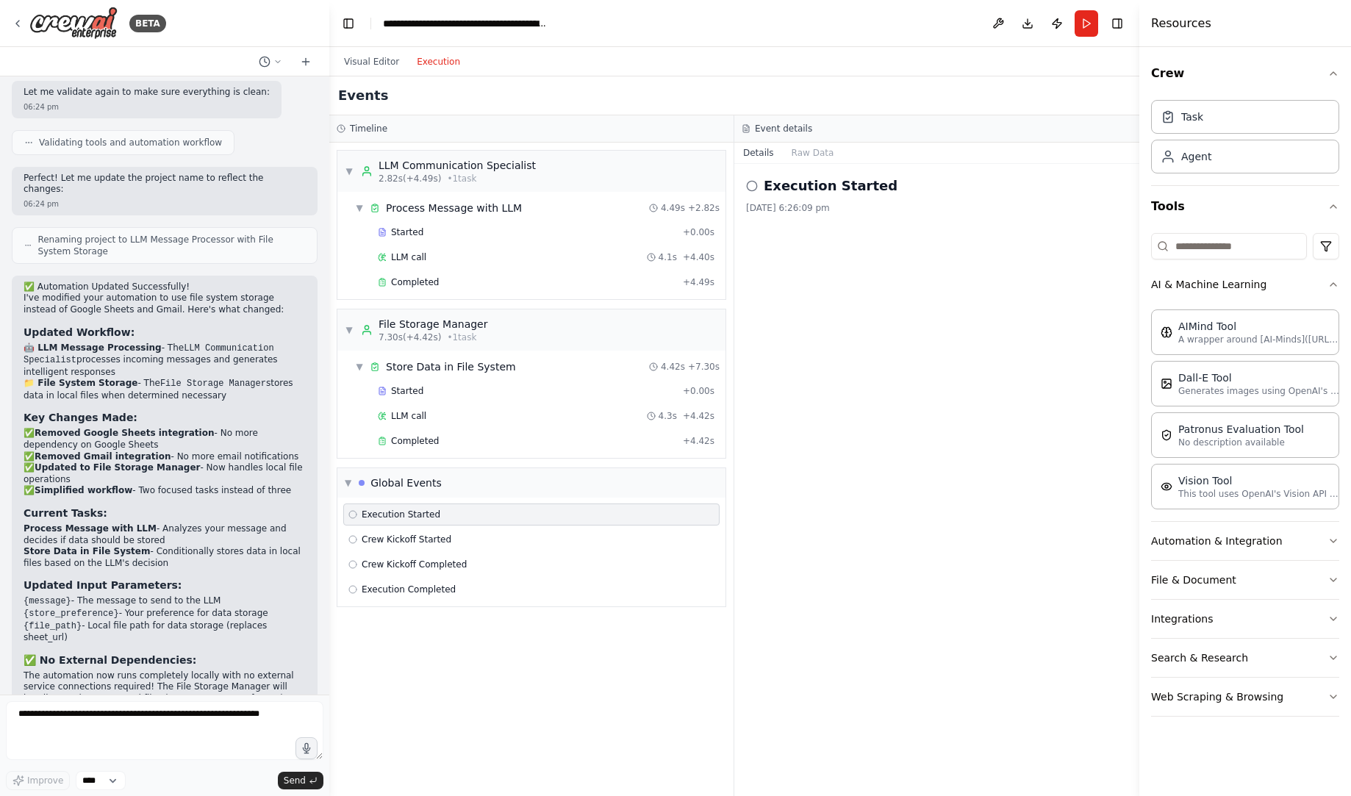
click at [443, 55] on button "Execution" at bounding box center [438, 62] width 61 height 18
click at [344, 180] on div "▼ LLM Communication Specialist 2.82s (+4.49s) • 1 task" at bounding box center [531, 171] width 388 height 41
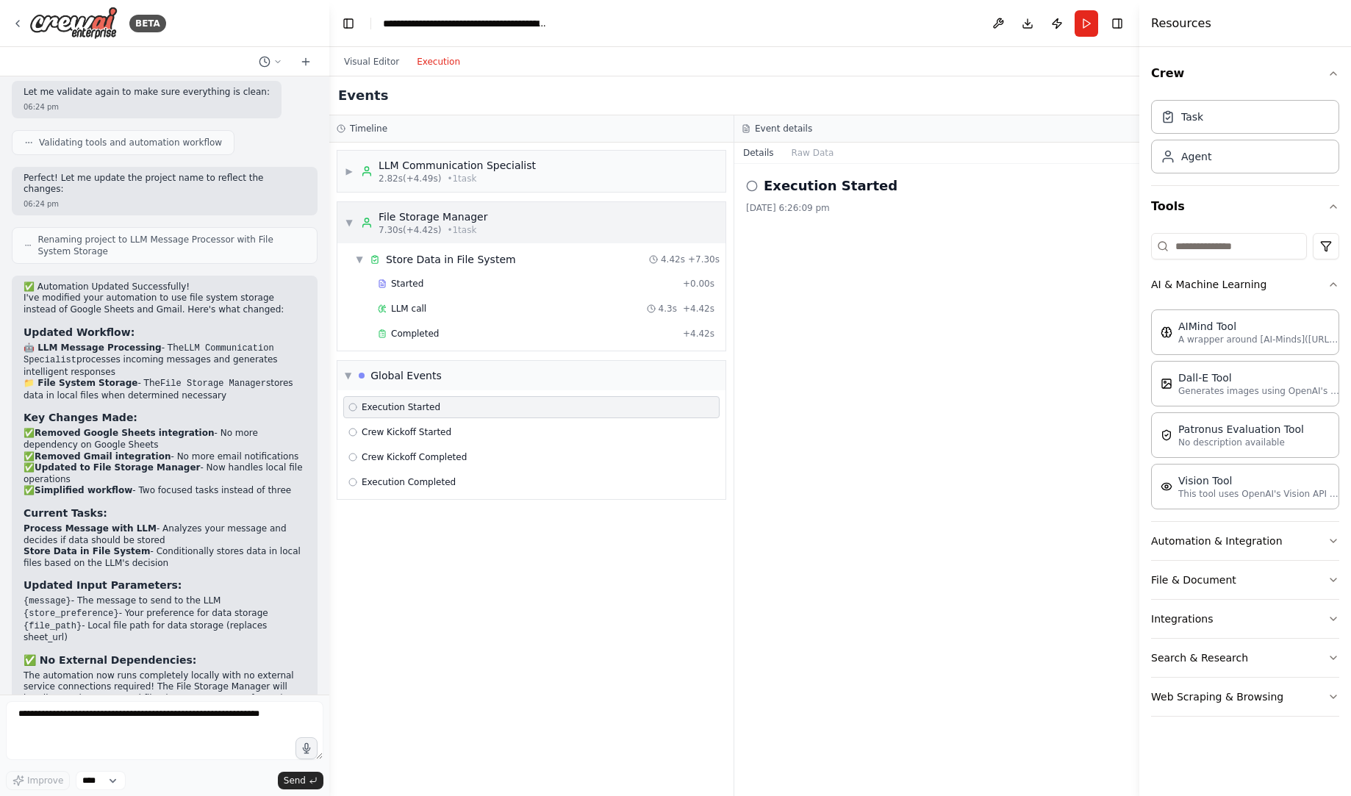
click at [343, 216] on div "▼ File Storage Manager 7.30s (+4.42s) • 1 task" at bounding box center [531, 222] width 388 height 41
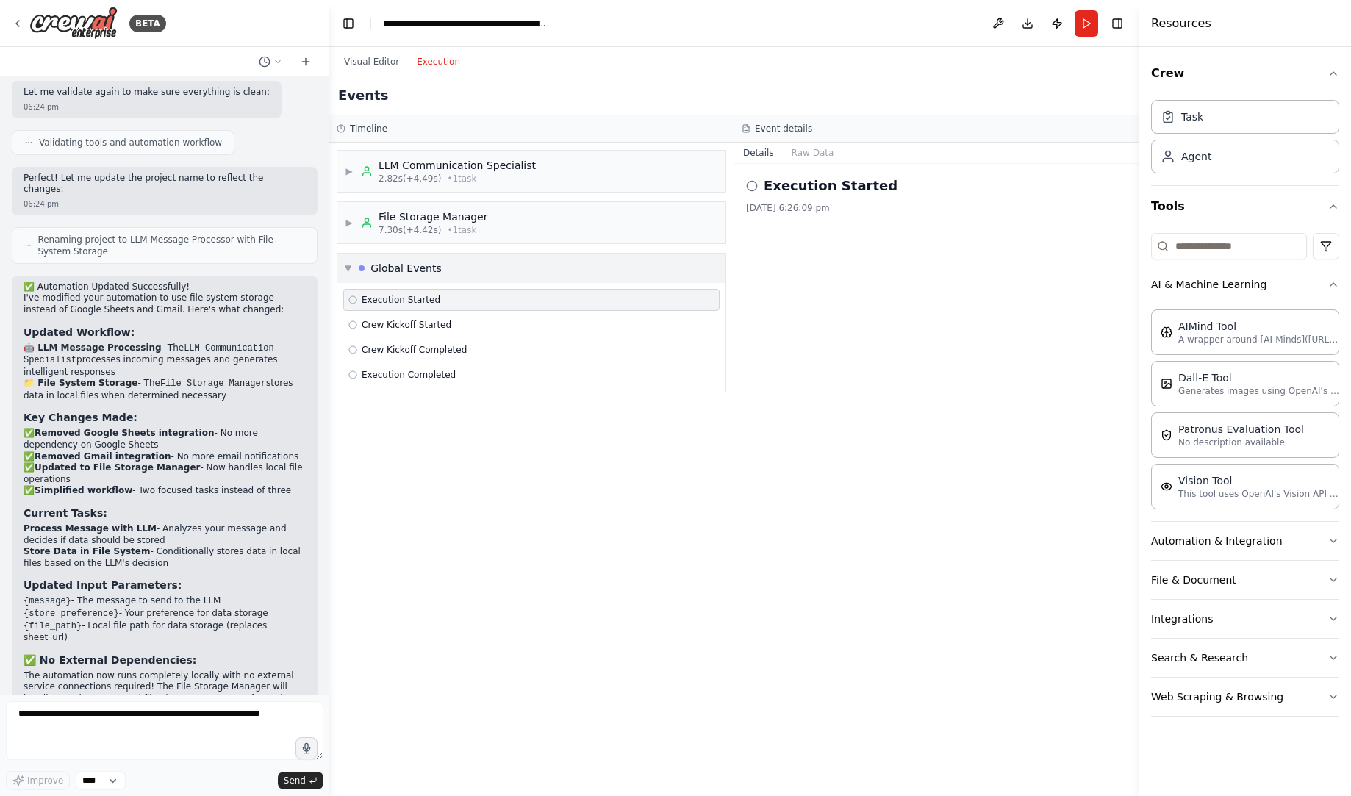
click at [346, 259] on div "▼ Global Events" at bounding box center [531, 268] width 388 height 29
click at [346, 259] on div "▶ Global Events" at bounding box center [531, 268] width 388 height 29
click at [355, 299] on icon at bounding box center [352, 300] width 9 height 9
drag, startPoint x: 355, startPoint y: 299, endPoint x: 347, endPoint y: 272, distance: 28.4
click at [347, 272] on div "▼ Global Events Execution Started Crew Kickoff Started Crew Kickoff Completed E…" at bounding box center [532, 323] width 390 height 140
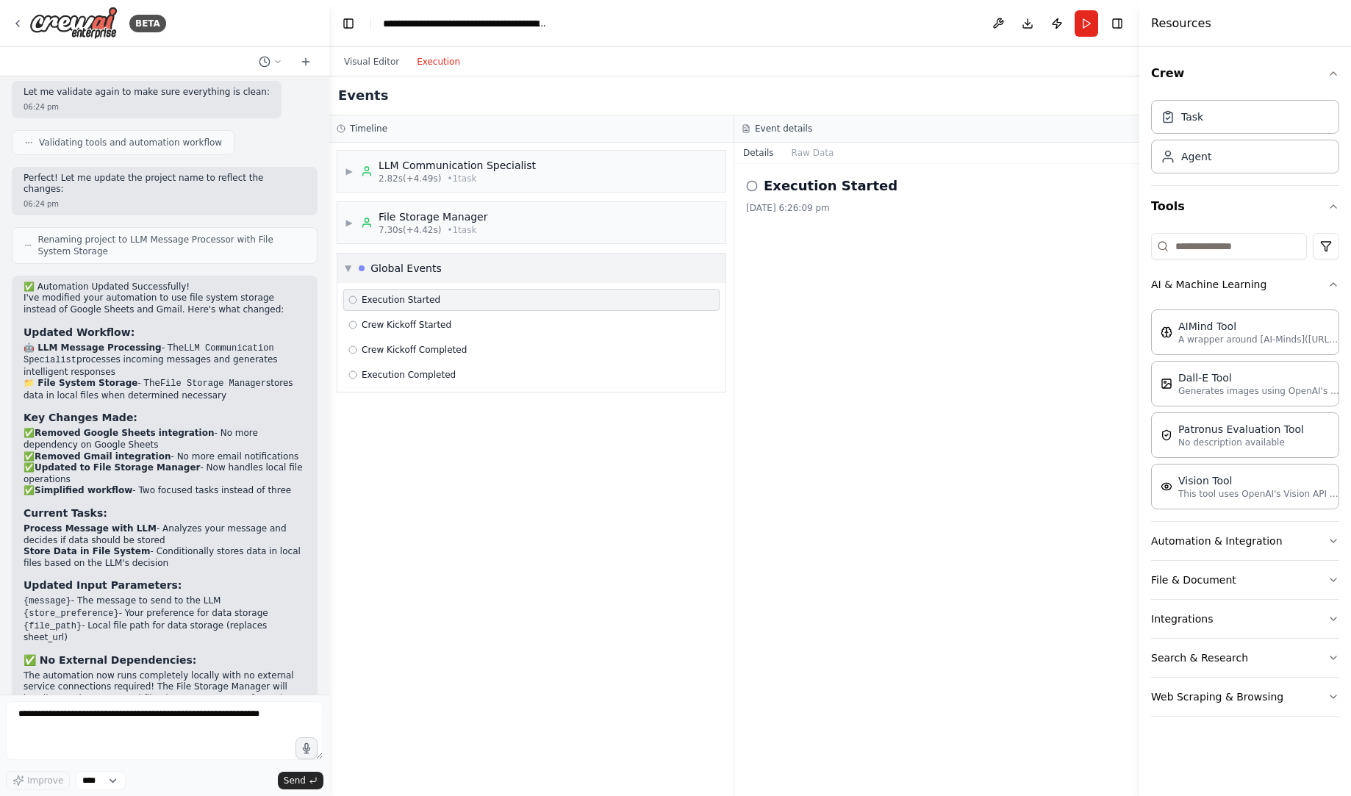
click at [347, 272] on span "▼" at bounding box center [348, 268] width 7 height 12
click at [998, 18] on button at bounding box center [999, 23] width 24 height 26
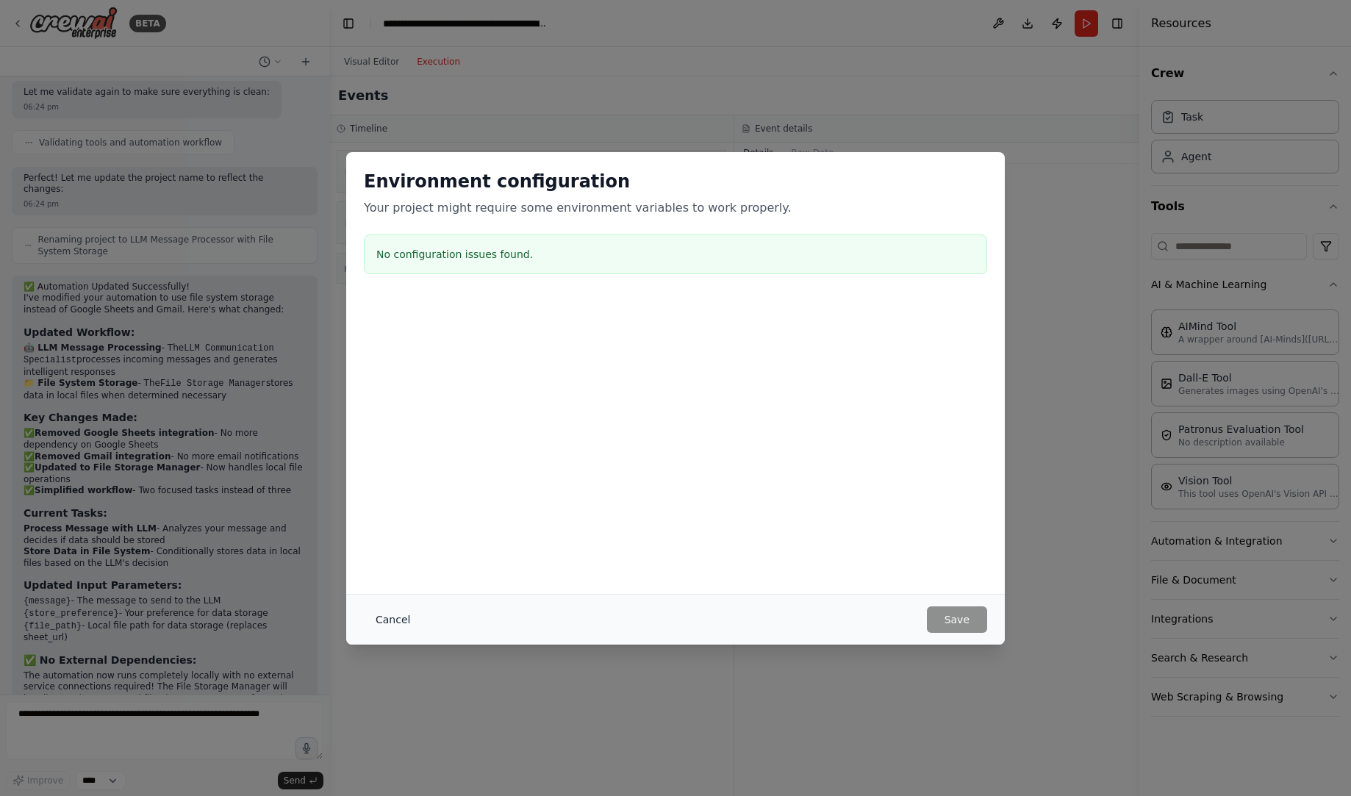
click at [389, 607] on button "Cancel" at bounding box center [393, 620] width 58 height 26
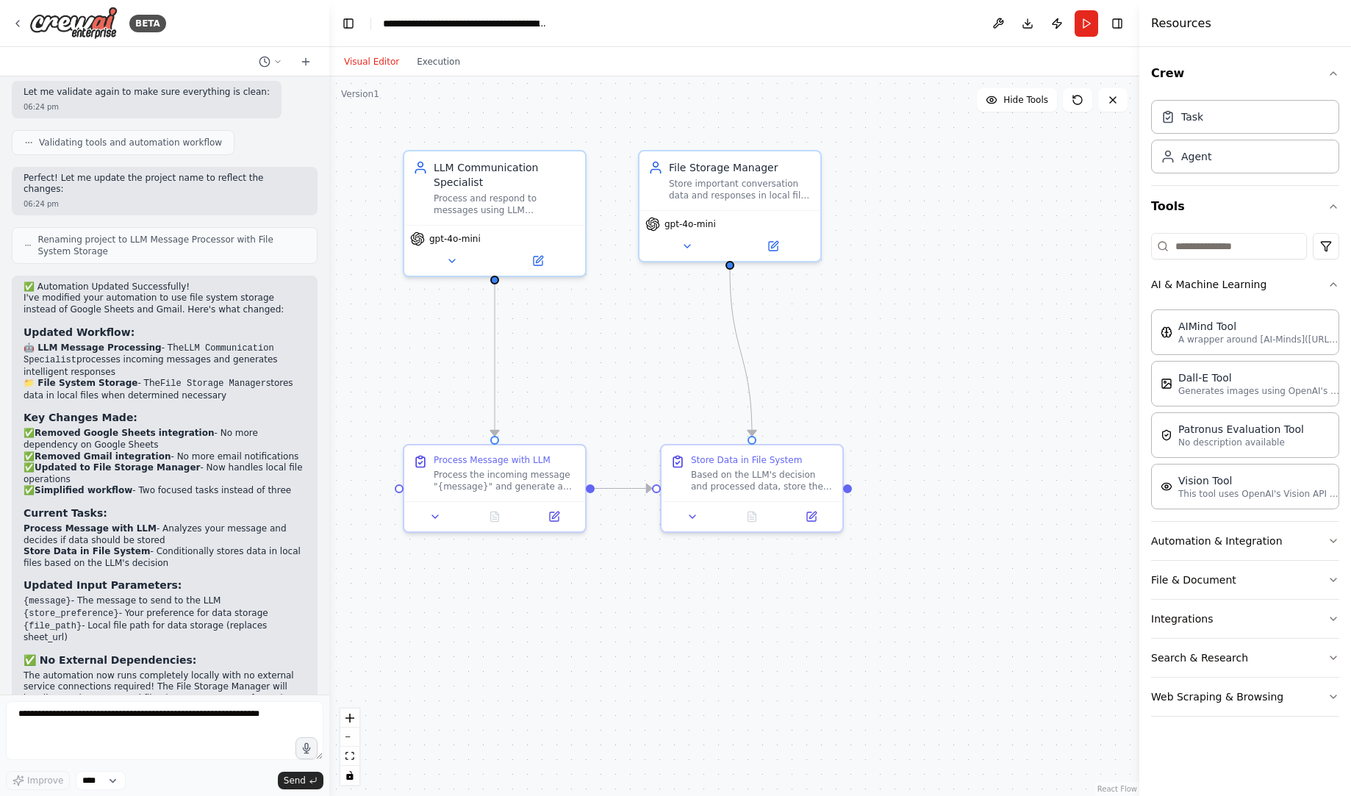
click at [361, 68] on button "Visual Editor" at bounding box center [371, 62] width 73 height 18
click at [1025, 27] on button "Download" at bounding box center [1028, 23] width 24 height 26
click at [1023, 12] on button "Download" at bounding box center [1028, 23] width 24 height 26
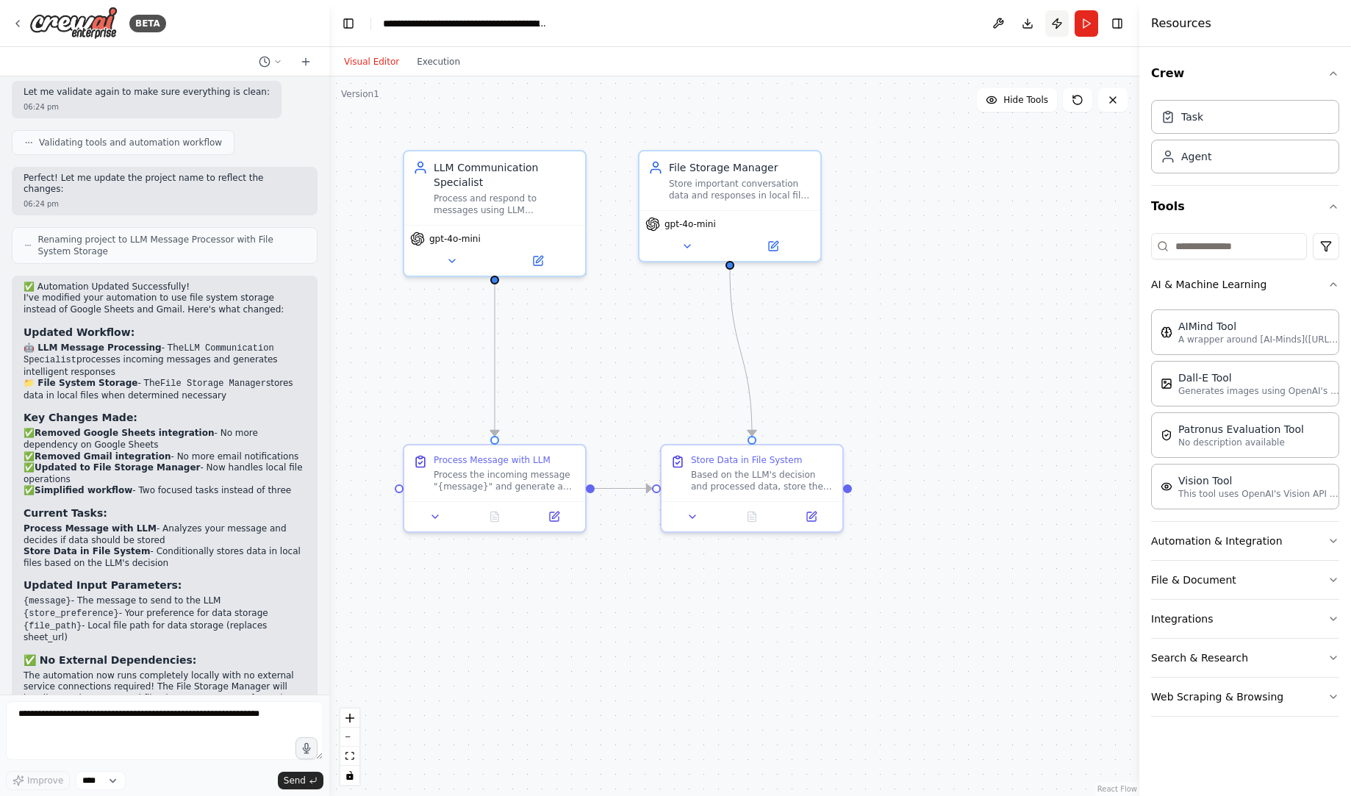
click at [1060, 21] on button "Publish" at bounding box center [1057, 23] width 24 height 26
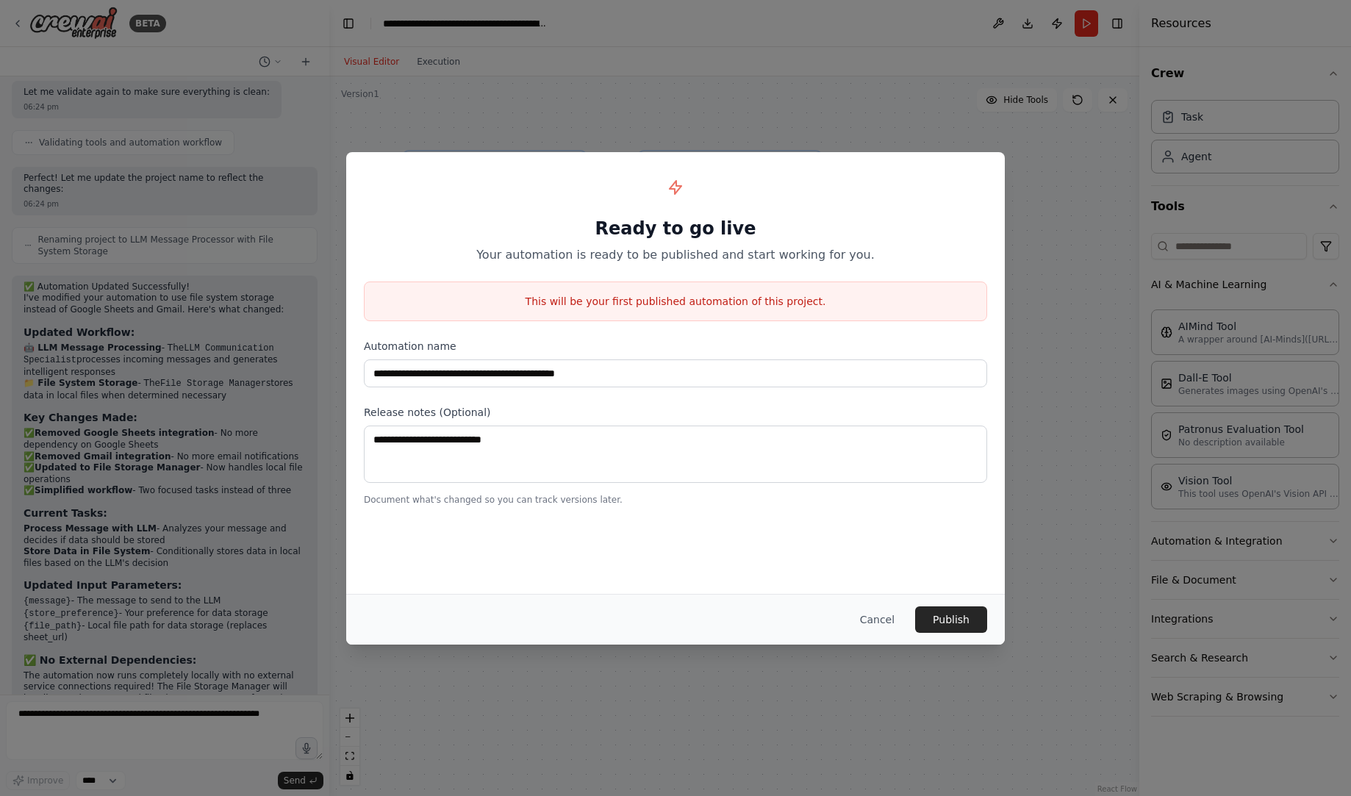
click at [811, 398] on div "**********" at bounding box center [675, 337] width 659 height 371
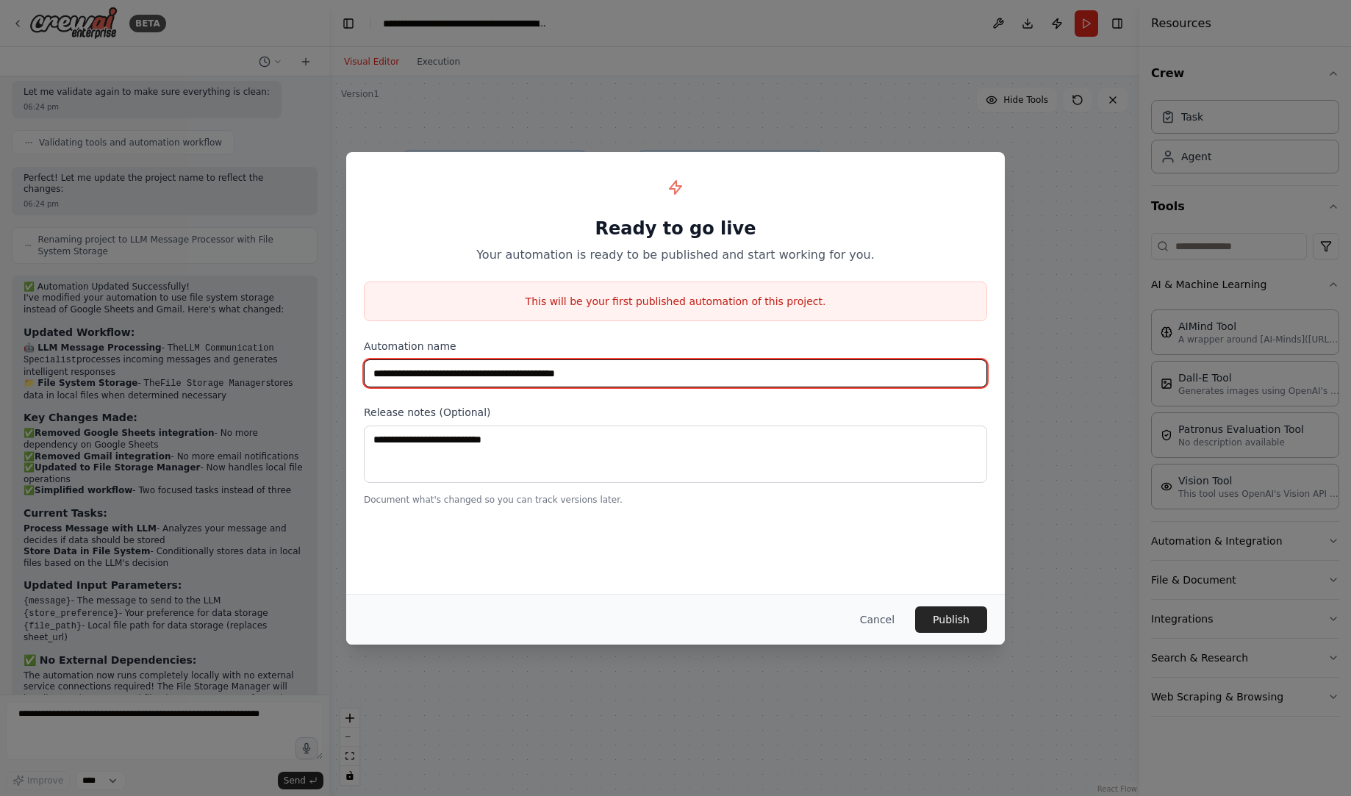
click at [809, 379] on input "**********" at bounding box center [675, 373] width 623 height 28
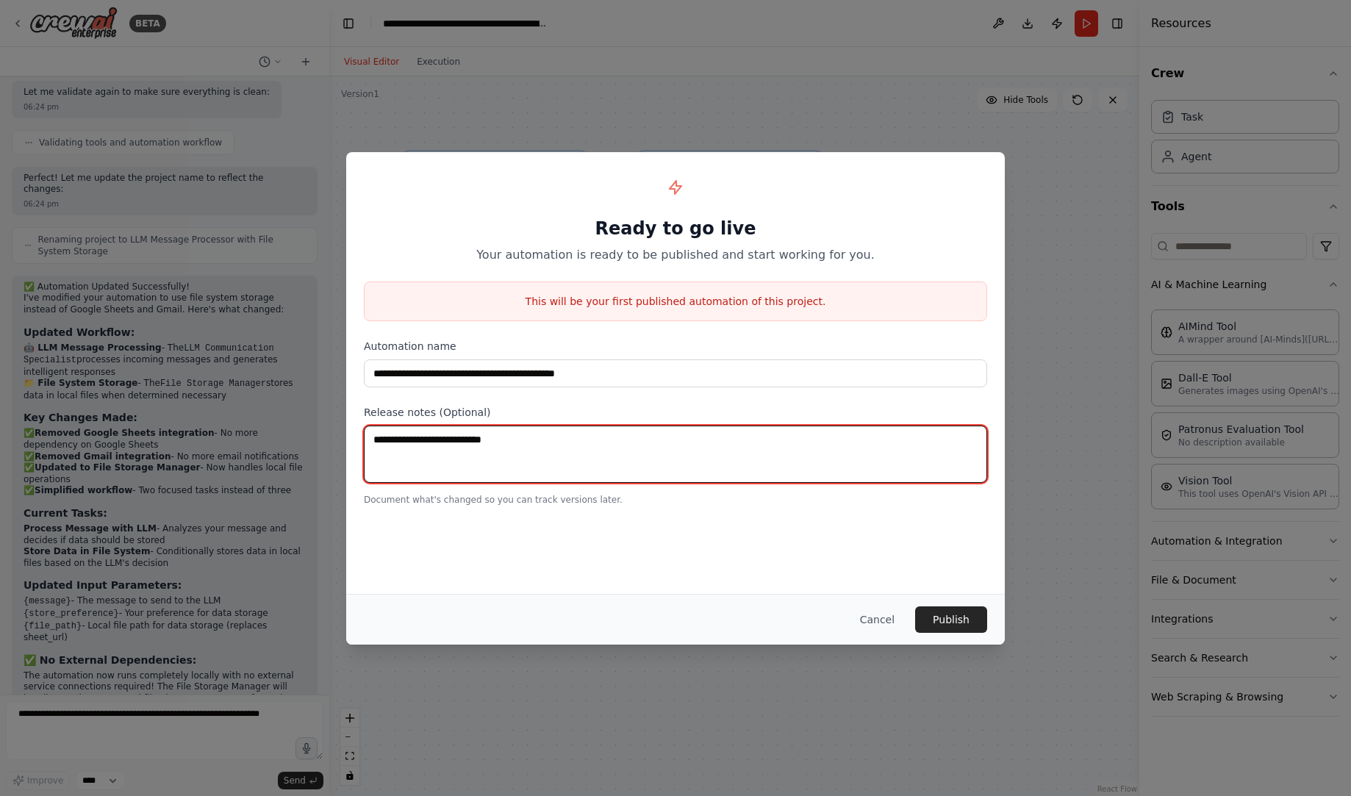
click at [768, 453] on textarea at bounding box center [675, 454] width 623 height 57
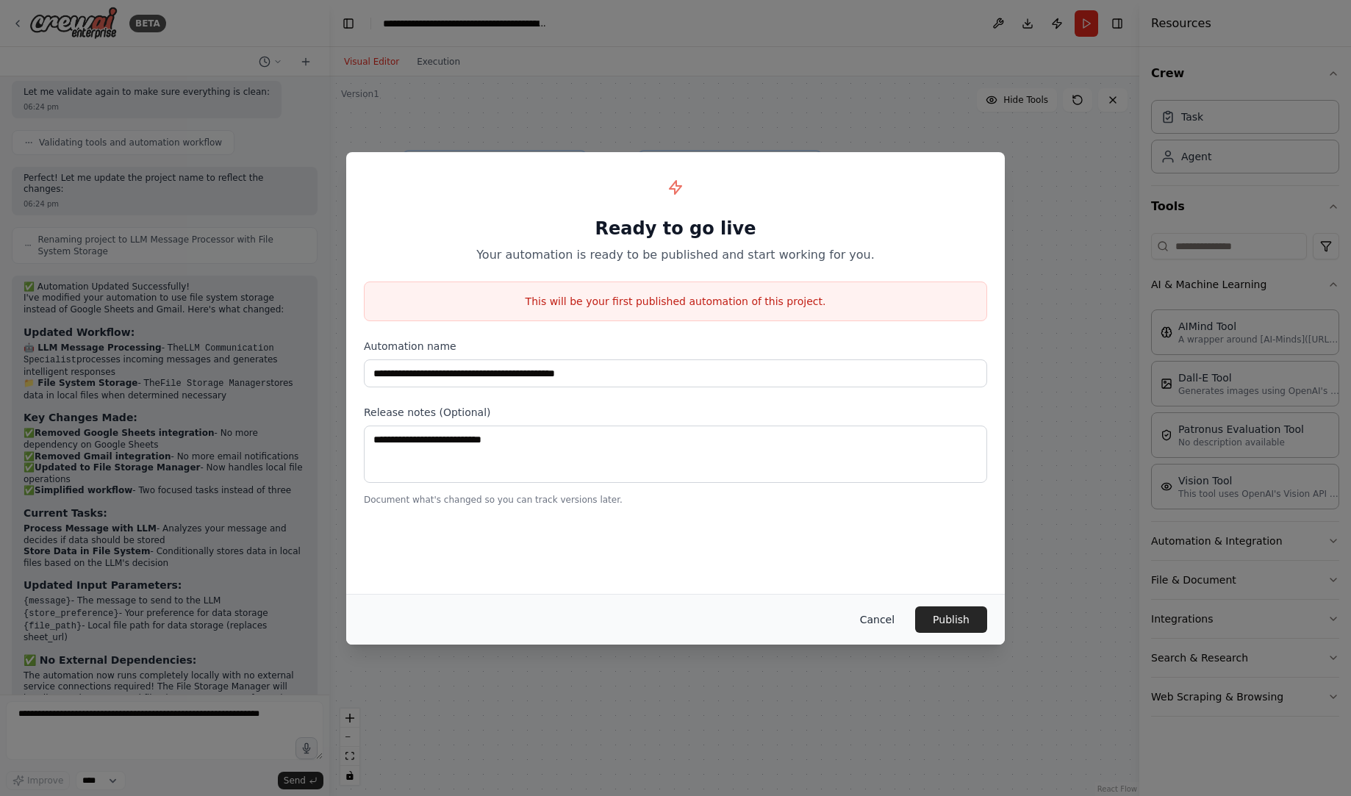
click at [881, 618] on button "Cancel" at bounding box center [877, 620] width 58 height 26
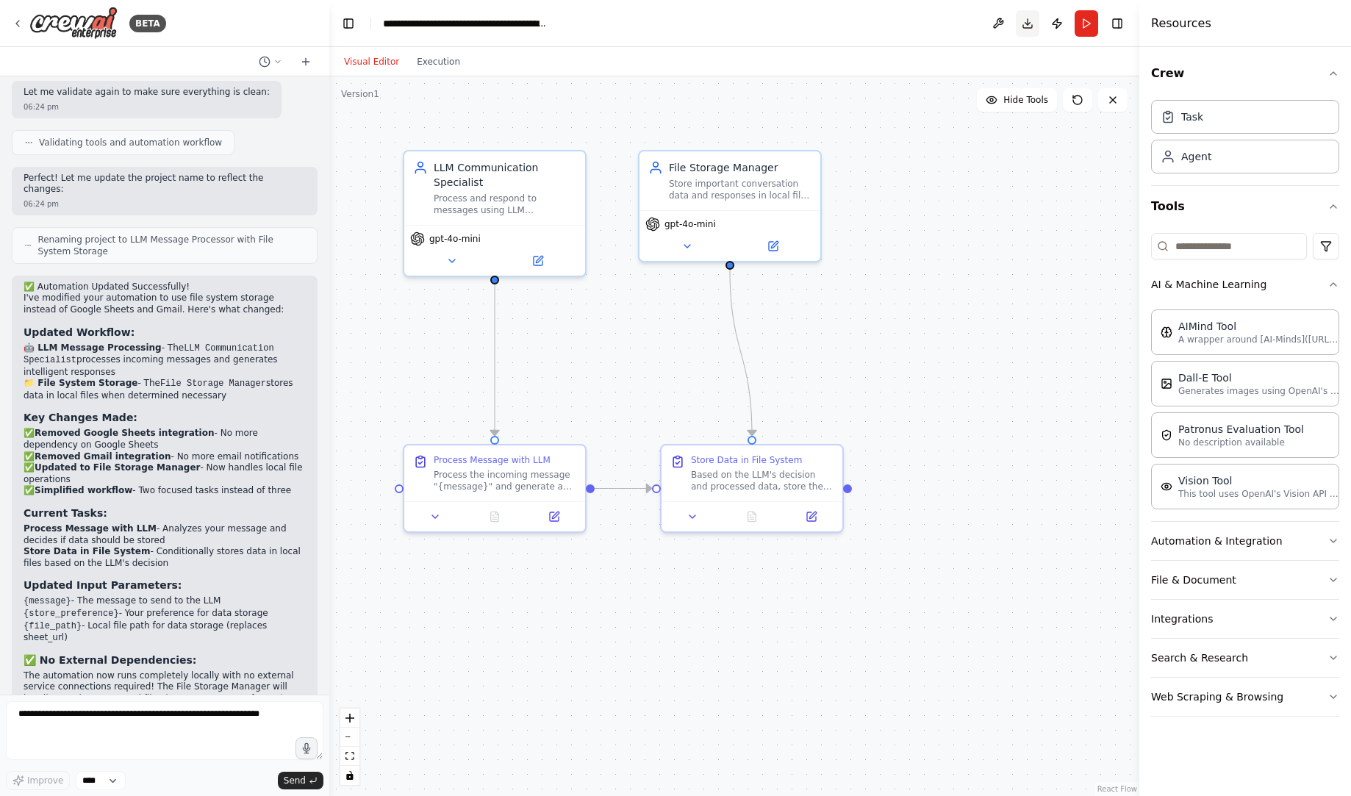
click at [1023, 24] on button "Download" at bounding box center [1028, 23] width 24 height 26
click at [1120, 29] on button "Toggle Right Sidebar" at bounding box center [1117, 23] width 21 height 21
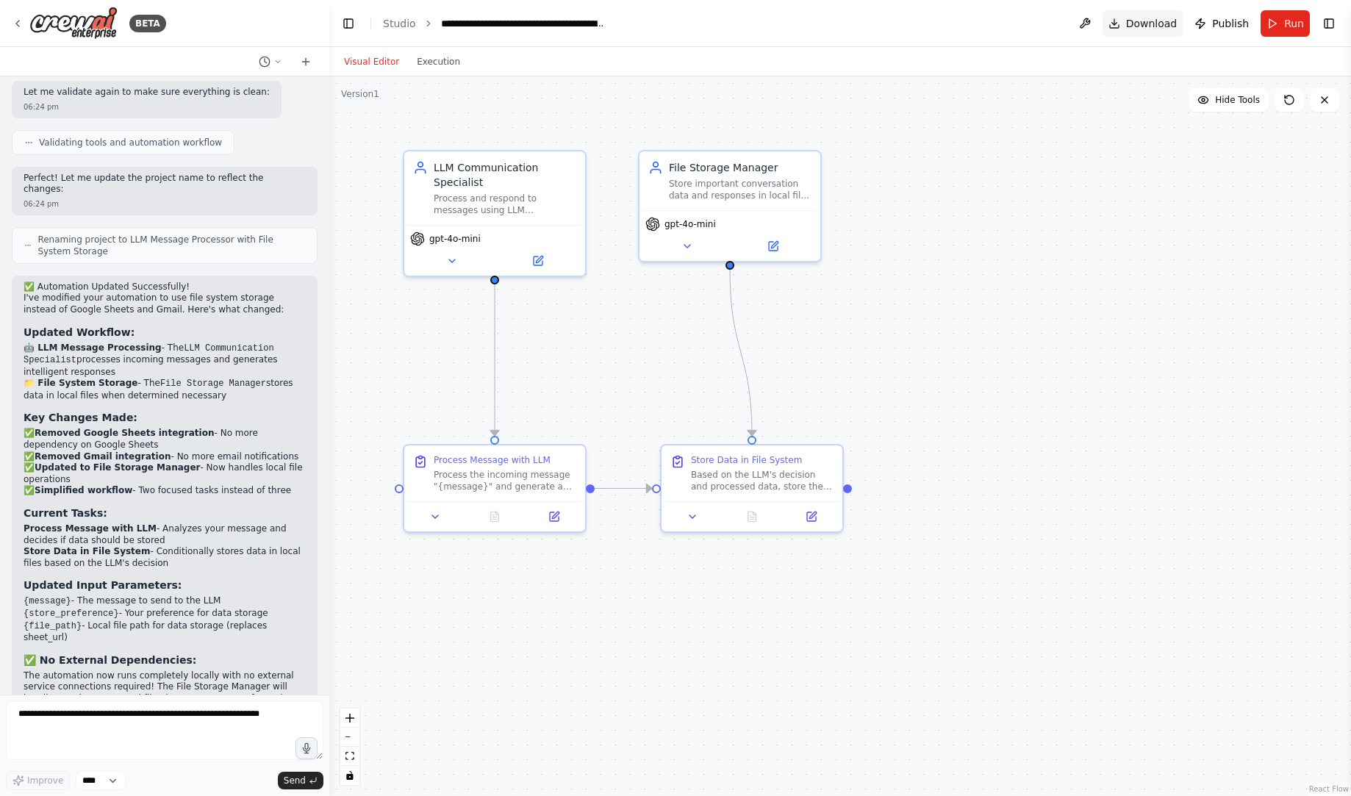
click at [1120, 32] on button "Download" at bounding box center [1143, 23] width 81 height 26
click at [1335, 21] on button "Toggle Right Sidebar" at bounding box center [1329, 23] width 21 height 21
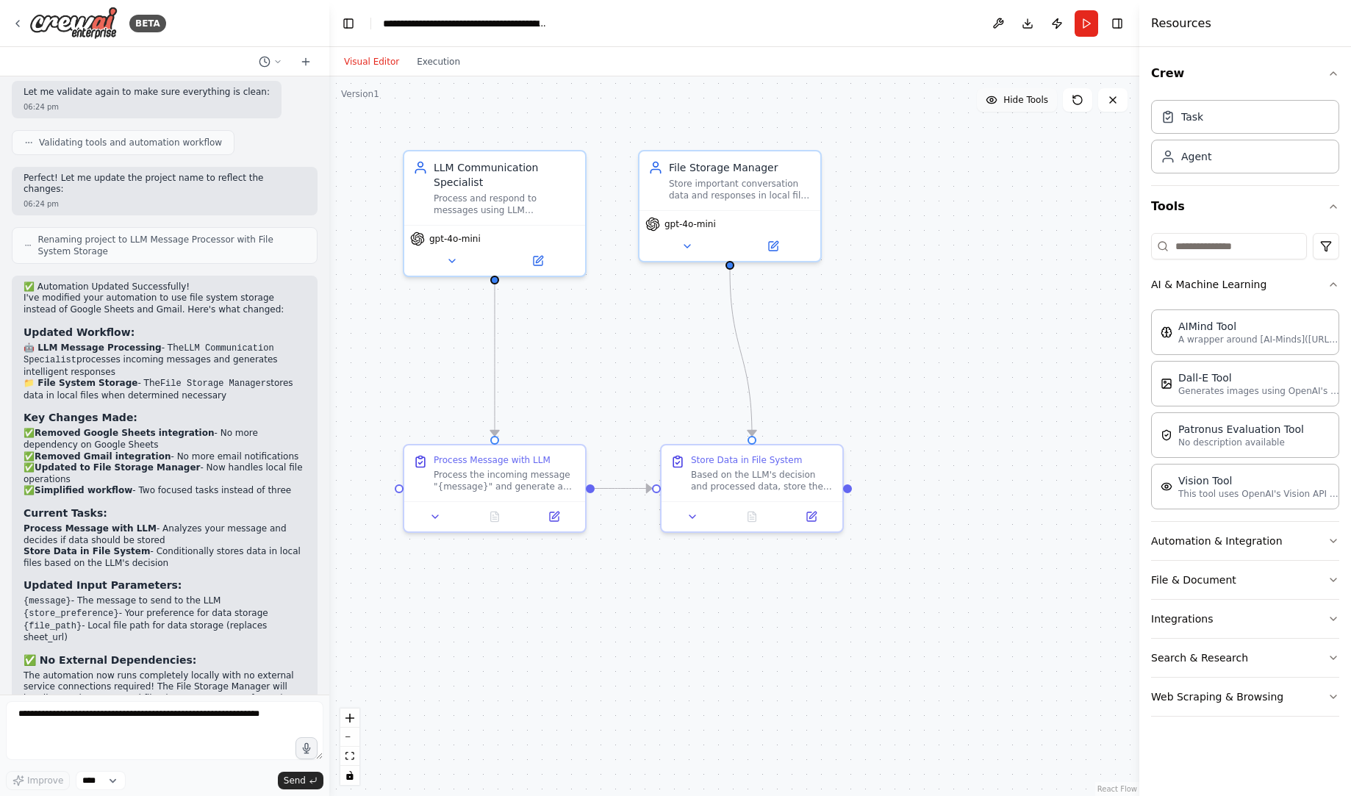
click at [1033, 99] on span "Hide Tools" at bounding box center [1025, 100] width 45 height 12
click at [1033, 99] on span "Show Tools" at bounding box center [1024, 100] width 49 height 12
click at [1226, 346] on div "AIMind Tool A wrapper around [AI-Minds](https://mindsdb.com/minds). Useful for …" at bounding box center [1245, 332] width 188 height 46
click at [1014, 378] on div "AIMind Tool A wrapper around [AI-Minds](https://mindsdb.com/minds). Useful for …" at bounding box center [1077, 383] width 146 height 41
click at [1014, 423] on button at bounding box center [1025, 429] width 83 height 18
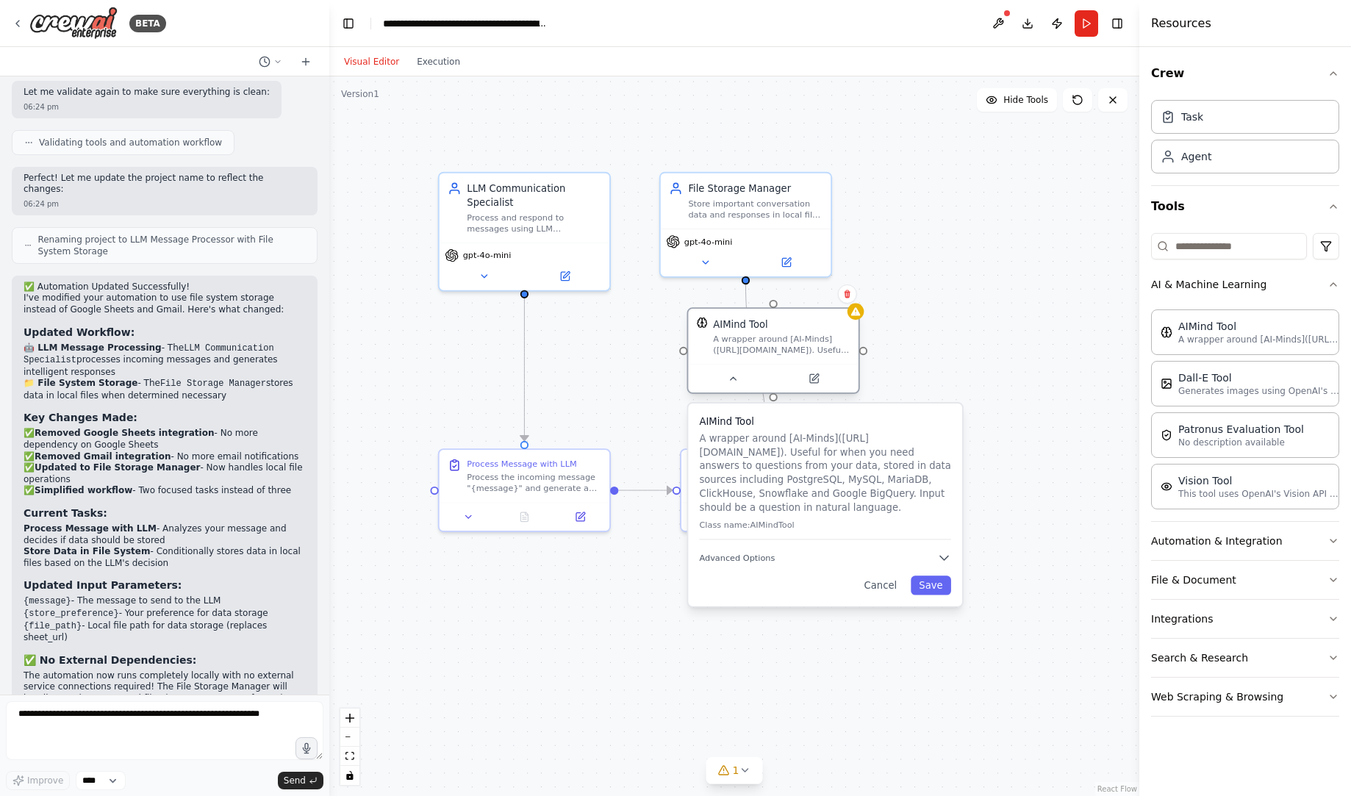
drag, startPoint x: 1030, startPoint y: 375, endPoint x: 711, endPoint y: 310, distance: 325.6
click at [711, 310] on div "AIMind Tool A wrapper around [AI-Minds](https://mindsdb.com/minds). Useful for …" at bounding box center [773, 336] width 170 height 55
click at [945, 556] on icon "button" at bounding box center [944, 558] width 14 height 14
click at [901, 640] on input "text" at bounding box center [826, 632] width 234 height 25
click at [889, 691] on button "Cancel" at bounding box center [880, 688] width 49 height 19
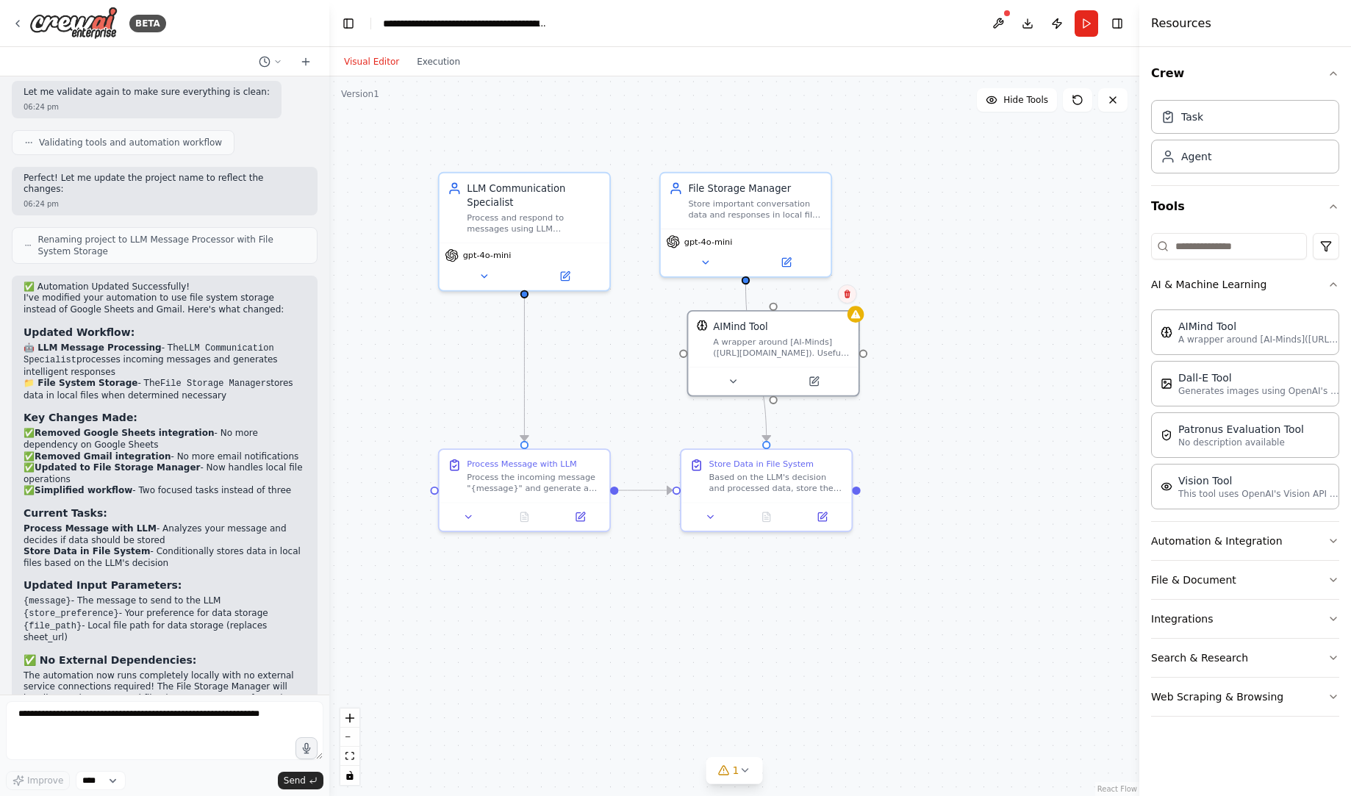
click at [845, 296] on icon at bounding box center [847, 294] width 9 height 9
click at [840, 295] on button at bounding box center [847, 294] width 19 height 19
click at [844, 293] on icon at bounding box center [847, 294] width 9 height 9
click at [810, 299] on button "Confirm" at bounding box center [805, 294] width 52 height 18
click at [1078, 24] on button "Run" at bounding box center [1087, 23] width 24 height 26
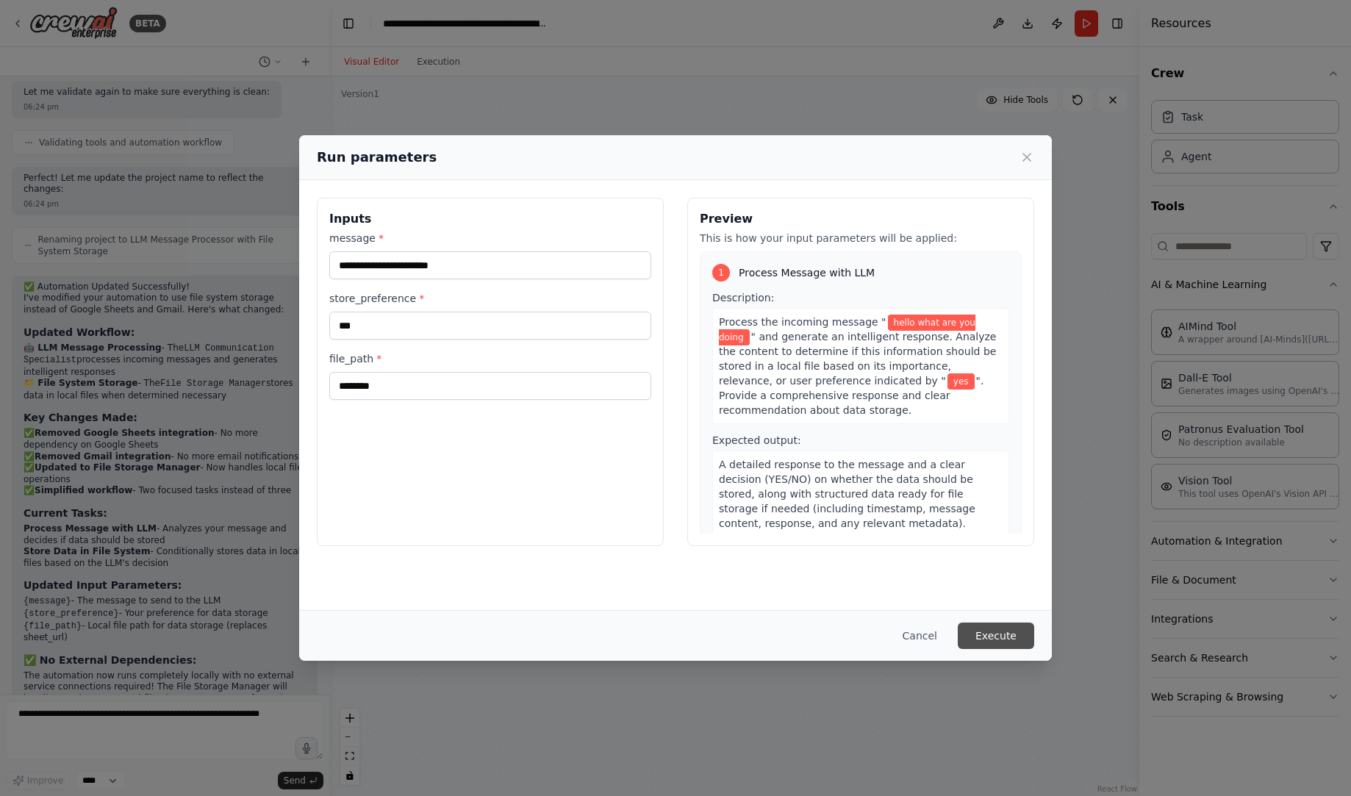
click at [1019, 632] on button "Execute" at bounding box center [996, 636] width 76 height 26
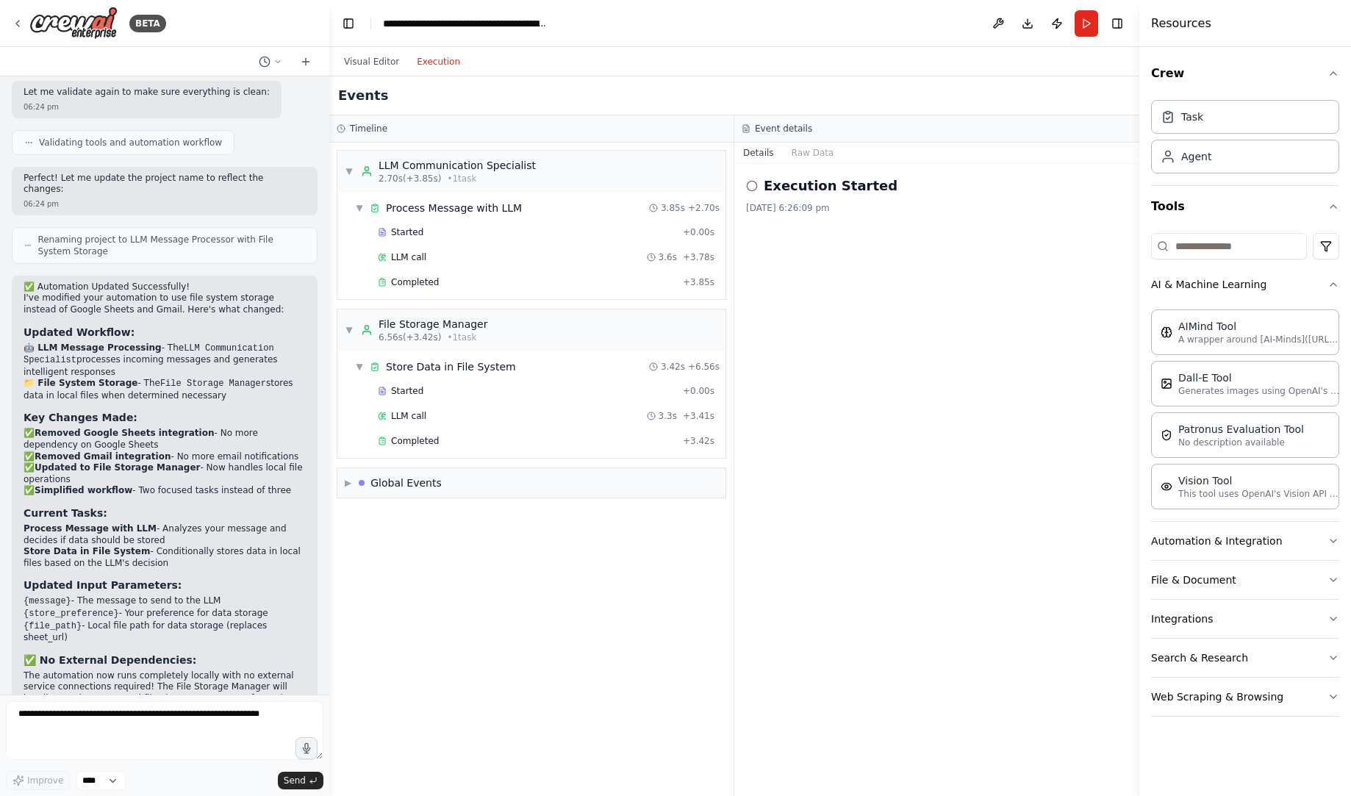
click at [434, 57] on button "Execution" at bounding box center [438, 62] width 61 height 18
drag, startPoint x: 777, startPoint y: 192, endPoint x: 811, endPoint y: 141, distance: 61.0
click at [811, 164] on div "Execution Started 14/8/2025, 6:26:09 pm" at bounding box center [936, 480] width 405 height 632
click at [808, 145] on button "Raw Data" at bounding box center [813, 153] width 60 height 21
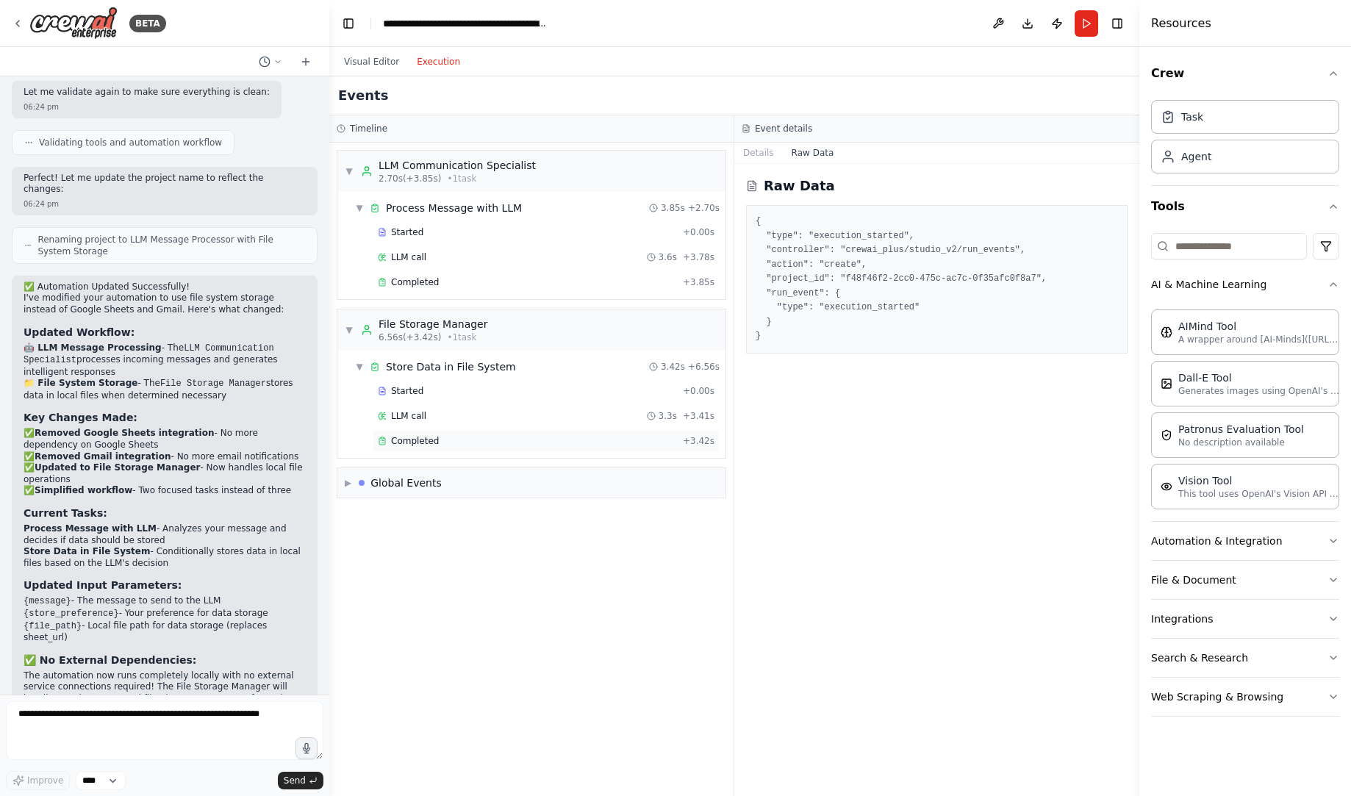
click at [407, 440] on span "Completed" at bounding box center [415, 441] width 48 height 12
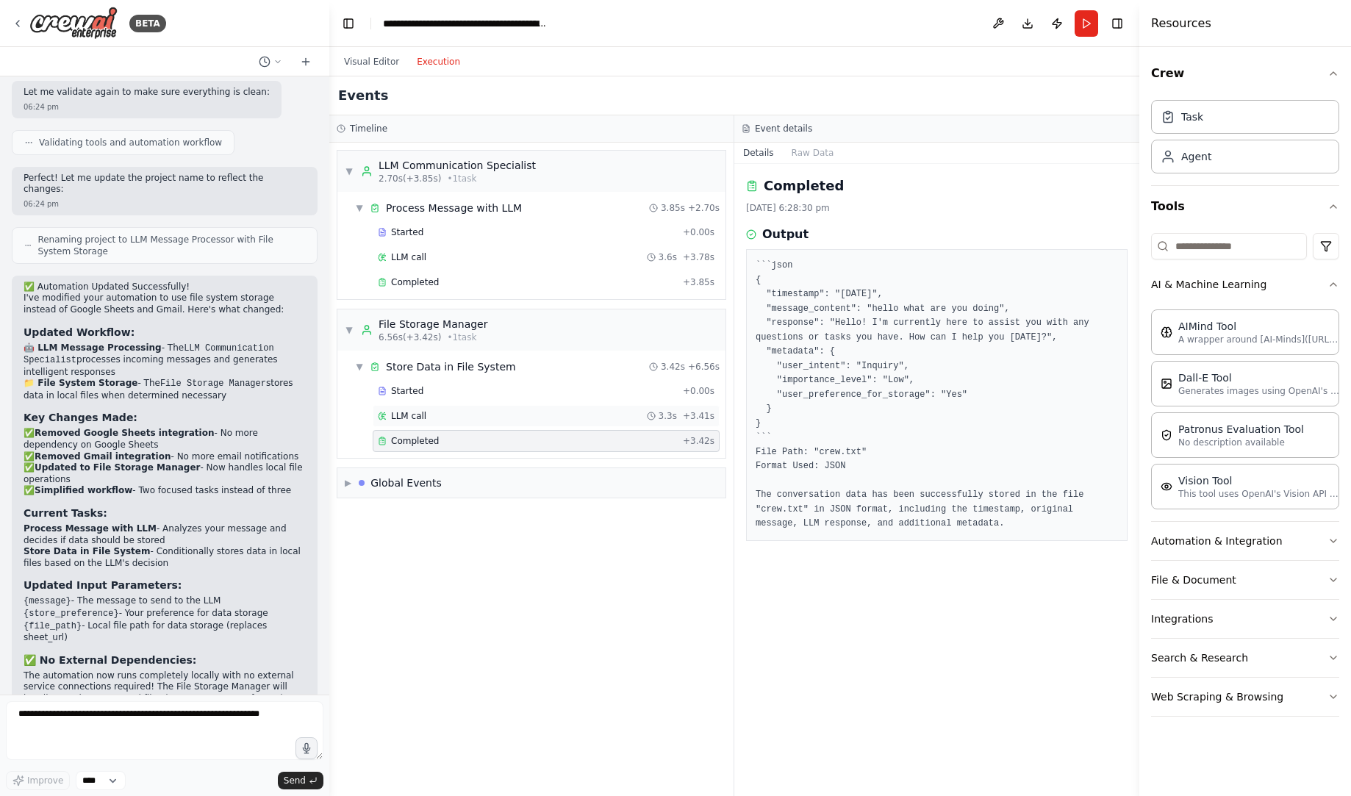
click at [412, 423] on div "LLM call 3.3s + 3.41s" at bounding box center [546, 416] width 347 height 22
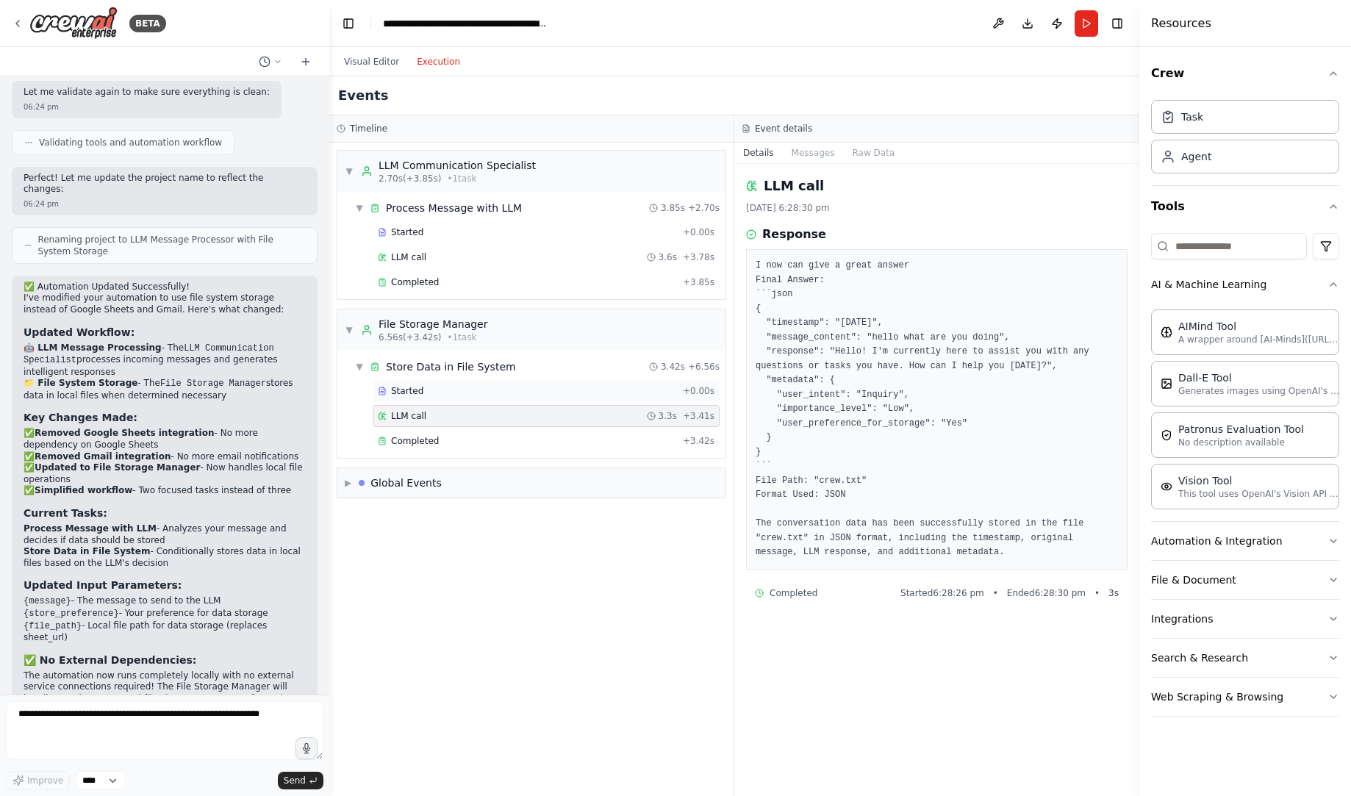
click at [419, 398] on div "Started + 0.00s" at bounding box center [546, 391] width 347 height 22
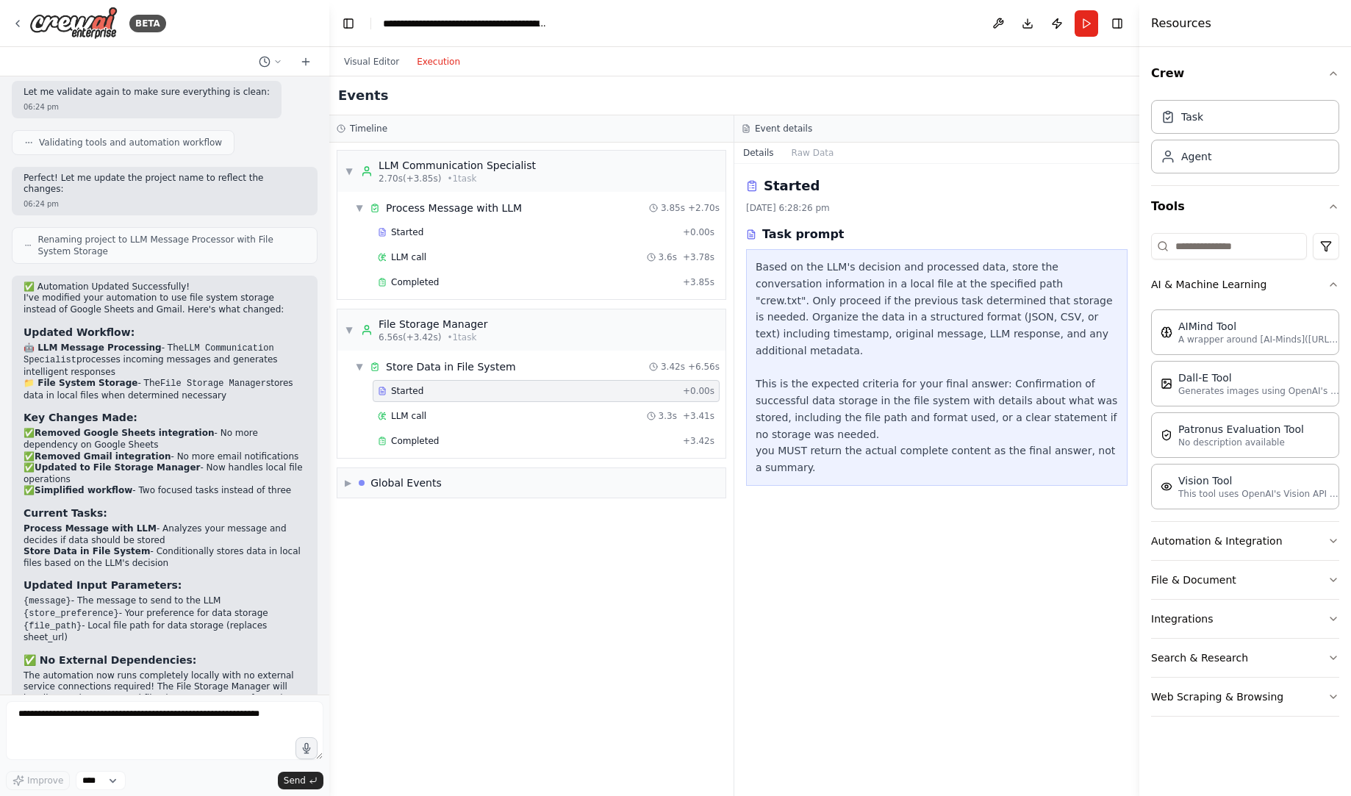
click at [421, 399] on div "Started + 0.00s" at bounding box center [546, 391] width 347 height 22
click at [437, 411] on div "LLM call 3.3s + 3.41s" at bounding box center [546, 416] width 337 height 12
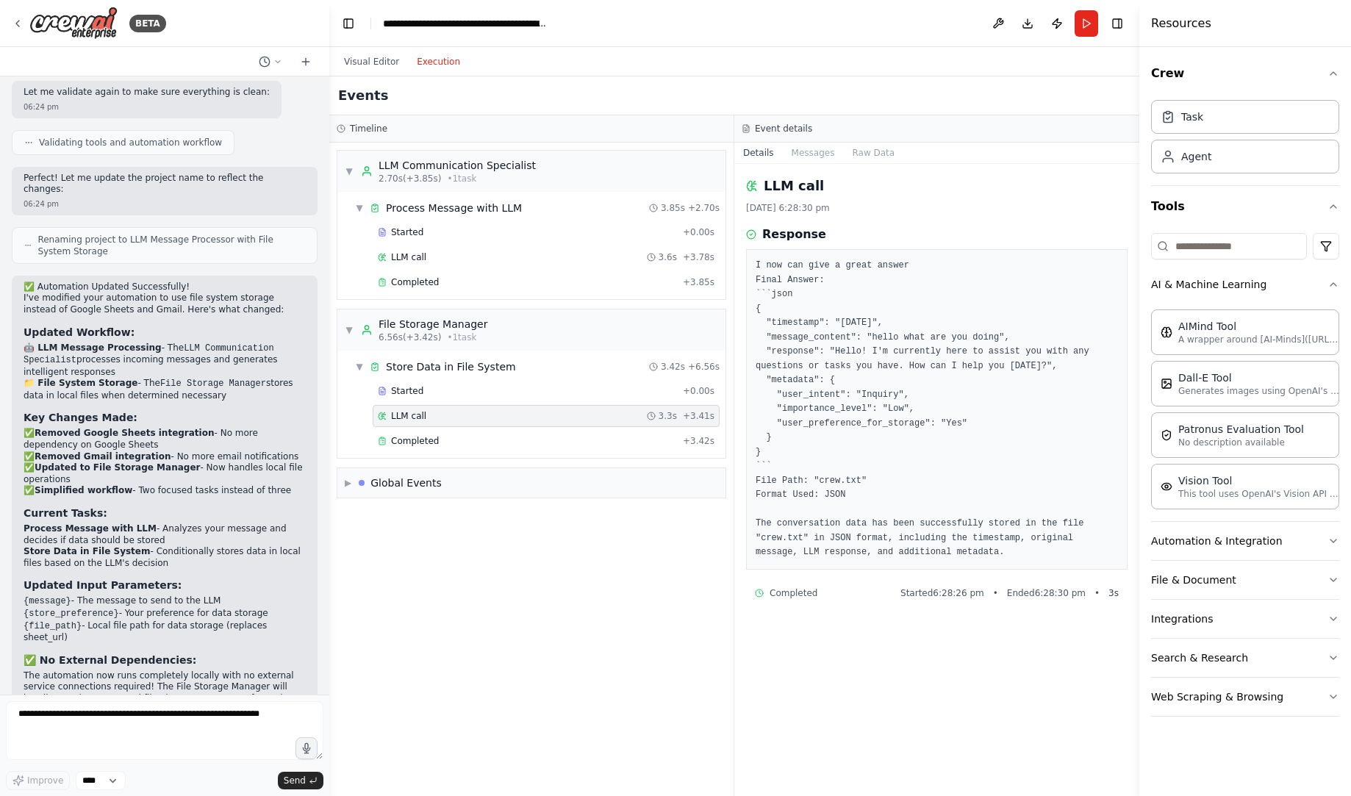
click at [526, 452] on div "Started + 0.00s LLM call 3.3s + 3.41s Completed + 3.42s" at bounding box center [537, 417] width 376 height 75
click at [536, 443] on div "Completed" at bounding box center [527, 441] width 299 height 12
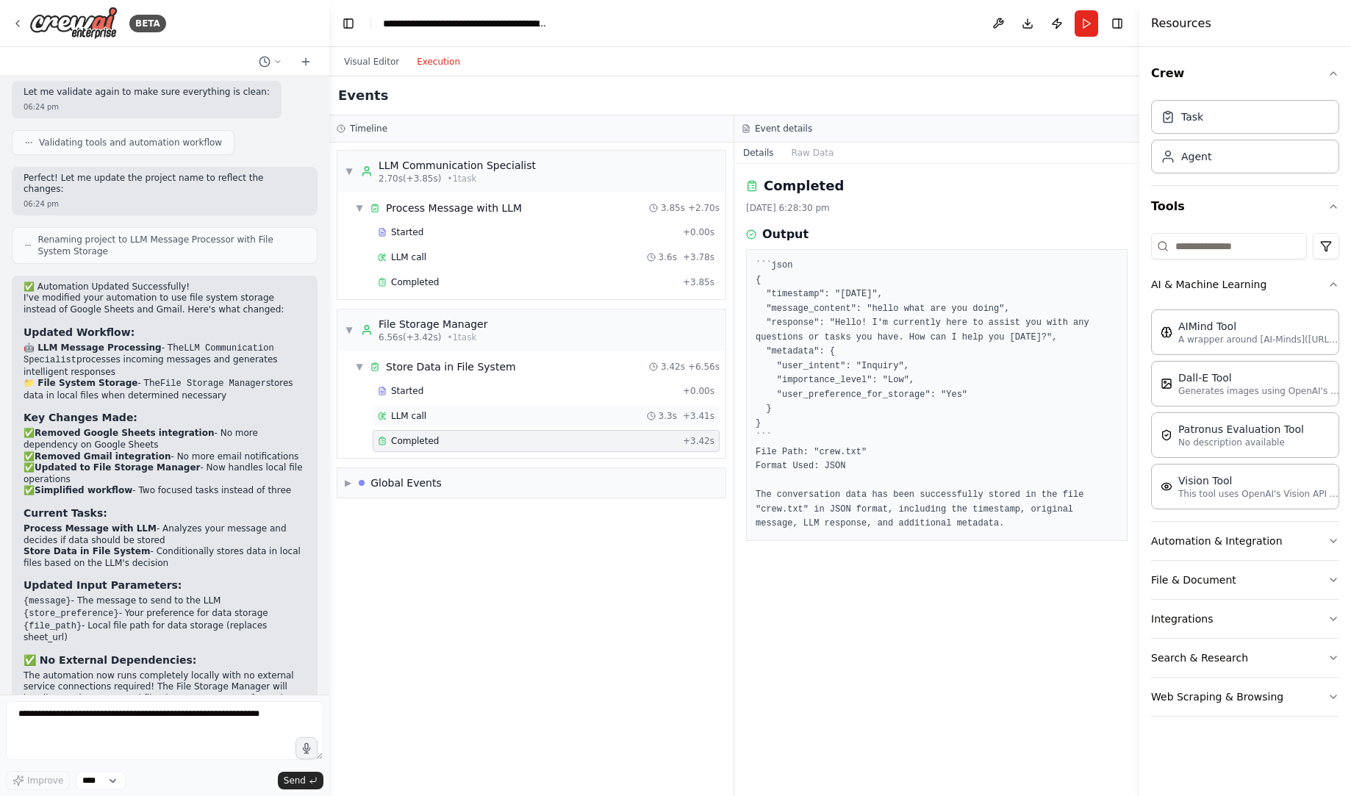
click at [556, 426] on div "LLM call 3.3s + 3.41s" at bounding box center [546, 416] width 347 height 22
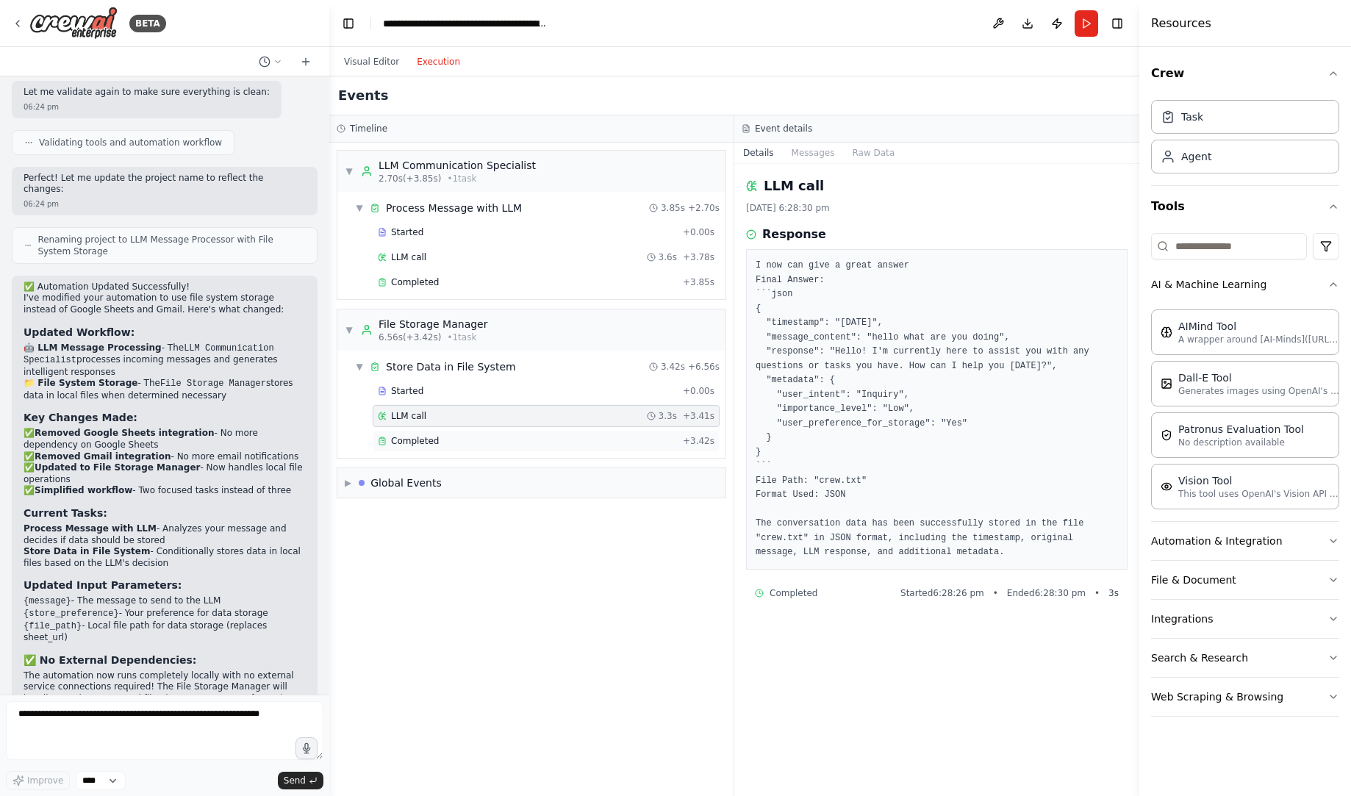
click at [556, 430] on div "Completed + 3.42s" at bounding box center [546, 441] width 347 height 22
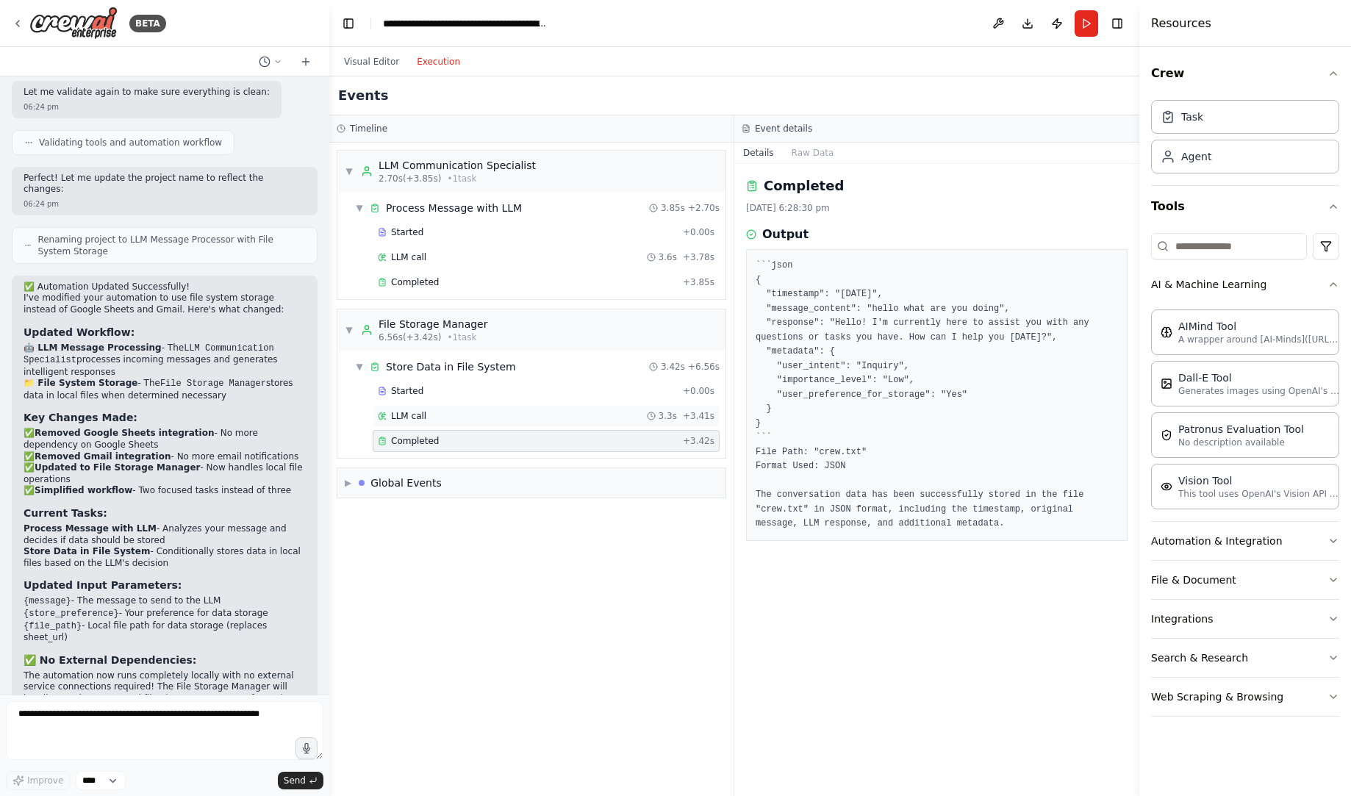
click at [565, 414] on div "LLM call 3.3s + 3.41s" at bounding box center [546, 416] width 337 height 12
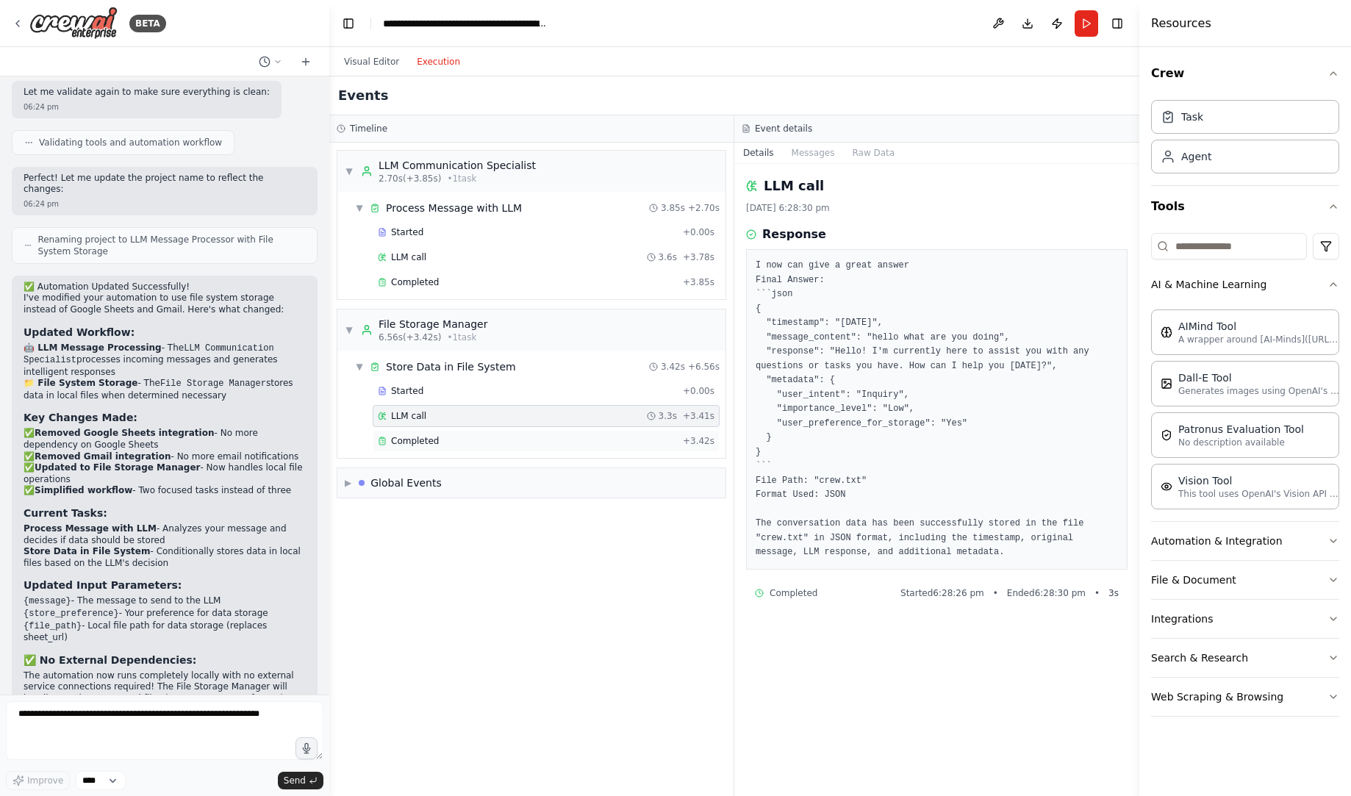
click at [530, 445] on div "Completed" at bounding box center [527, 441] width 299 height 12
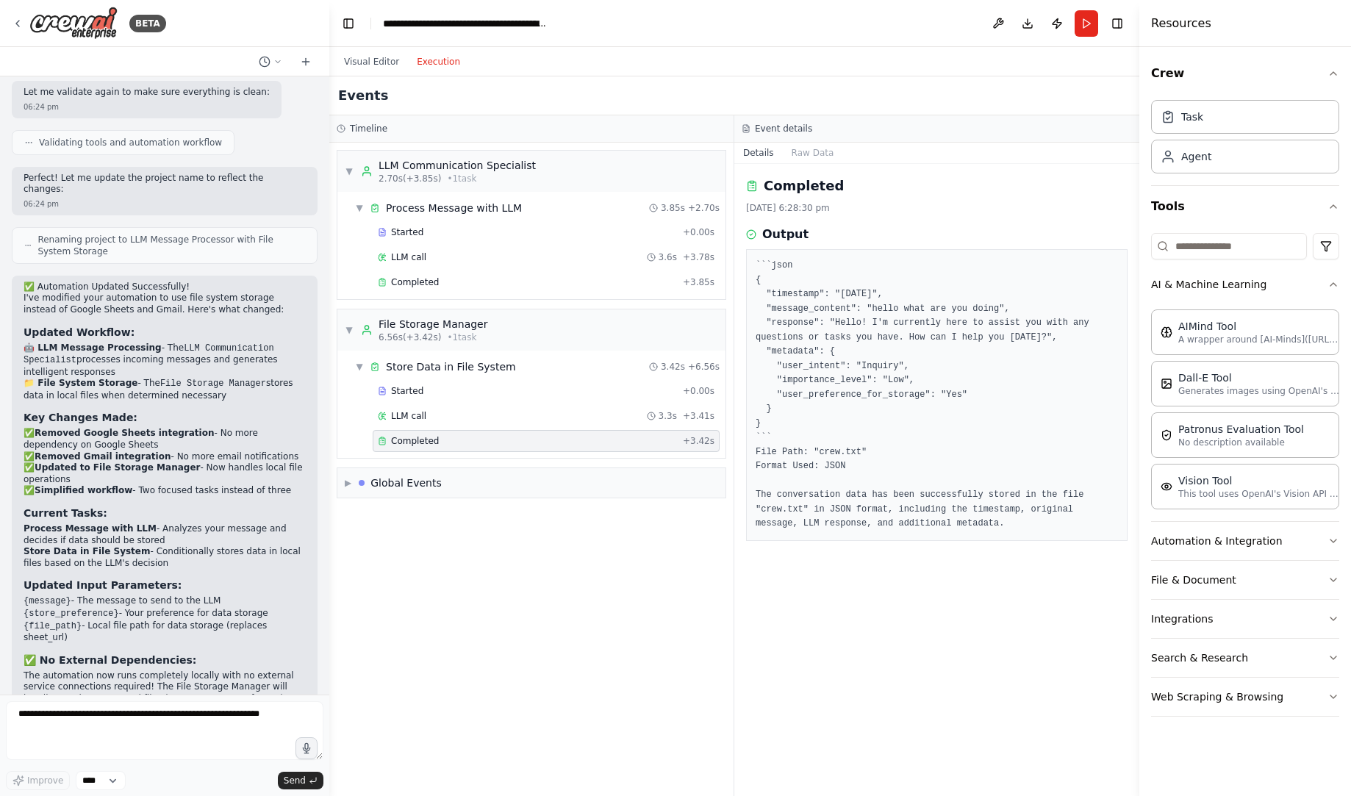
scroll to position [2808, 0]
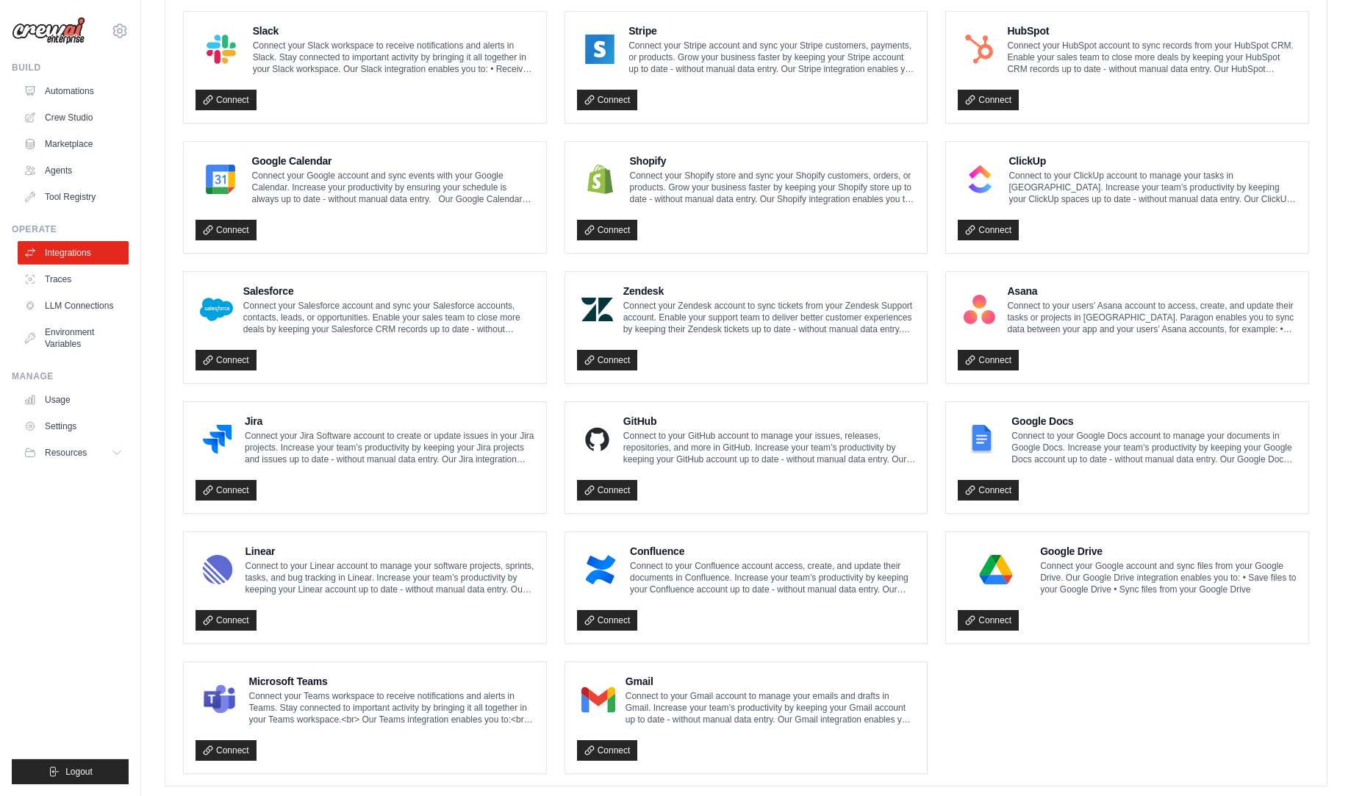
scroll to position [584, 0]
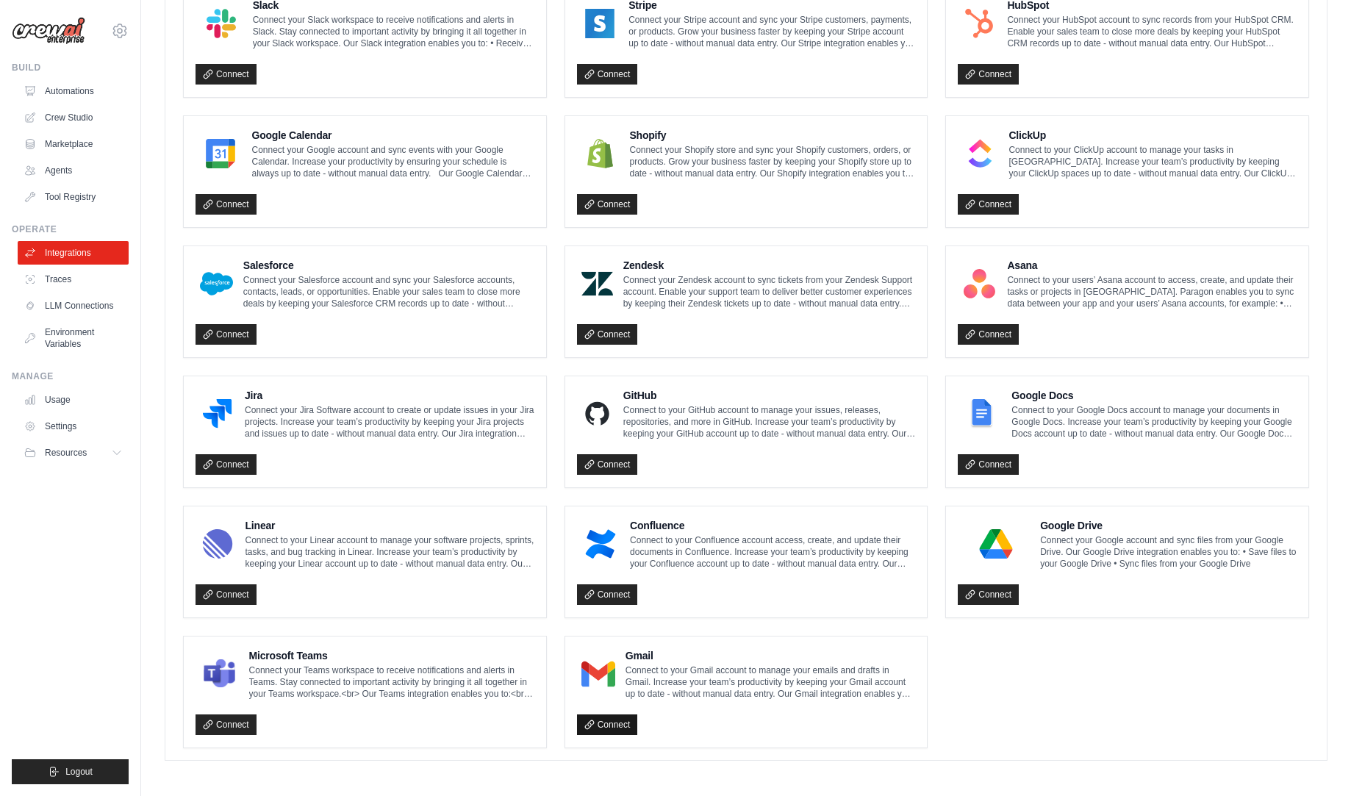
click at [620, 730] on link "Connect" at bounding box center [607, 725] width 61 height 21
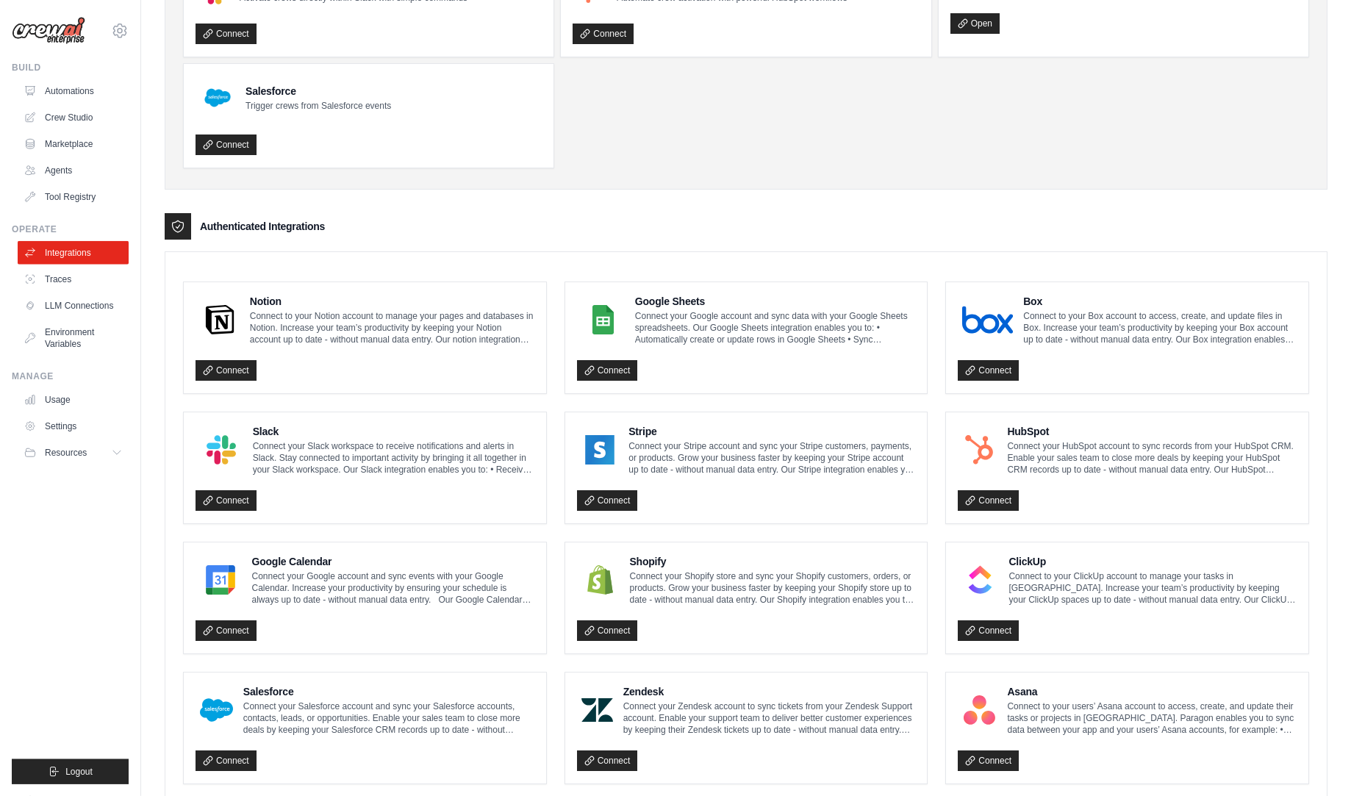
scroll to position [0, 0]
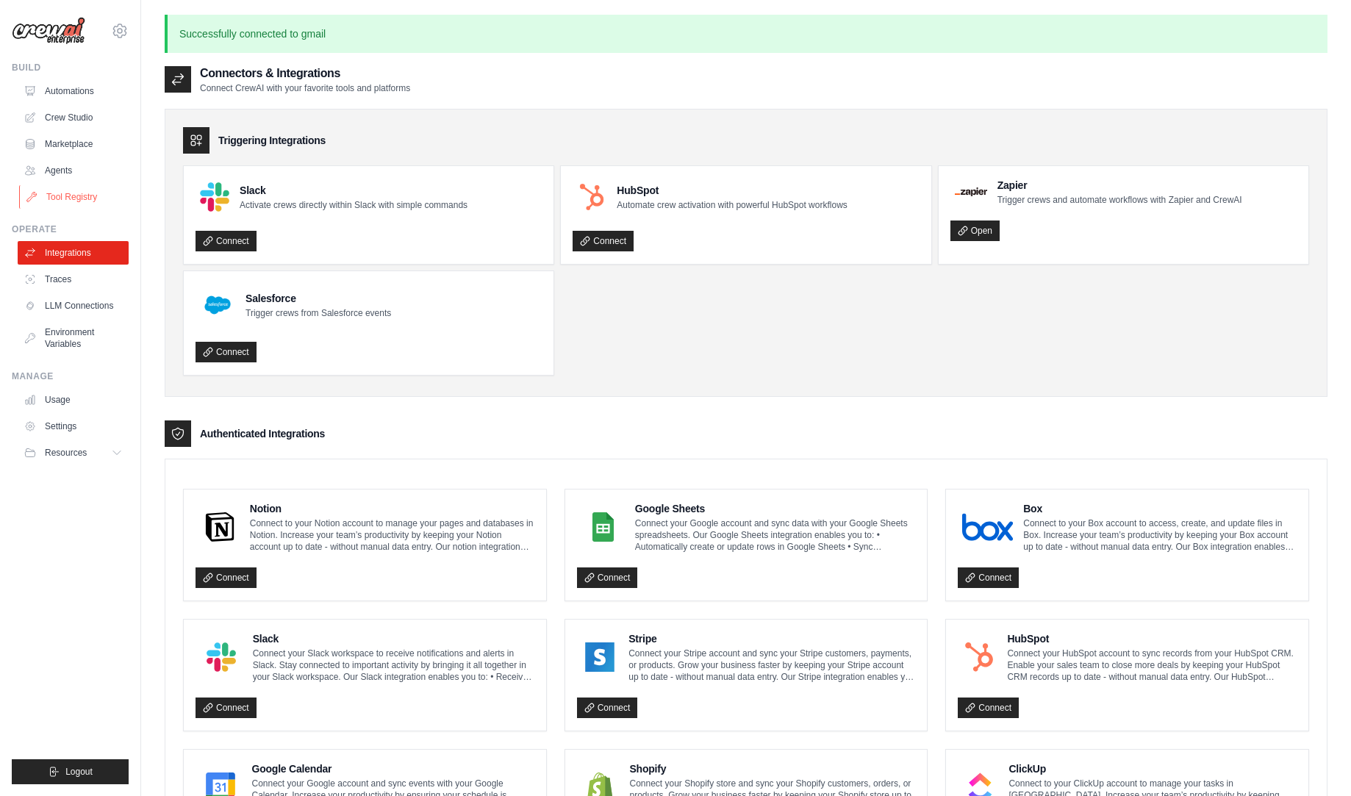
click at [104, 191] on link "Tool Registry" at bounding box center [74, 197] width 111 height 24
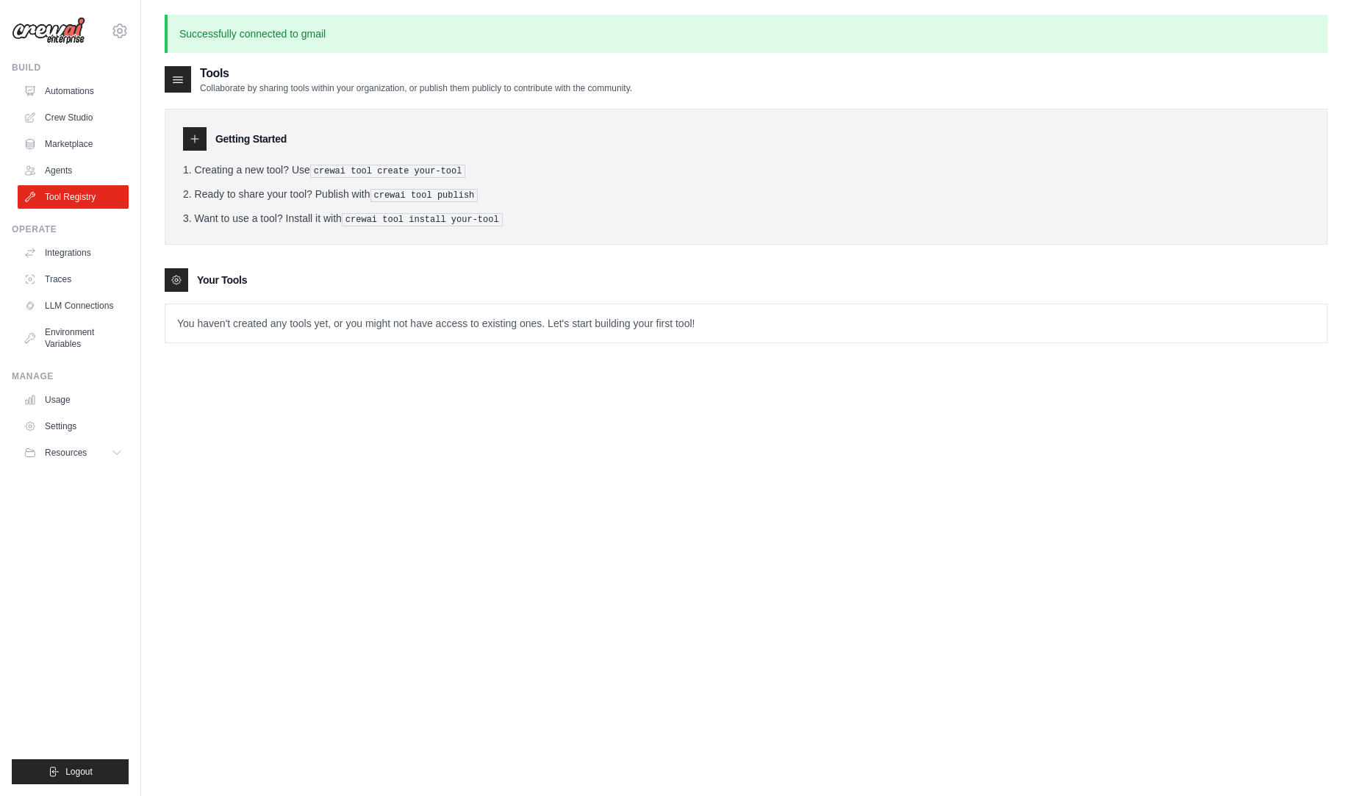
click at [99, 177] on link "Agents" at bounding box center [73, 171] width 111 height 24
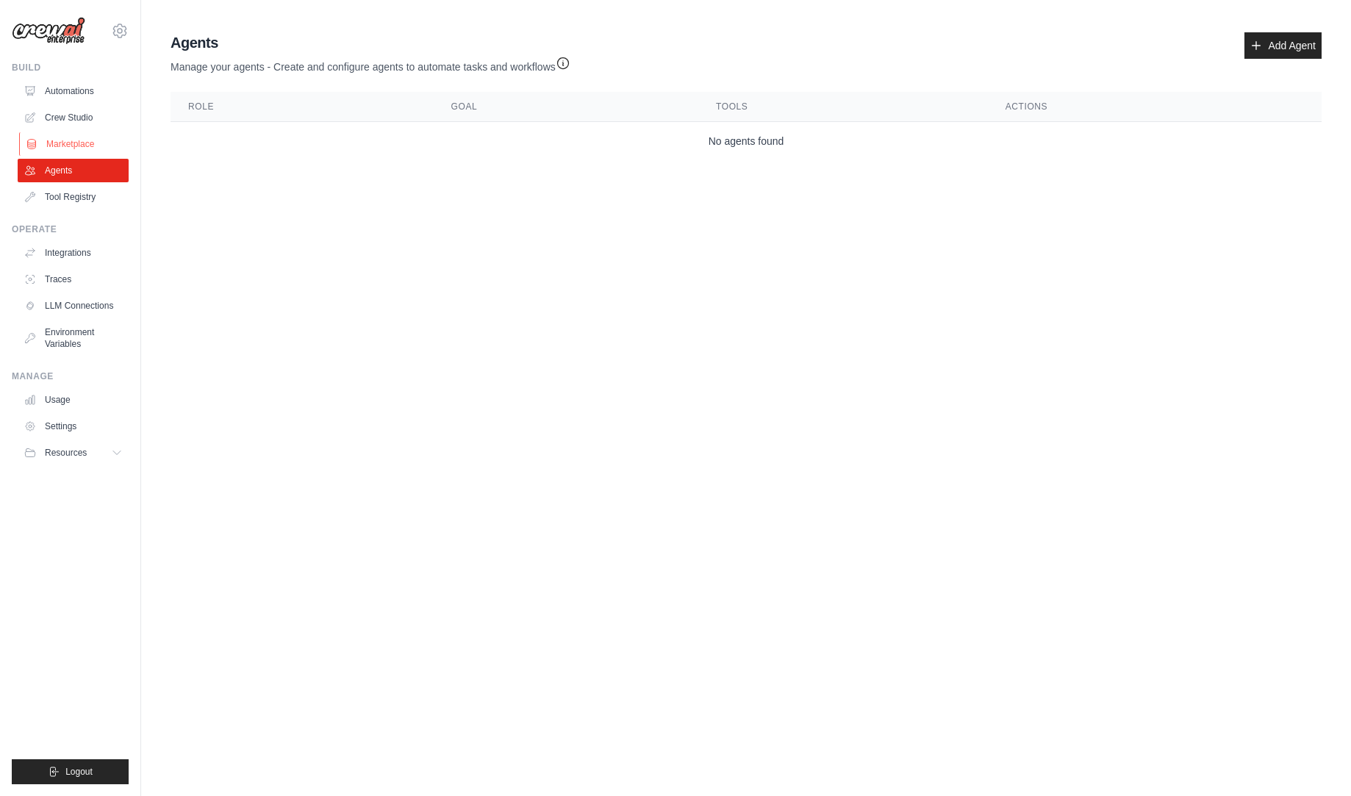
click at [99, 154] on link "Marketplace" at bounding box center [74, 144] width 111 height 24
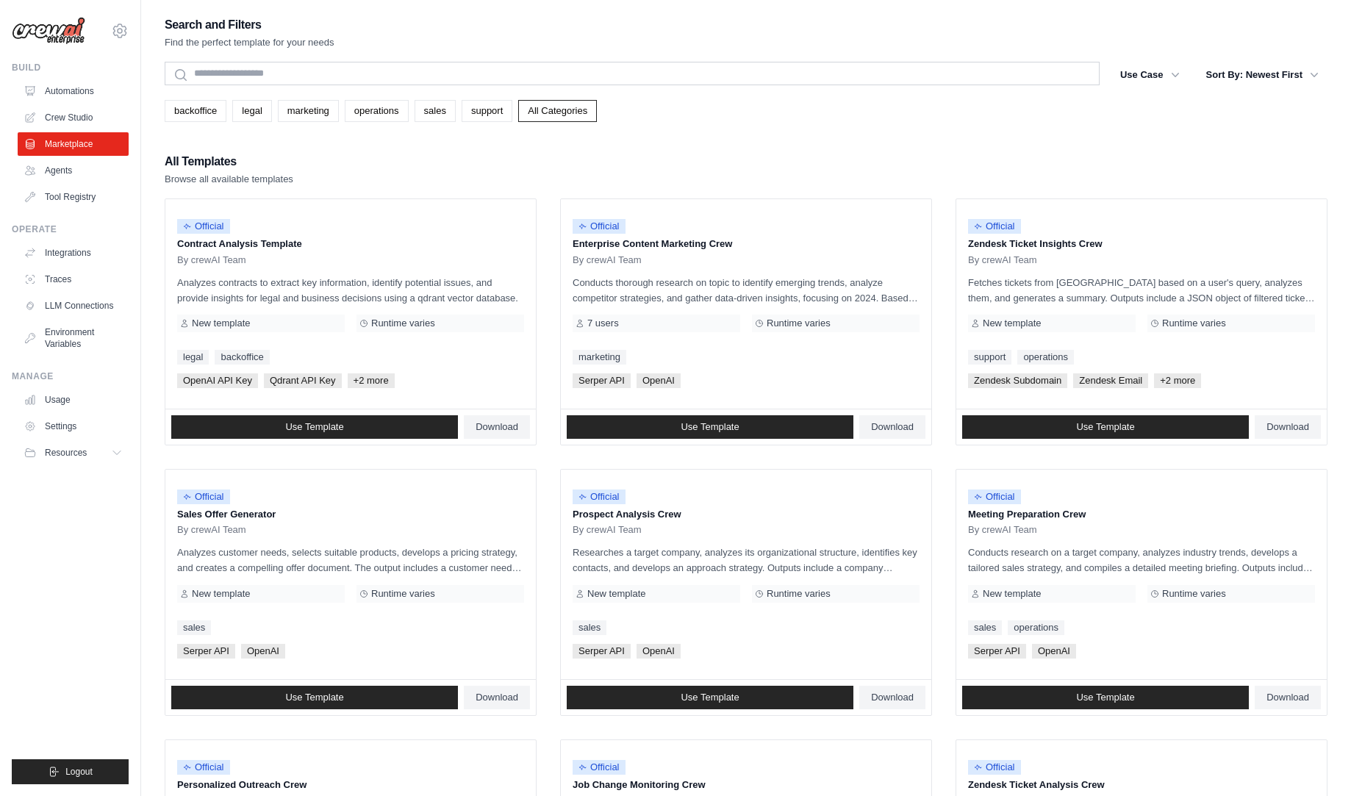
click at [87, 104] on ul "Automations Crew Studio Marketplace Agents Tool Registry" at bounding box center [73, 143] width 111 height 129
click at [85, 96] on link "Automations" at bounding box center [74, 91] width 111 height 24
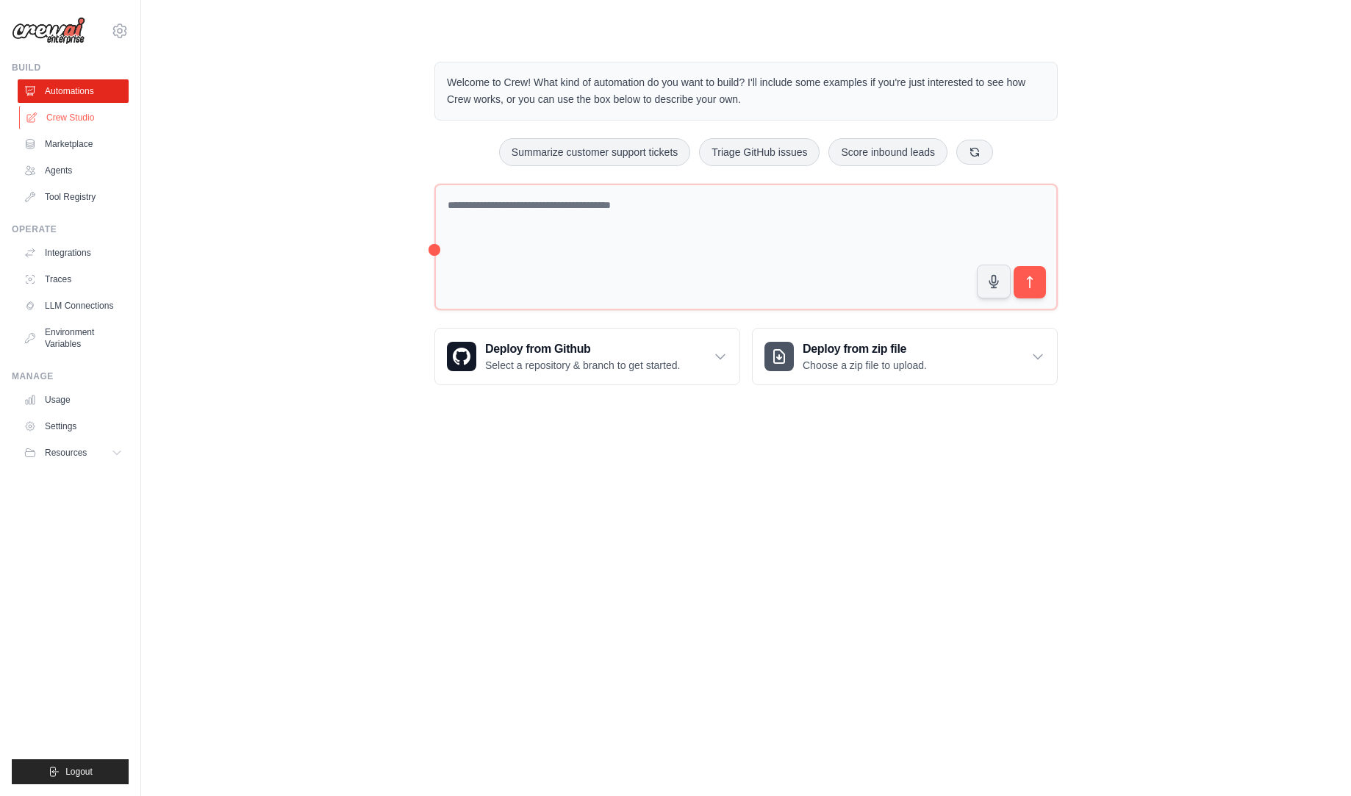
click at [85, 110] on link "Crew Studio" at bounding box center [74, 118] width 111 height 24
